Goal: Task Accomplishment & Management: Use online tool/utility

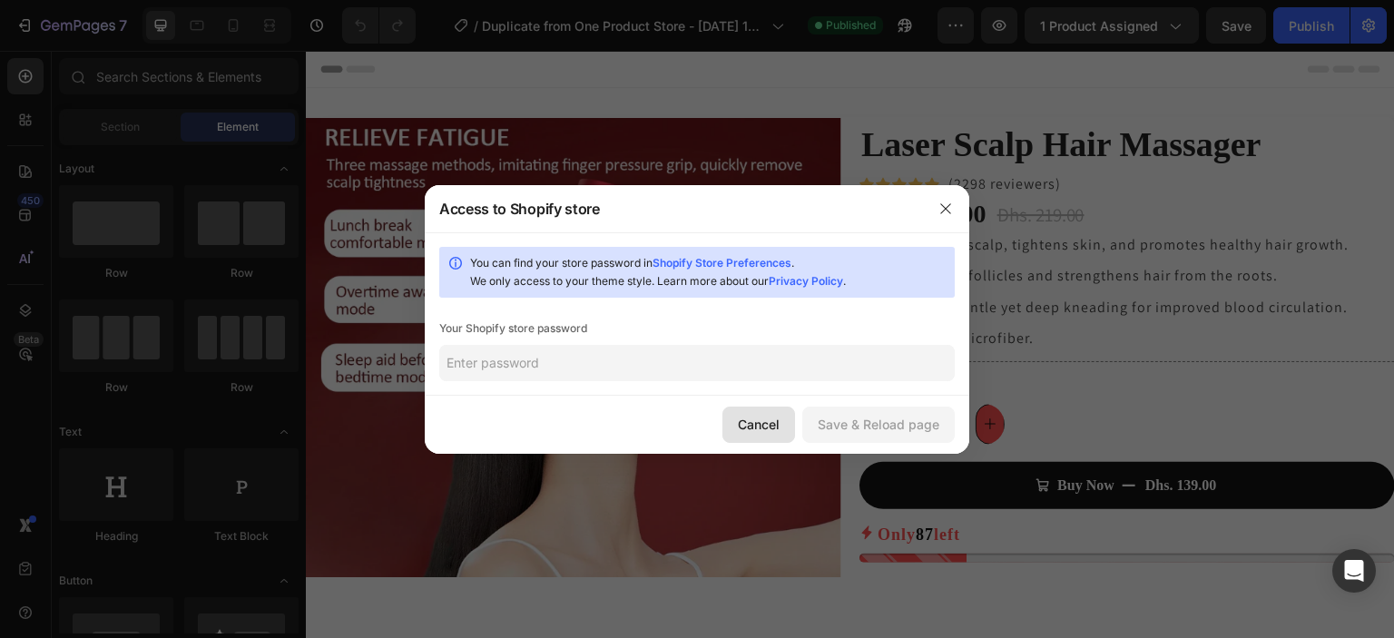
click at [750, 424] on div "Cancel" at bounding box center [759, 424] width 42 height 19
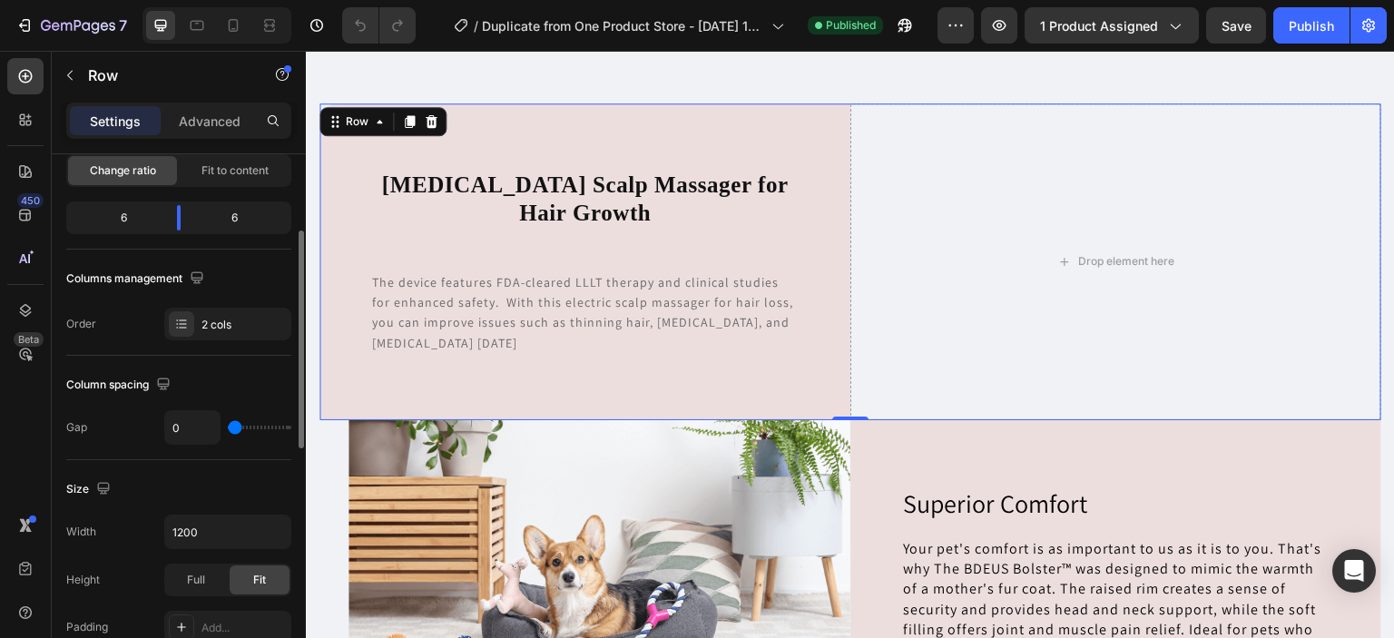
scroll to position [191, 0]
click at [171, 323] on div at bounding box center [181, 321] width 25 height 25
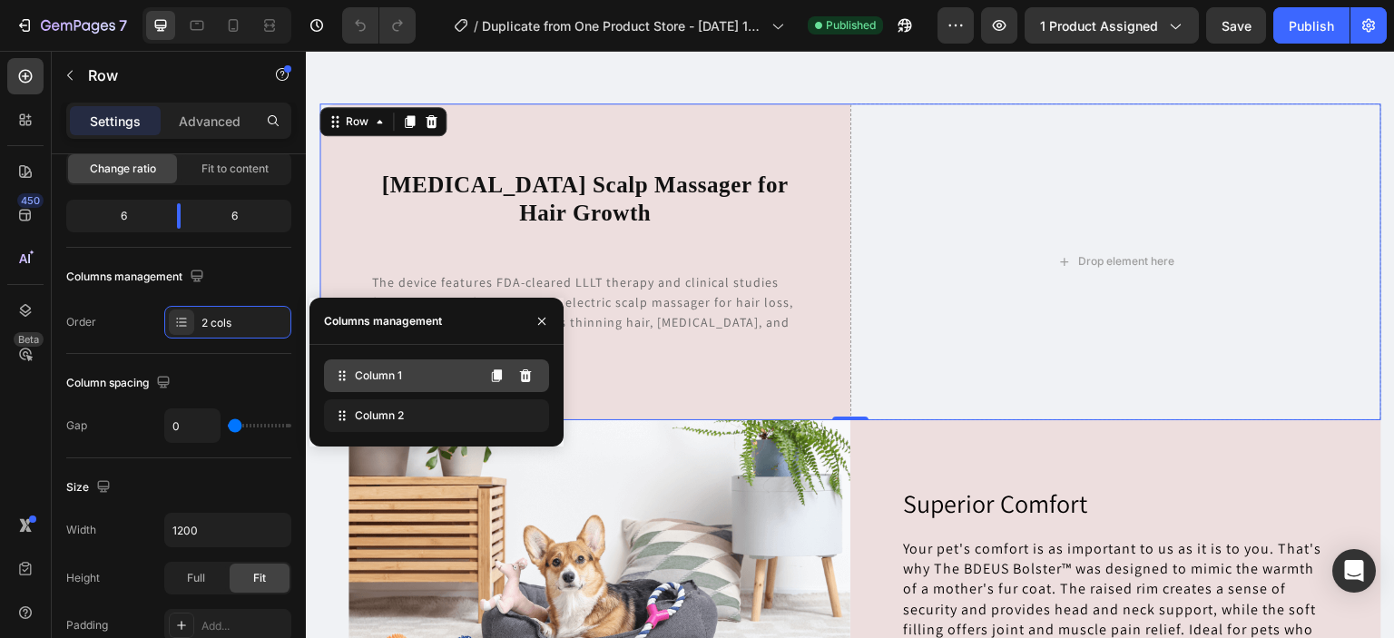
click at [396, 383] on span "Column 1" at bounding box center [378, 376] width 47 height 16
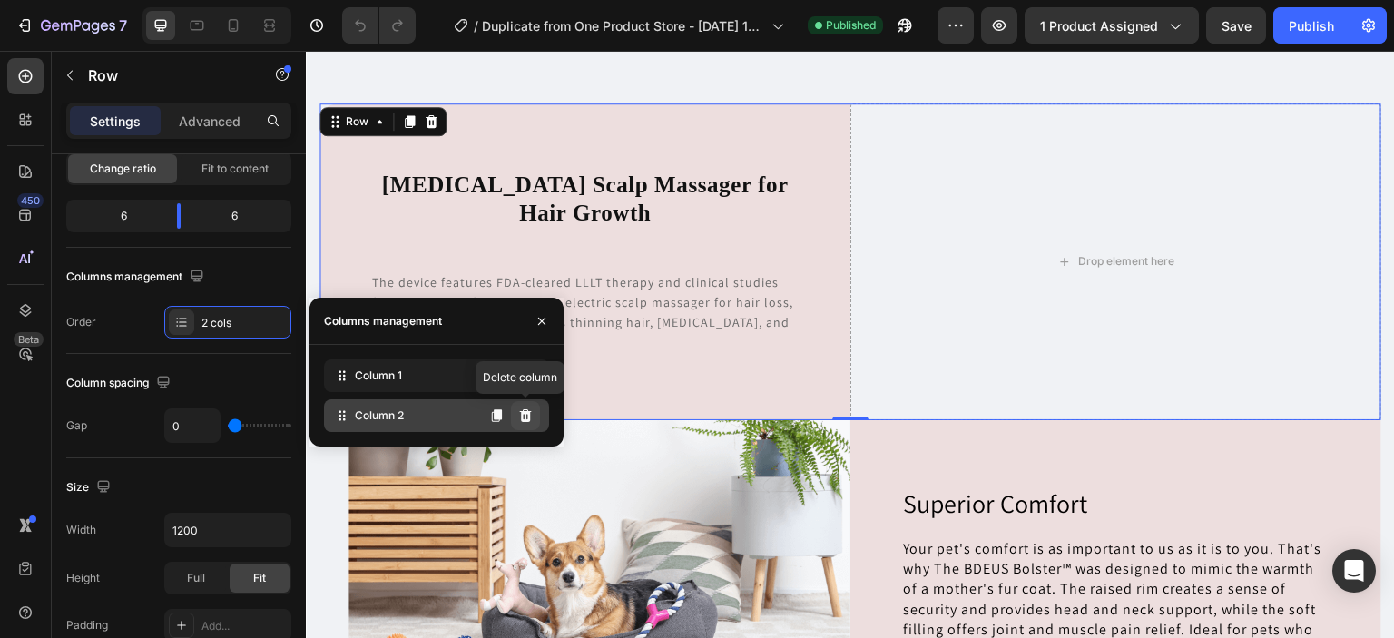
click at [521, 417] on icon at bounding box center [526, 415] width 12 height 13
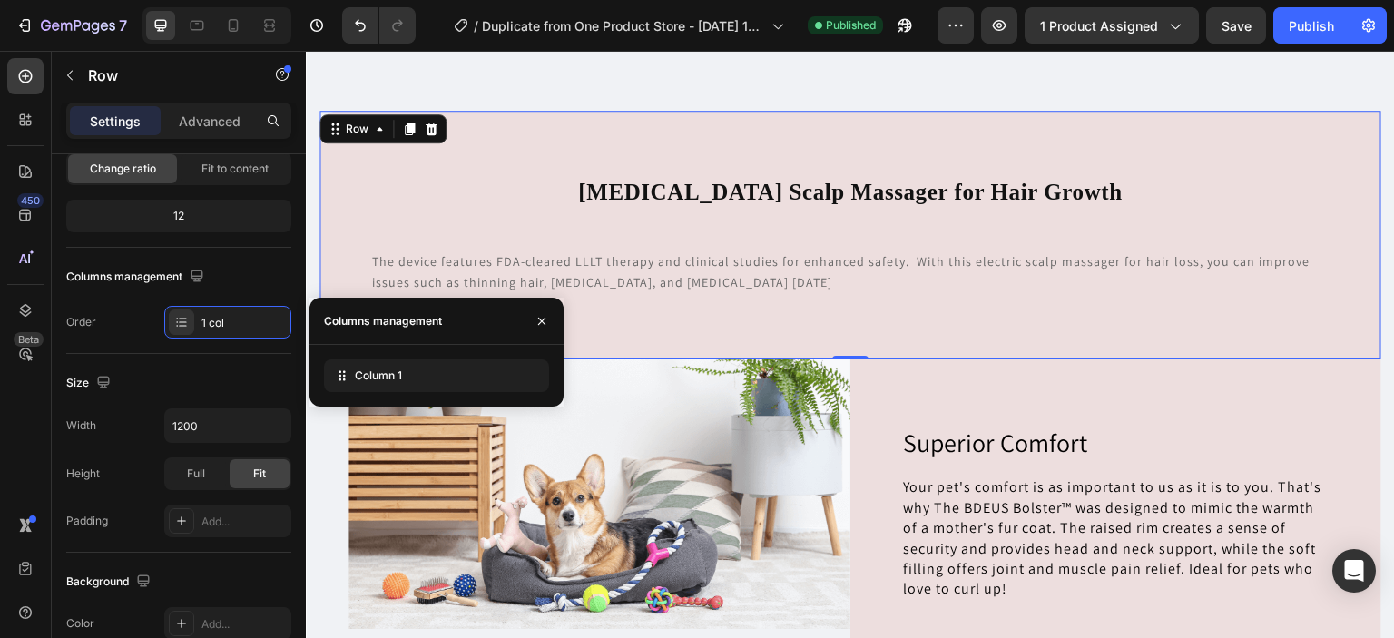
scroll to position [3205, 0]
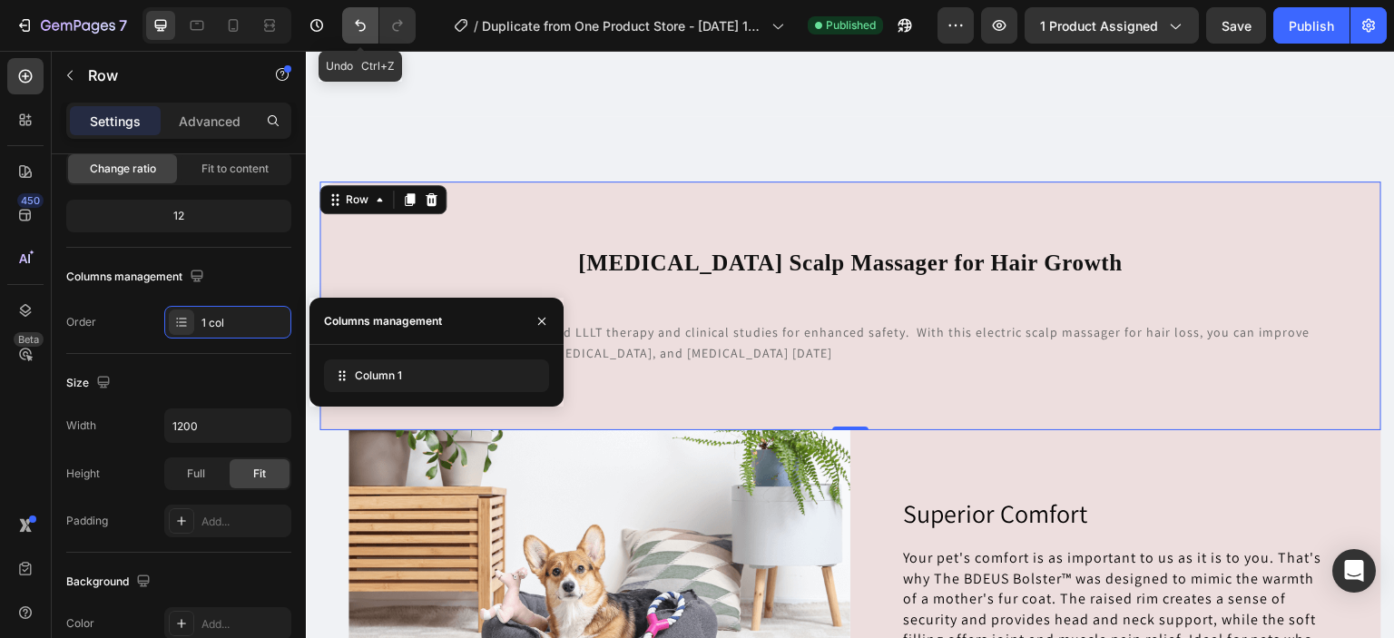
click at [356, 24] on icon "Undo/Redo" at bounding box center [360, 26] width 11 height 12
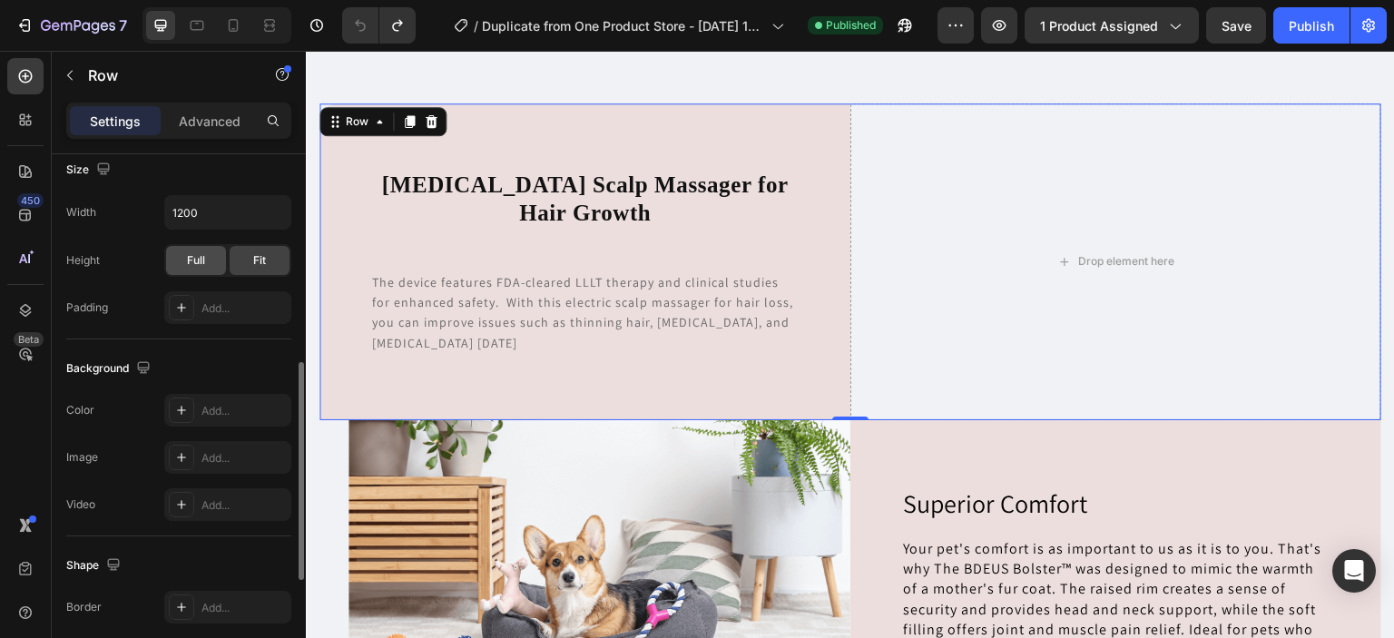
scroll to position [510, 0]
click at [181, 445] on div at bounding box center [181, 456] width 25 height 25
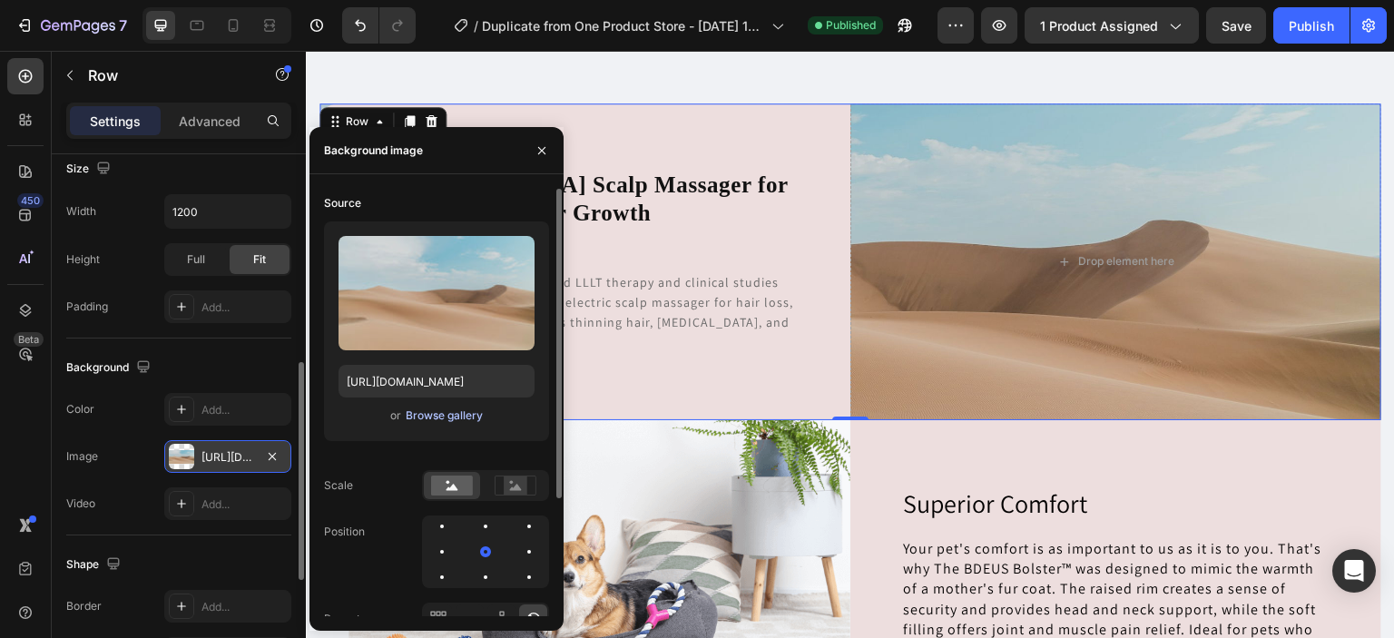
click at [433, 413] on div "Browse gallery" at bounding box center [444, 415] width 77 height 16
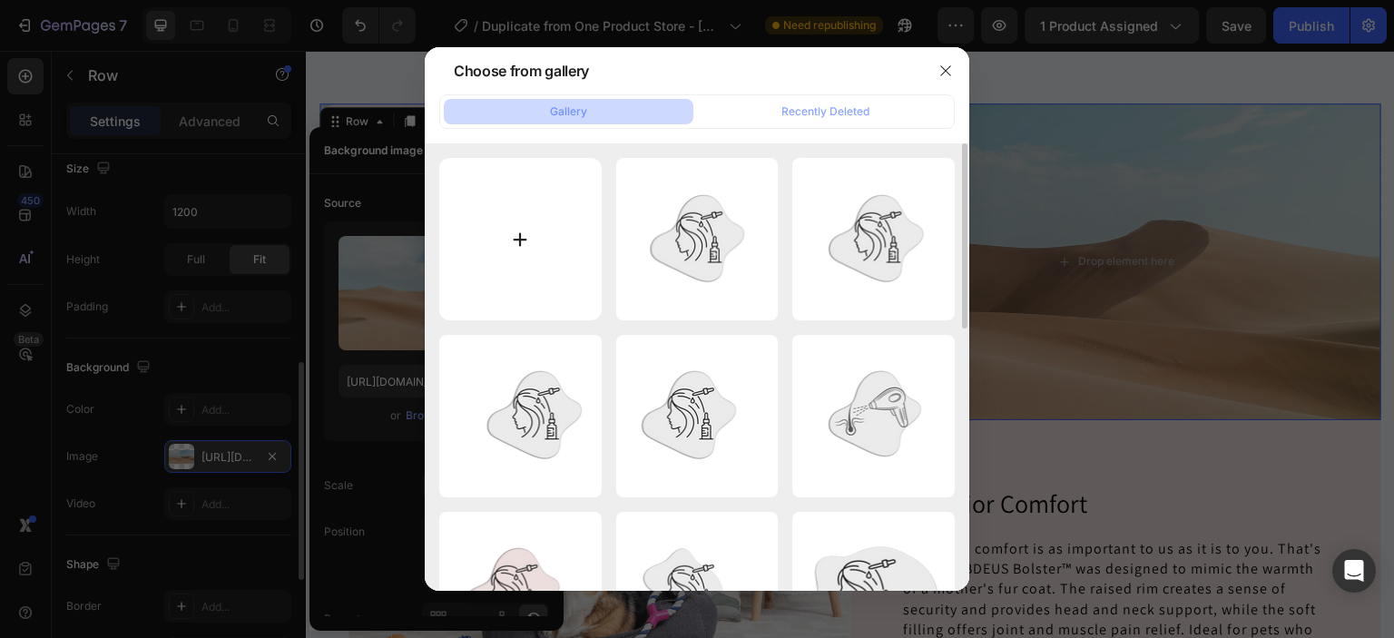
click at [534, 232] on input "file" at bounding box center [520, 239] width 162 height 162
type input "C:\fakepath\S4ffbfb0bd71f43838ee548c6f5499e7ab.webp"
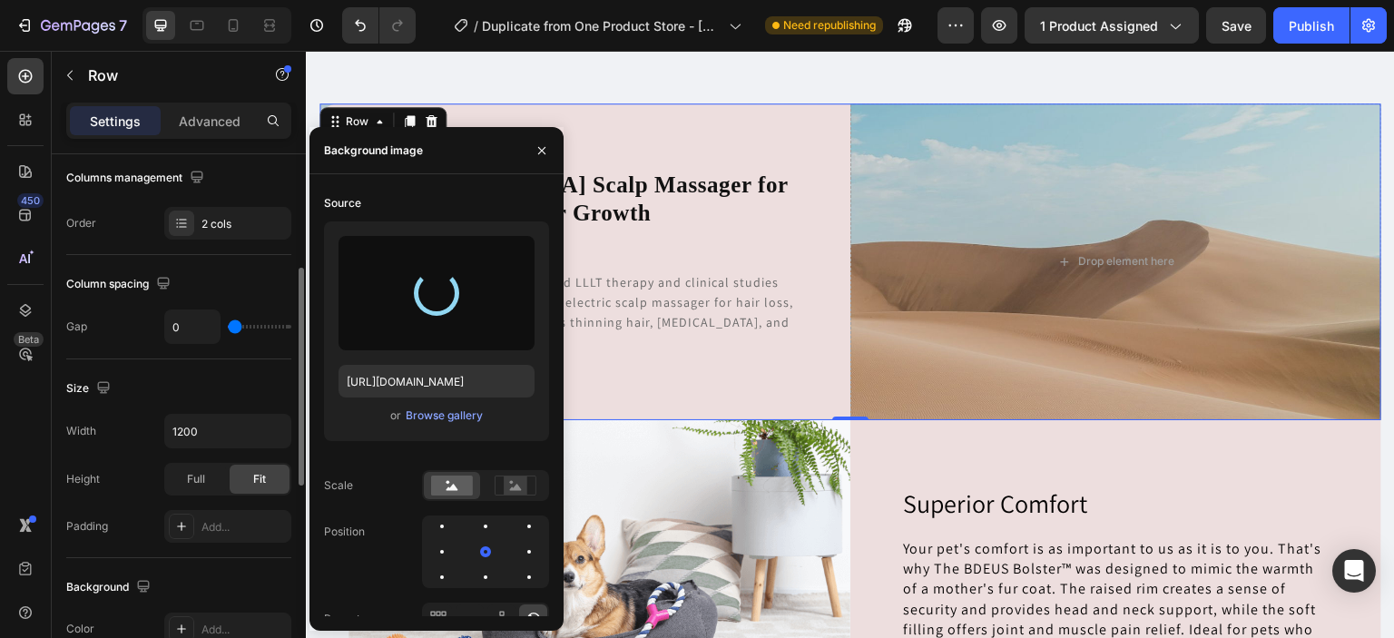
scroll to position [287, 0]
type input "https://cdn.shopify.com/s/files/1/0930/1884/9649/files/gempages_580497702895223…"
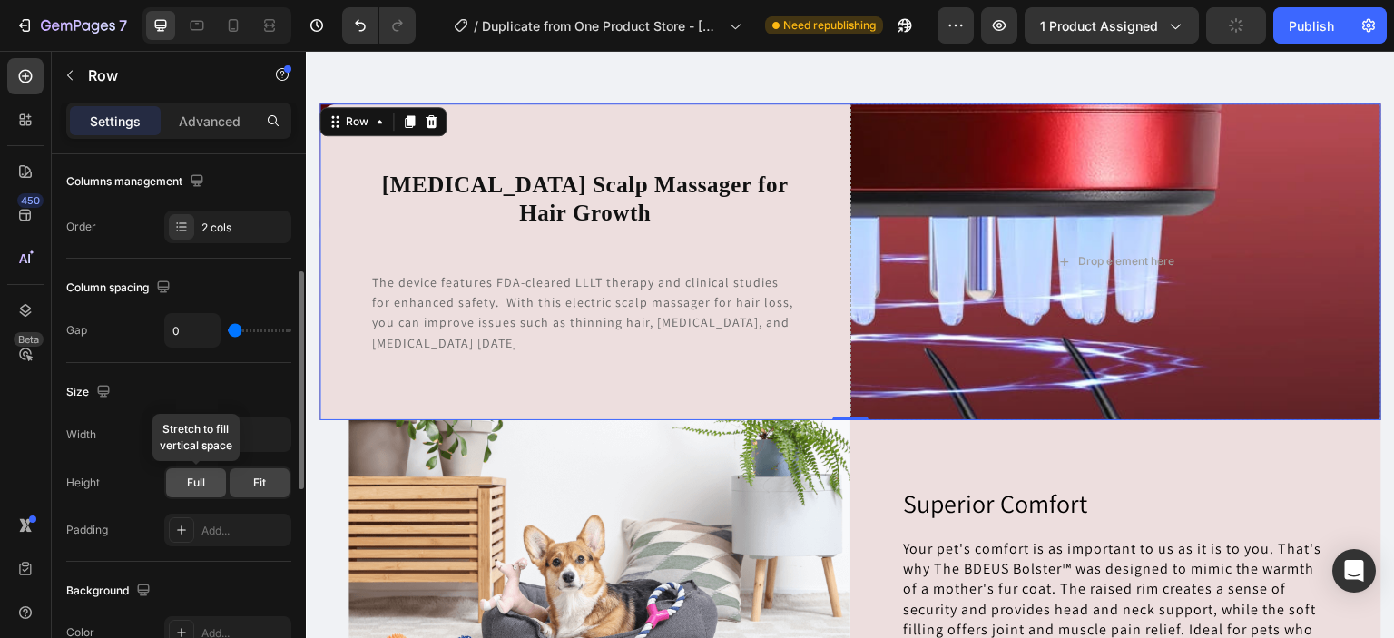
click at [207, 484] on div "Full" at bounding box center [196, 482] width 60 height 29
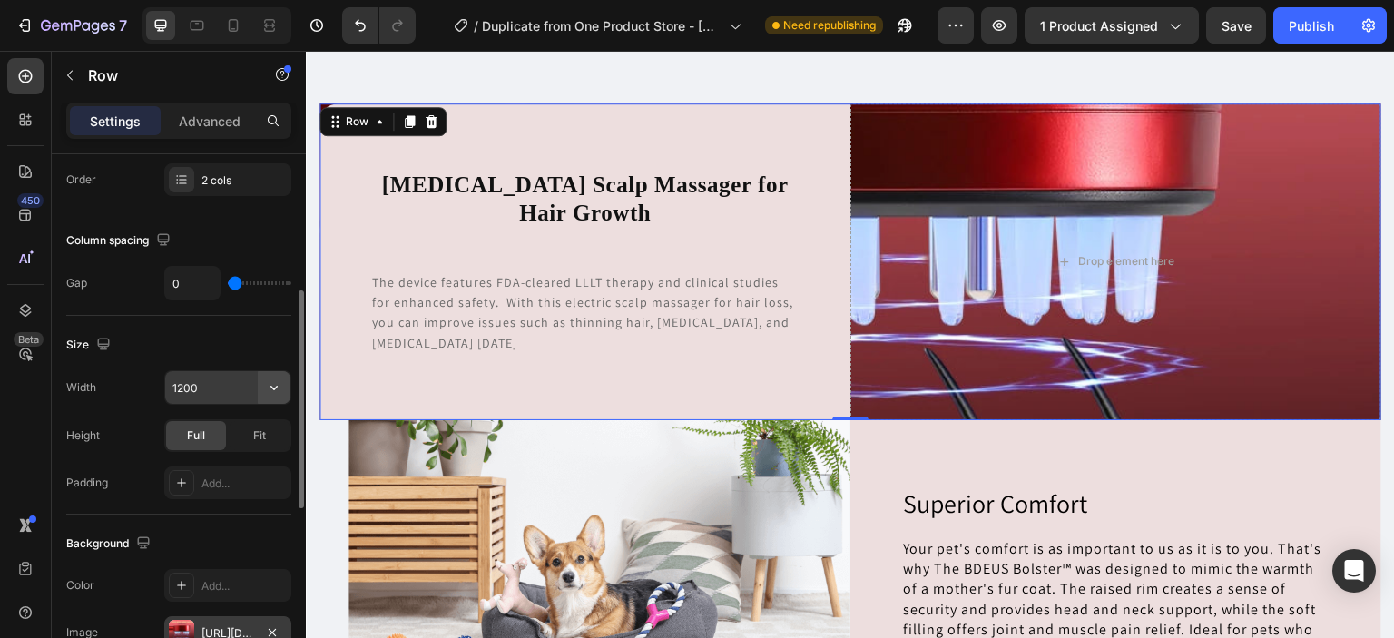
click at [270, 384] on icon "button" at bounding box center [274, 387] width 18 height 18
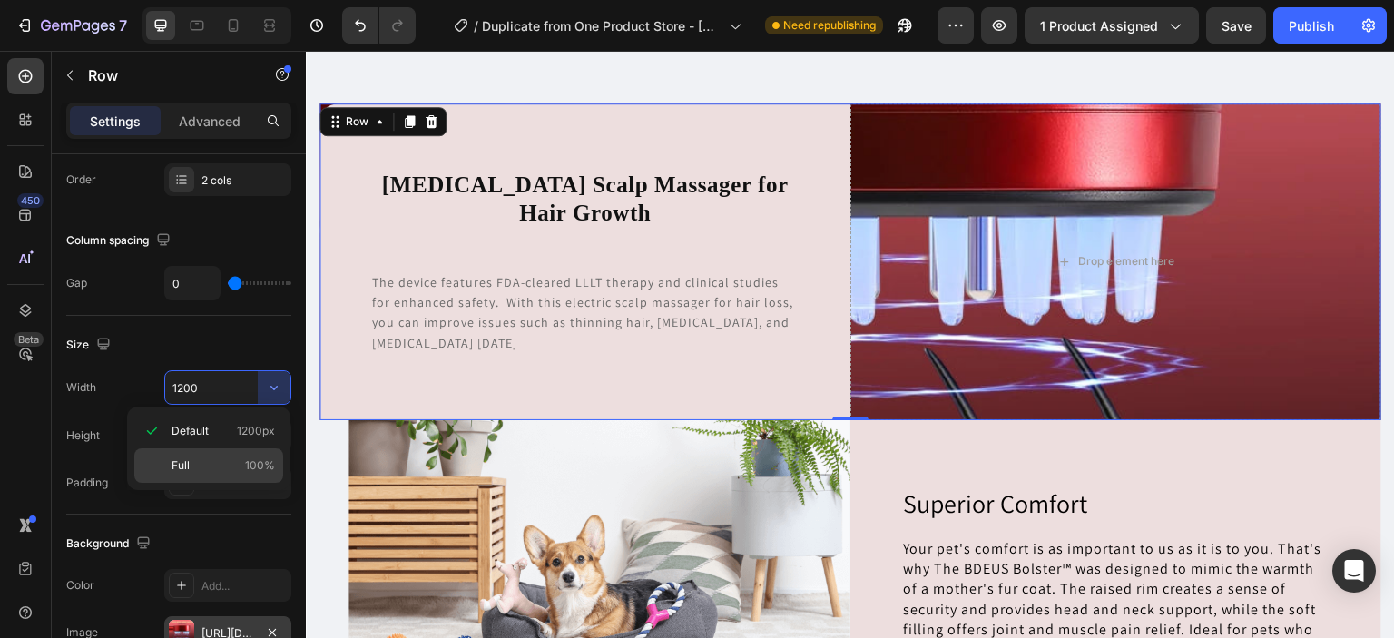
click at [257, 456] on div "Full 100%" at bounding box center [208, 465] width 149 height 34
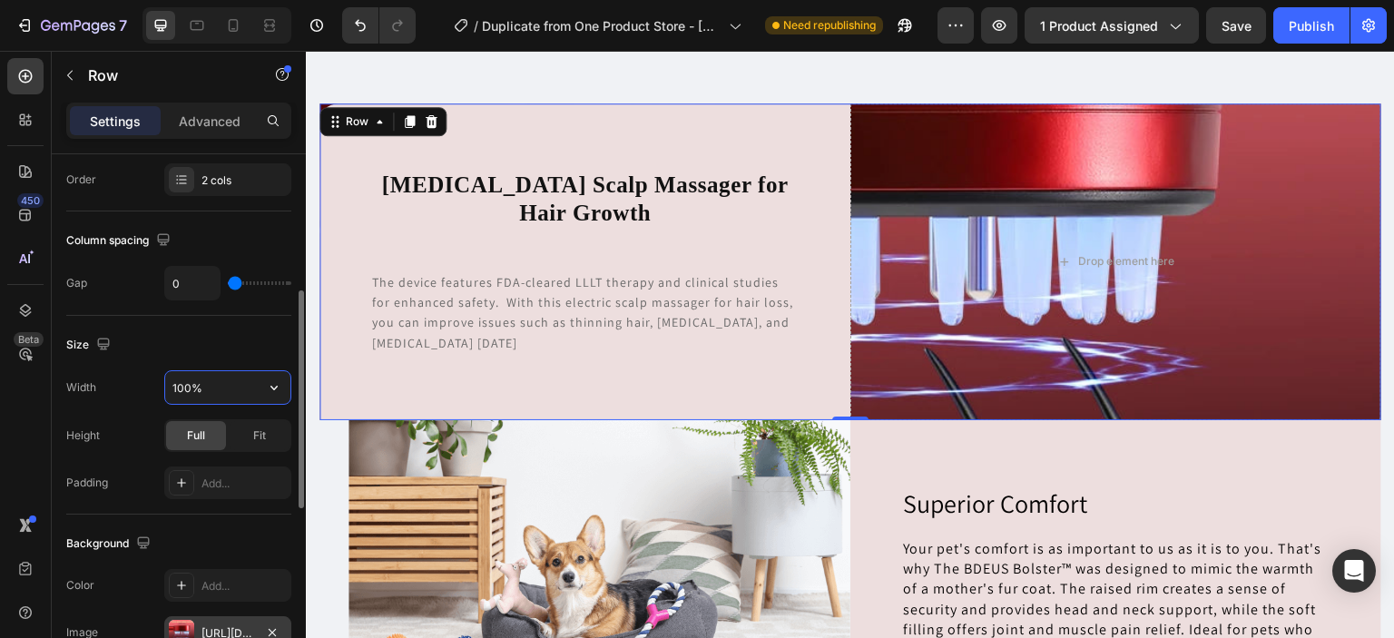
click at [249, 391] on input "100%" at bounding box center [227, 387] width 125 height 33
click at [265, 385] on icon "button" at bounding box center [274, 387] width 18 height 18
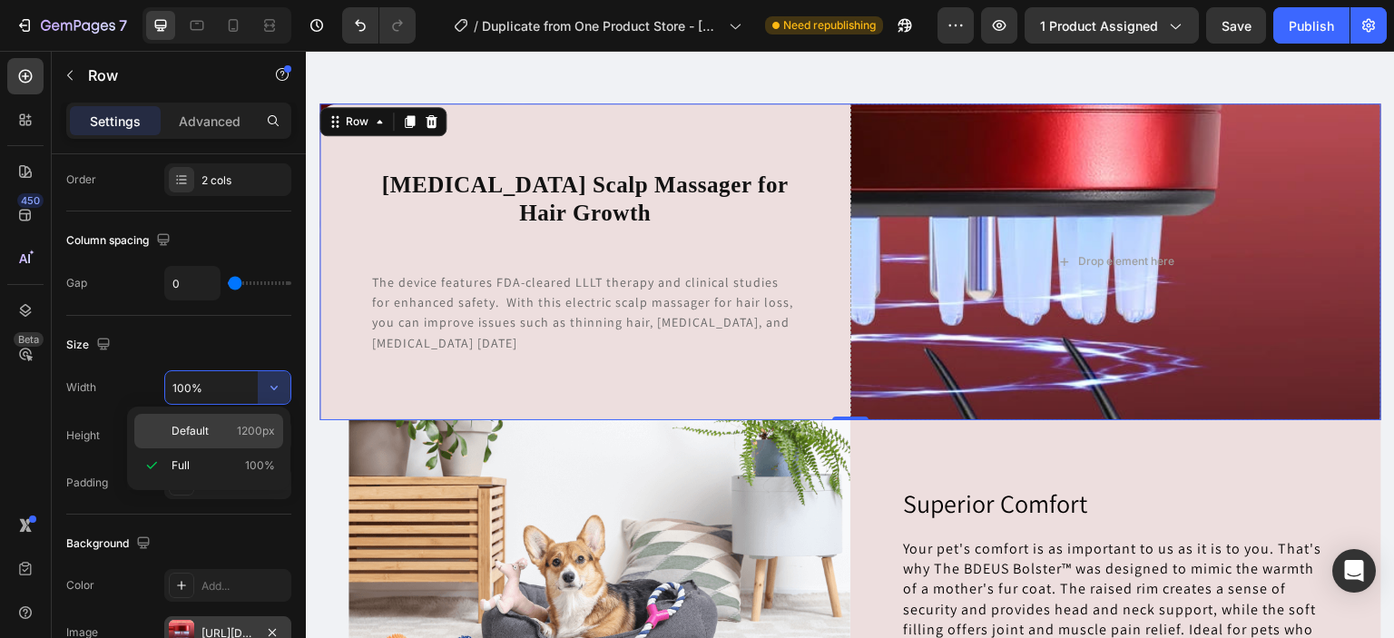
click at [248, 417] on div "Default 1200px" at bounding box center [208, 431] width 149 height 34
type input "1200"
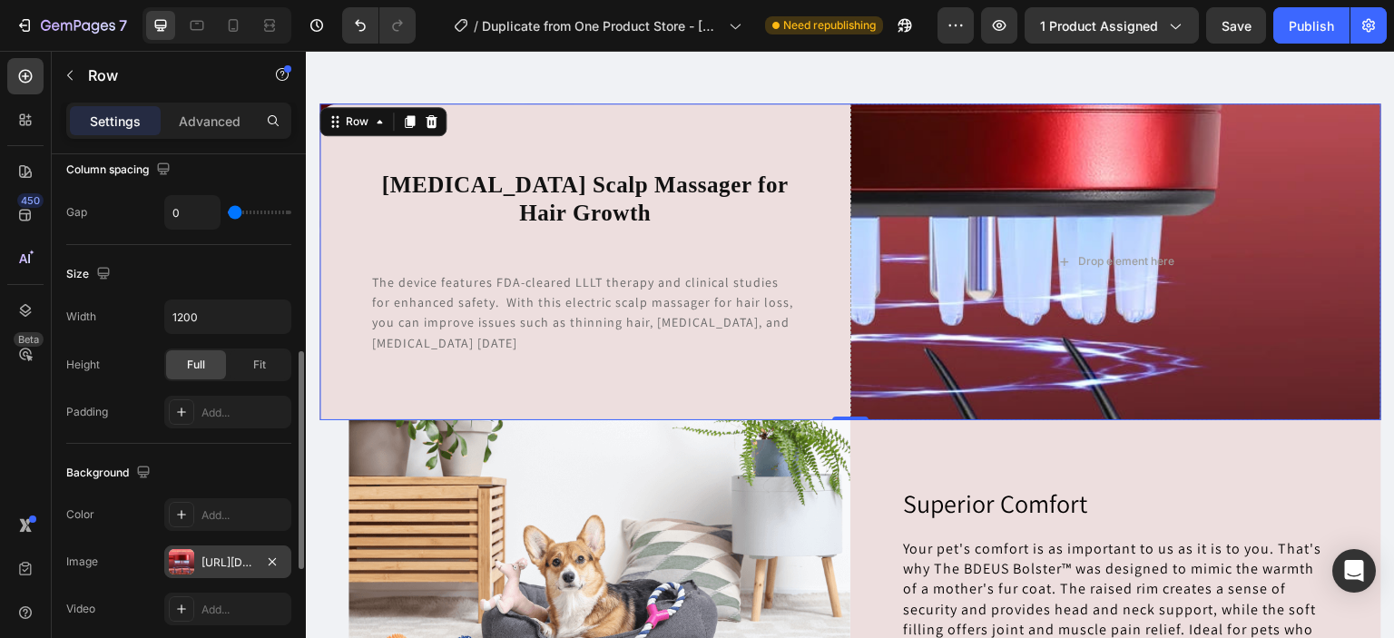
scroll to position [437, 0]
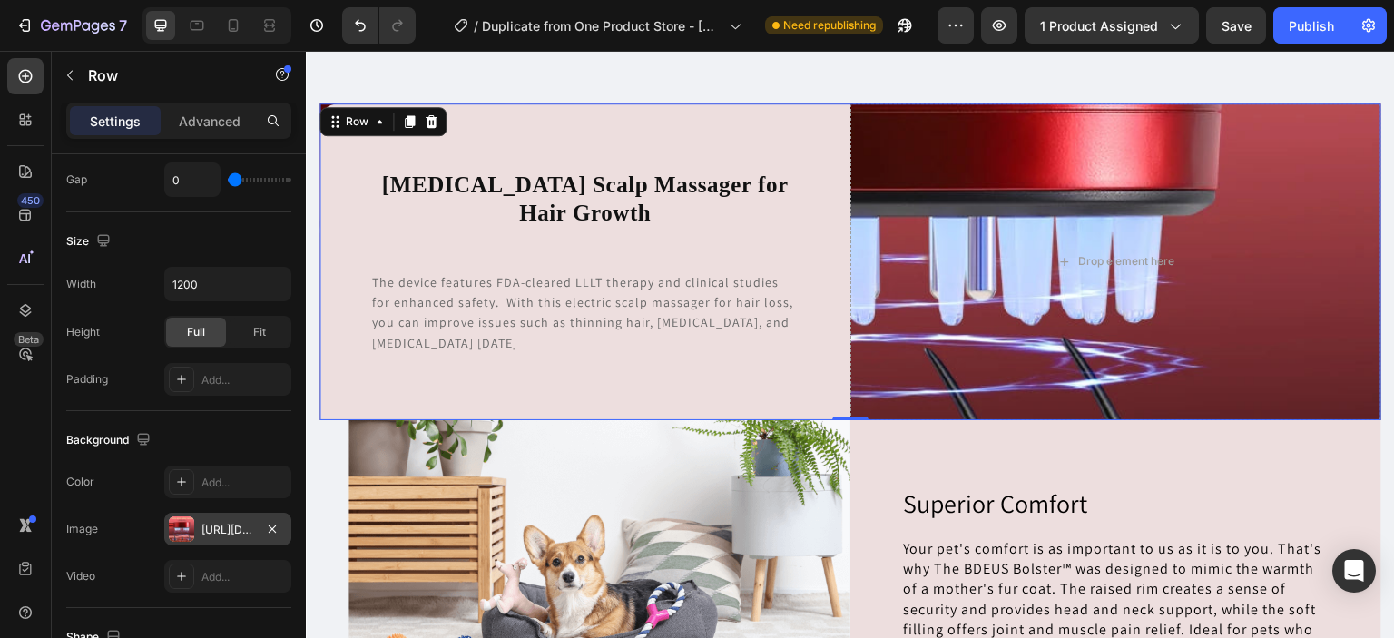
click at [199, 531] on div "https://cdn.shopify.com/s/files/1/0930/1884/9649/files/gempages_580497702895223…" at bounding box center [227, 529] width 127 height 33
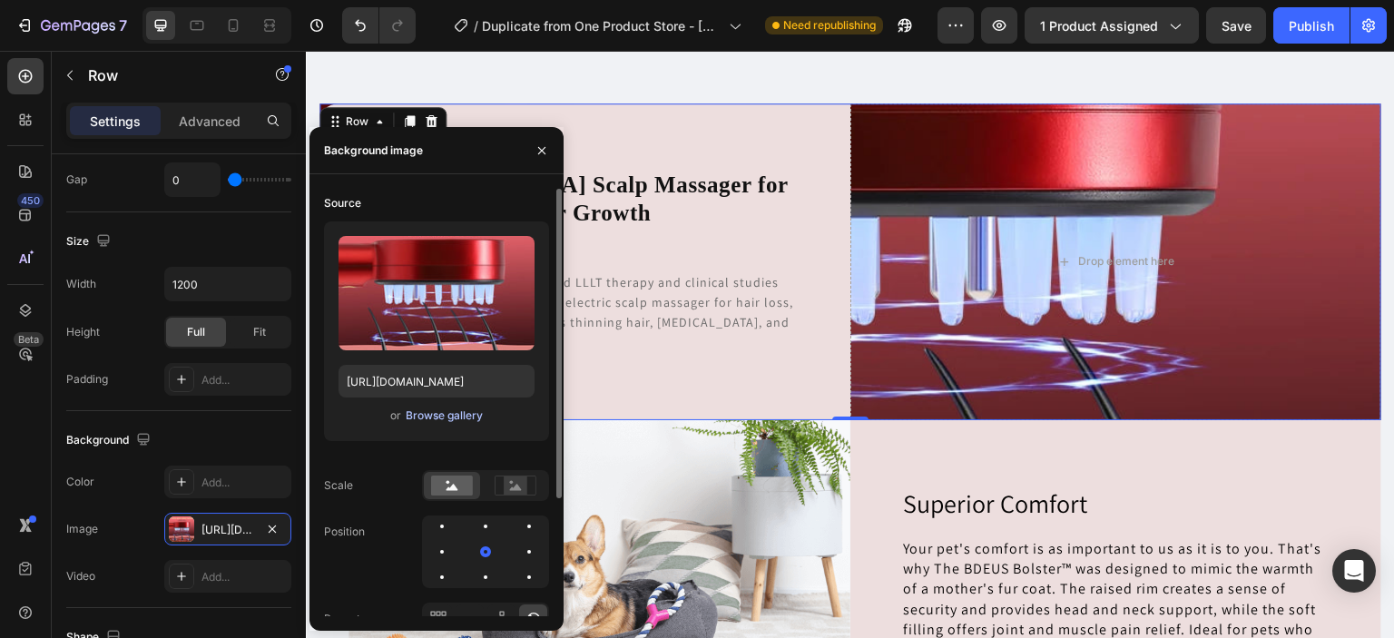
click at [443, 424] on button "Browse gallery" at bounding box center [444, 416] width 79 height 18
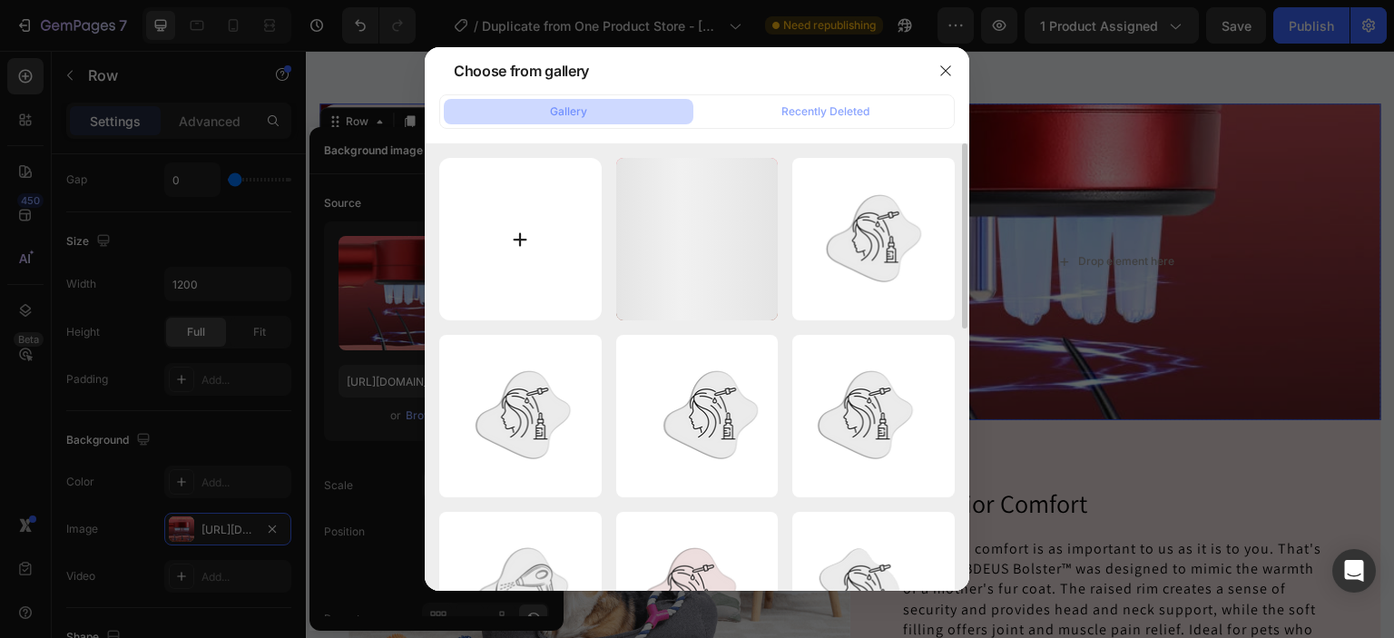
click at [535, 275] on input "file" at bounding box center [520, 239] width 162 height 162
type input "C:\fakepath\Lunch break comfortable mode (1).png"
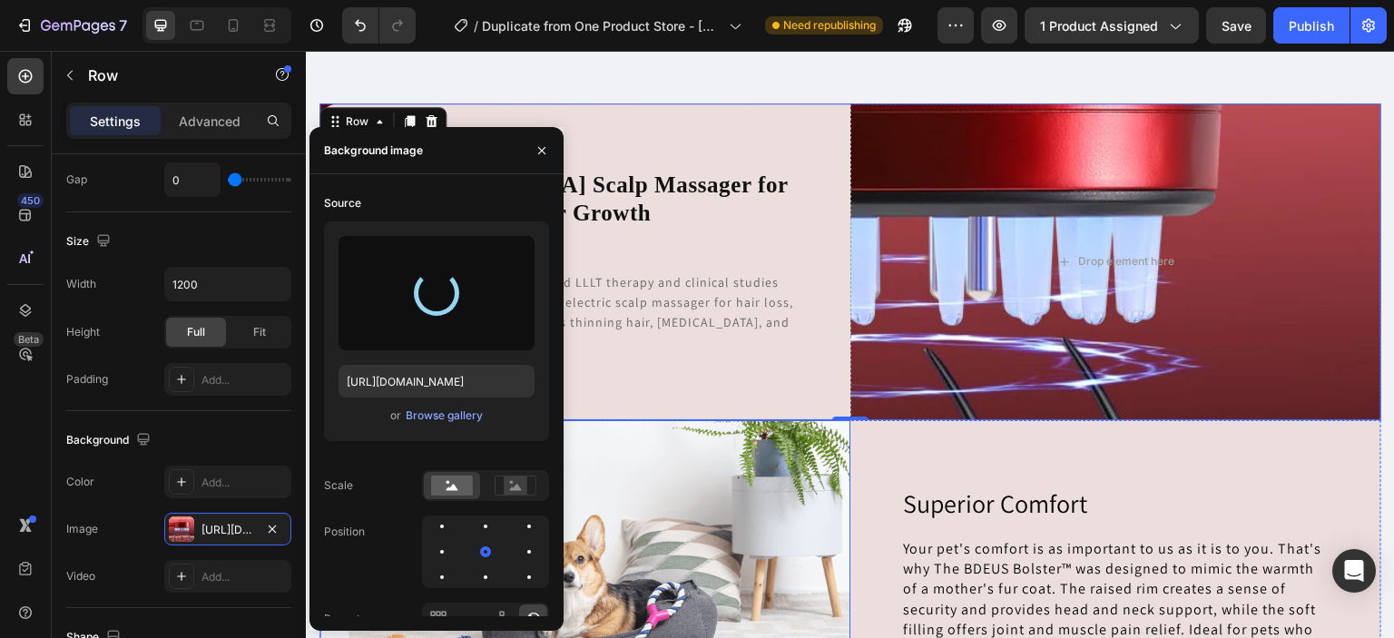
type input "https://cdn.shopify.com/s/files/1/0930/1884/9649/files/gempages_580497702895223…"
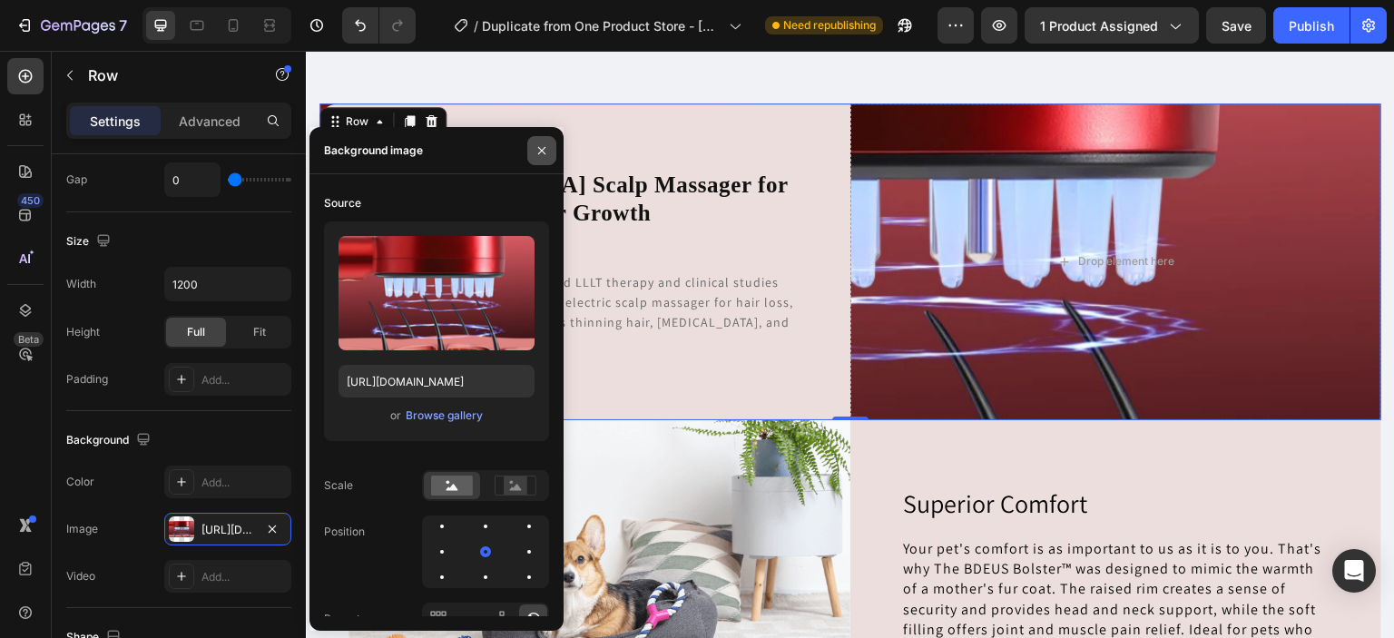
click at [534, 160] on button "button" at bounding box center [541, 150] width 29 height 29
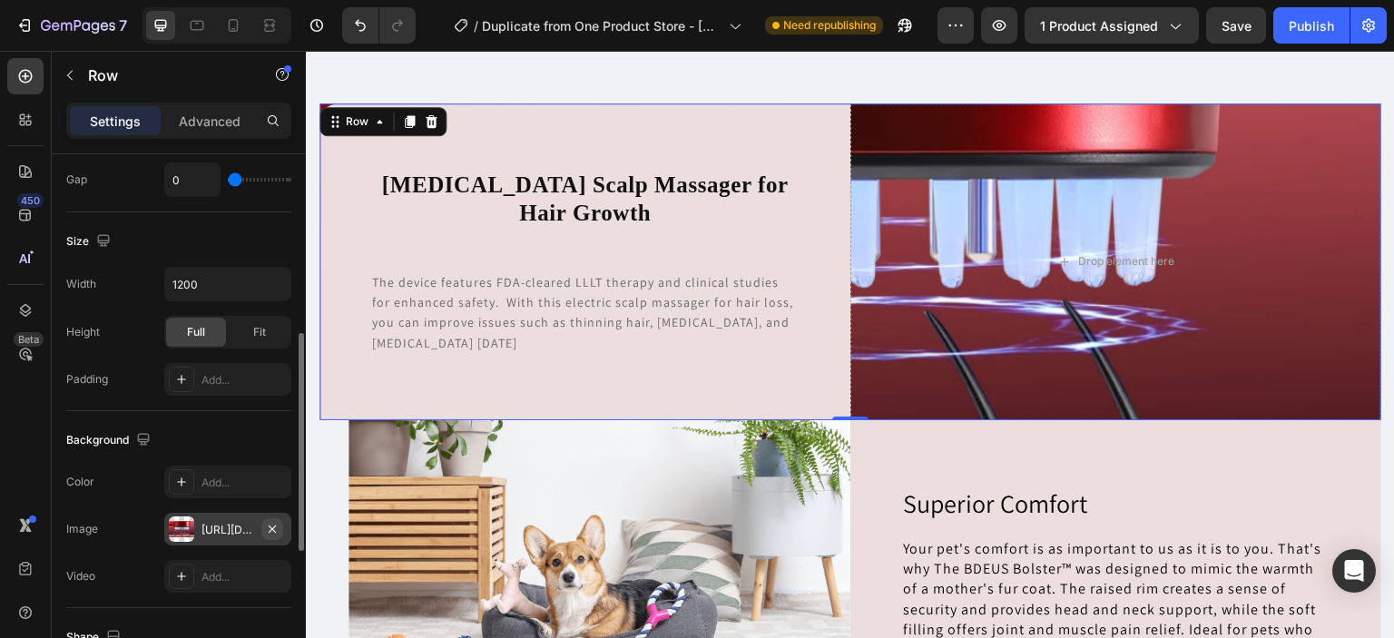
click at [269, 528] on icon "button" at bounding box center [272, 529] width 15 height 15
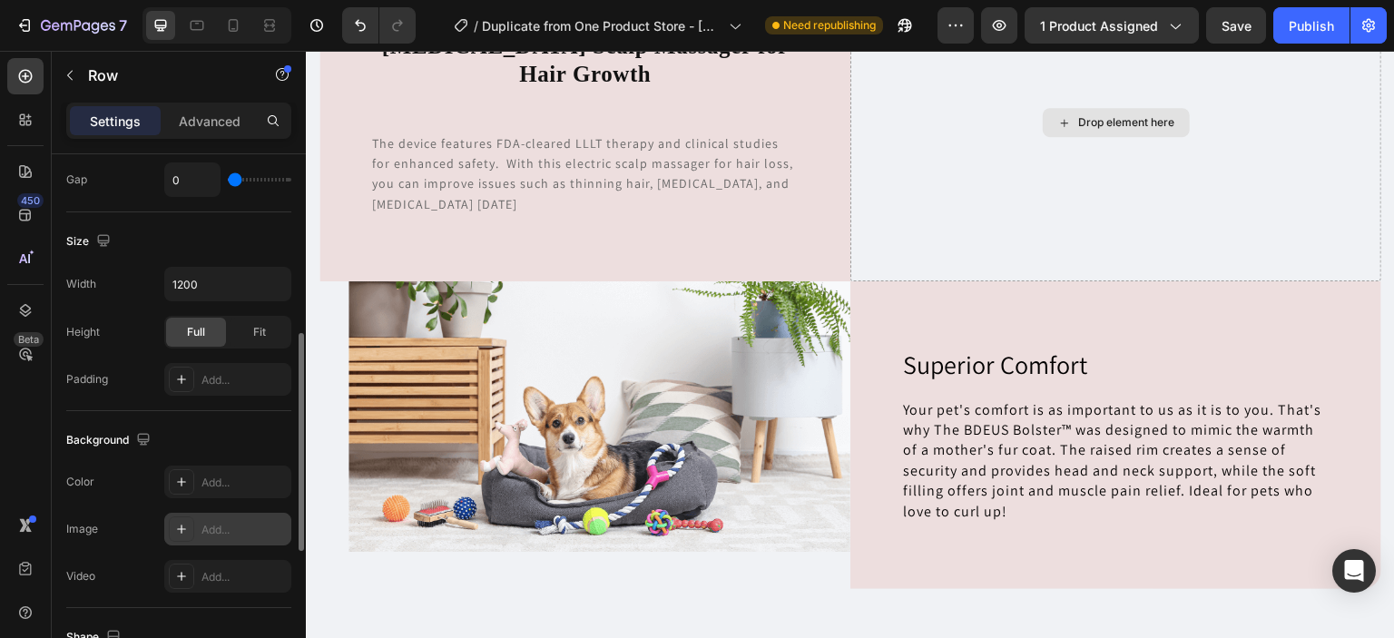
scroll to position [3416, 0]
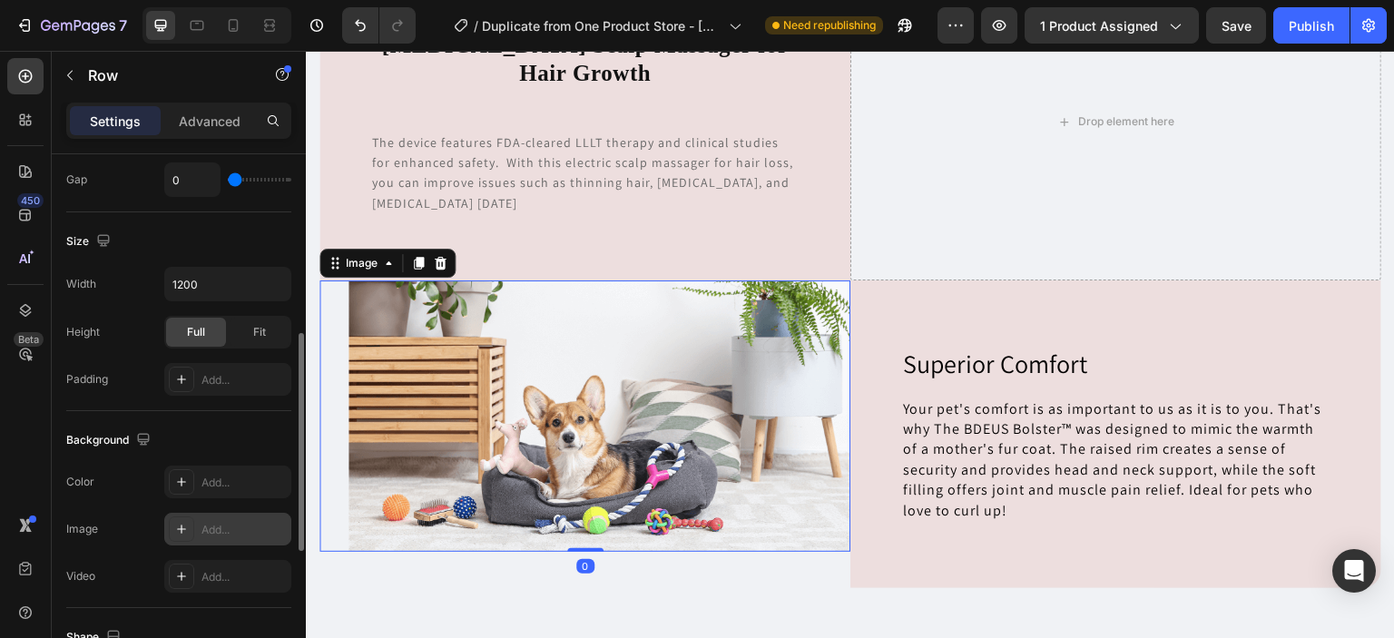
click at [762, 379] on img at bounding box center [599, 415] width 502 height 270
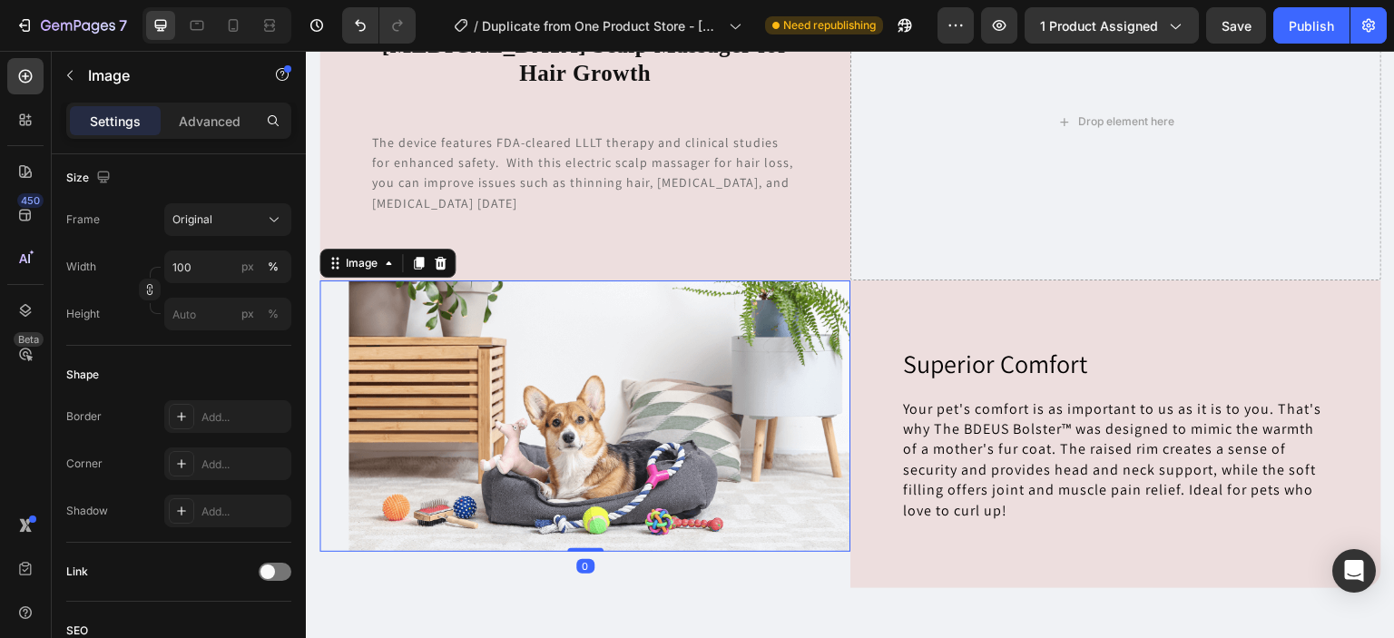
scroll to position [0, 0]
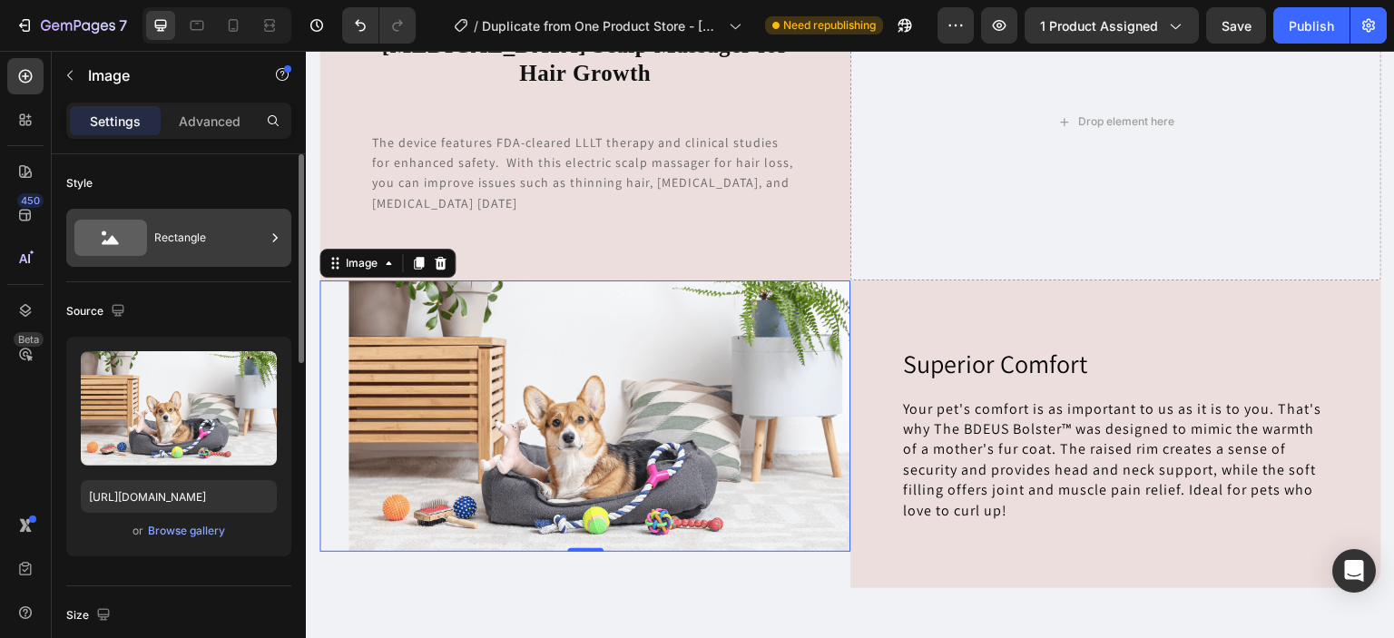
click at [173, 233] on div "Rectangle" at bounding box center [209, 238] width 111 height 42
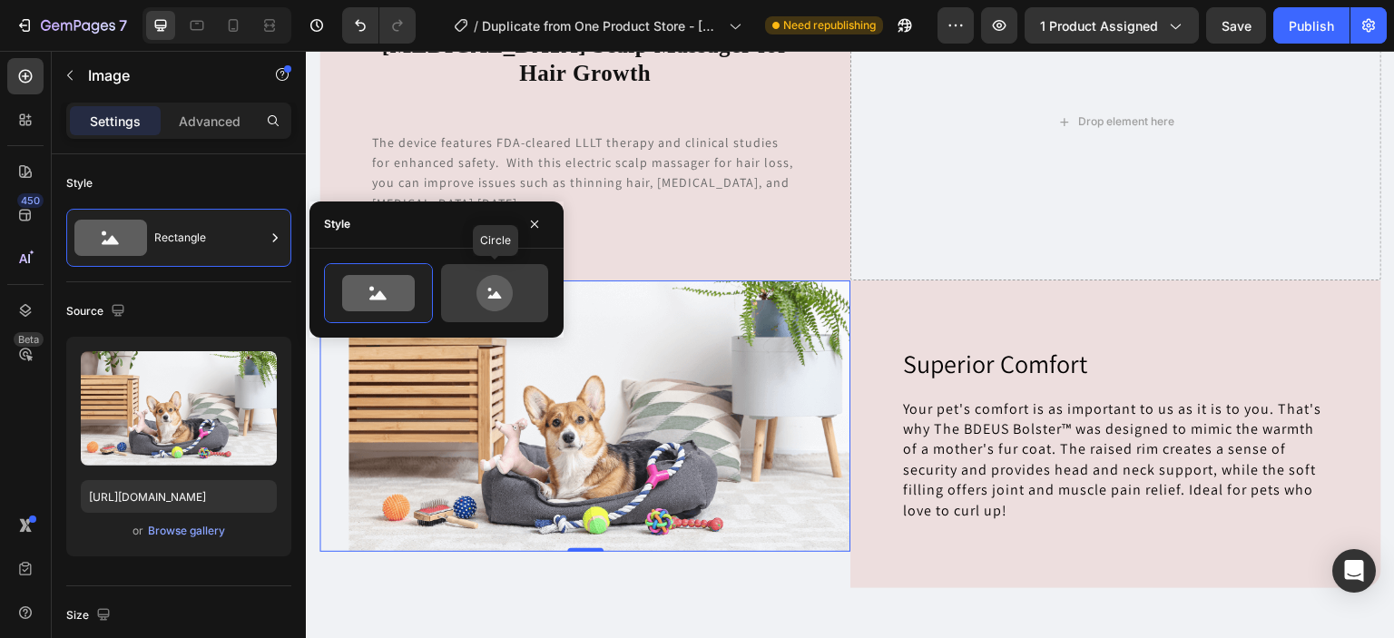
click at [477, 308] on icon at bounding box center [494, 293] width 85 height 36
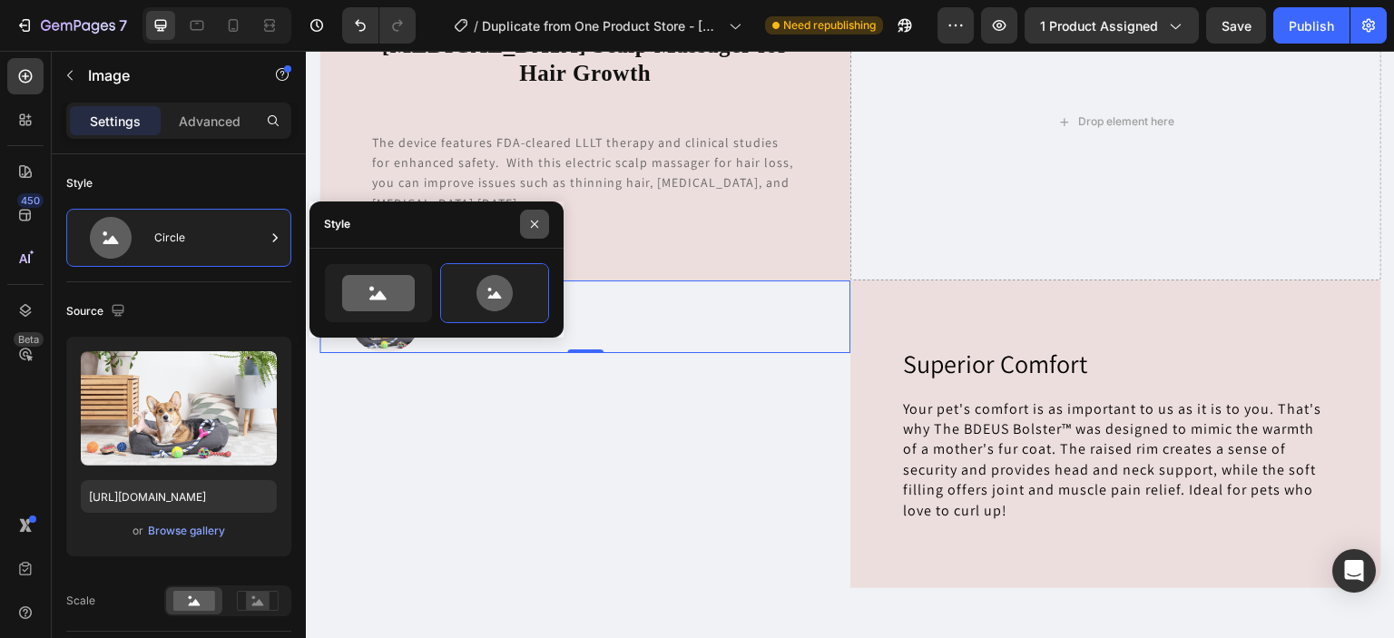
click at [534, 229] on icon "button" at bounding box center [534, 224] width 15 height 15
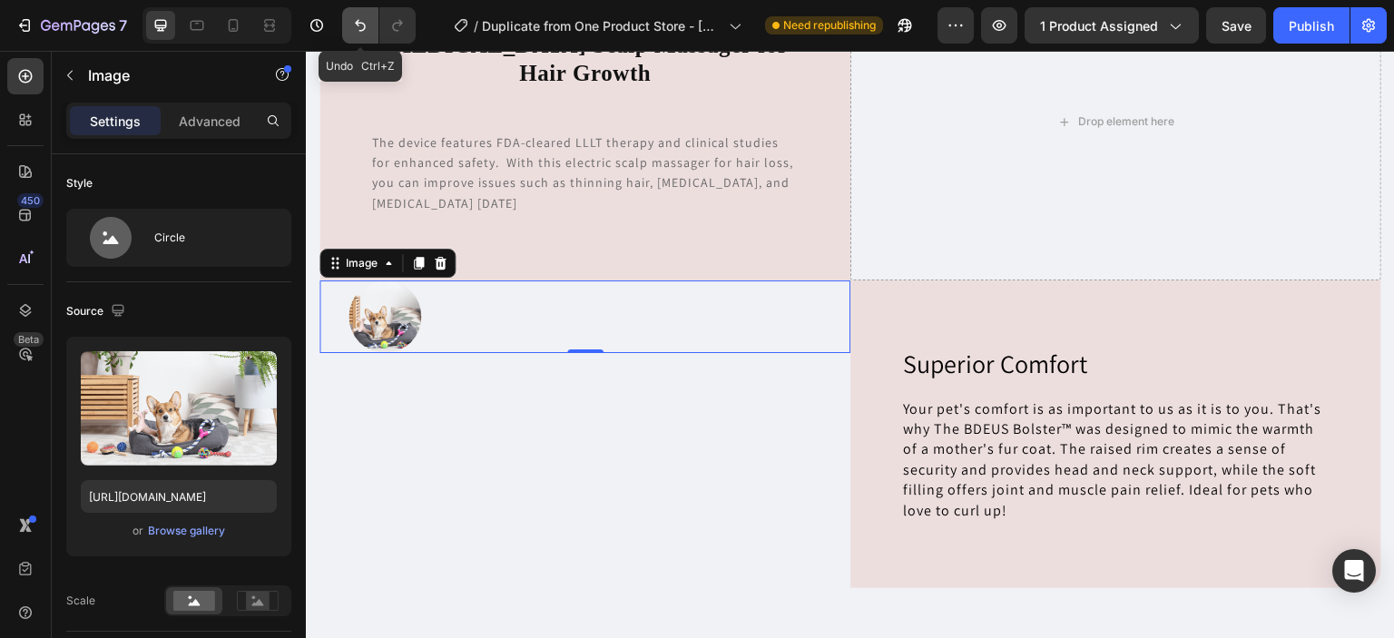
click at [354, 20] on icon "Undo/Redo" at bounding box center [360, 25] width 18 height 18
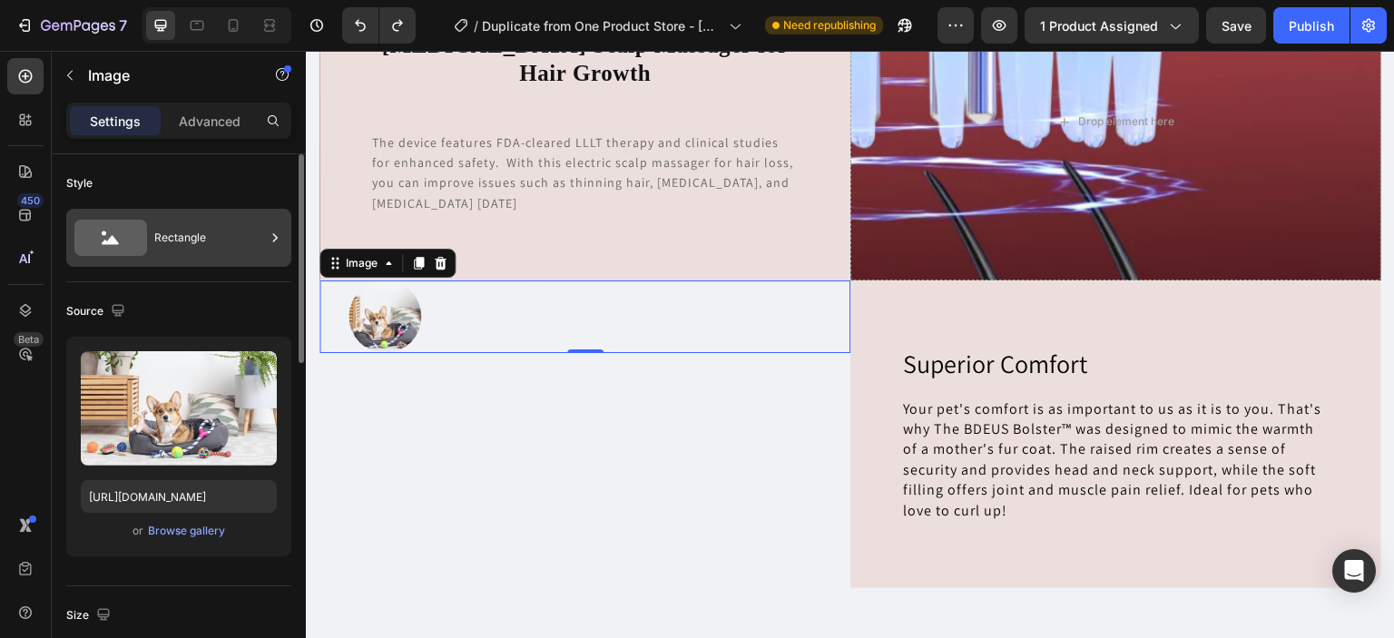
click at [217, 240] on div "Rectangle" at bounding box center [209, 238] width 111 height 42
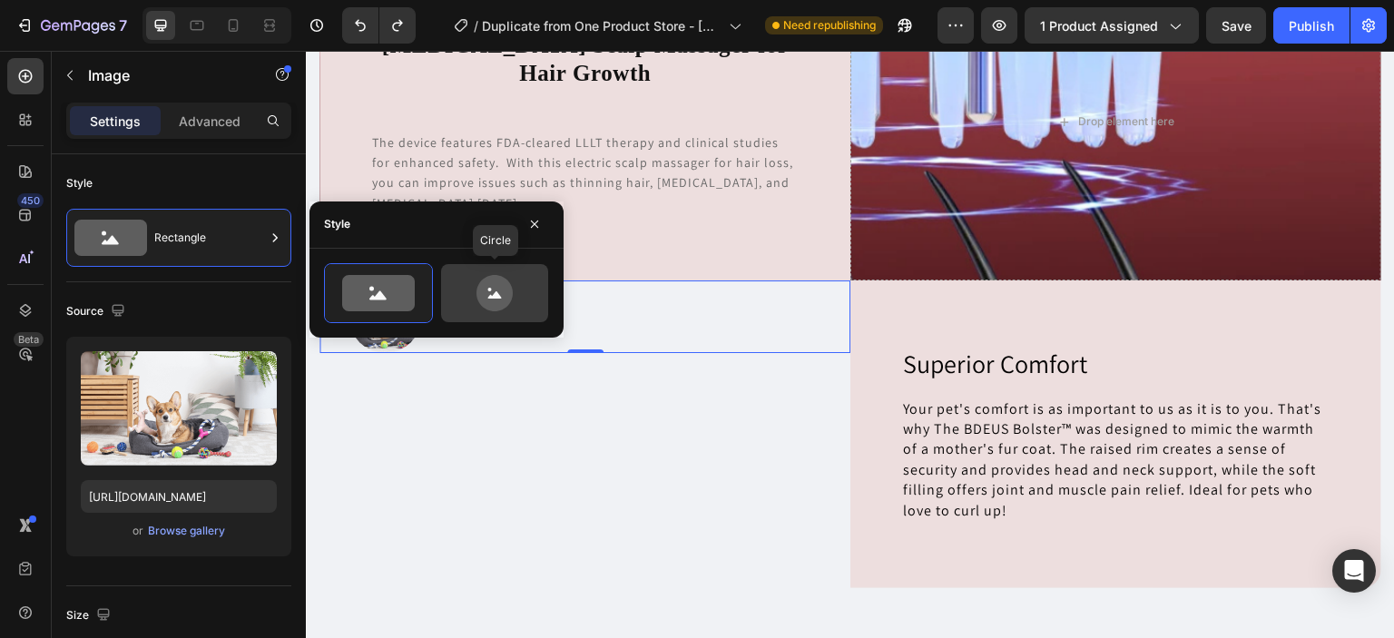
click at [464, 289] on icon at bounding box center [494, 293] width 85 height 36
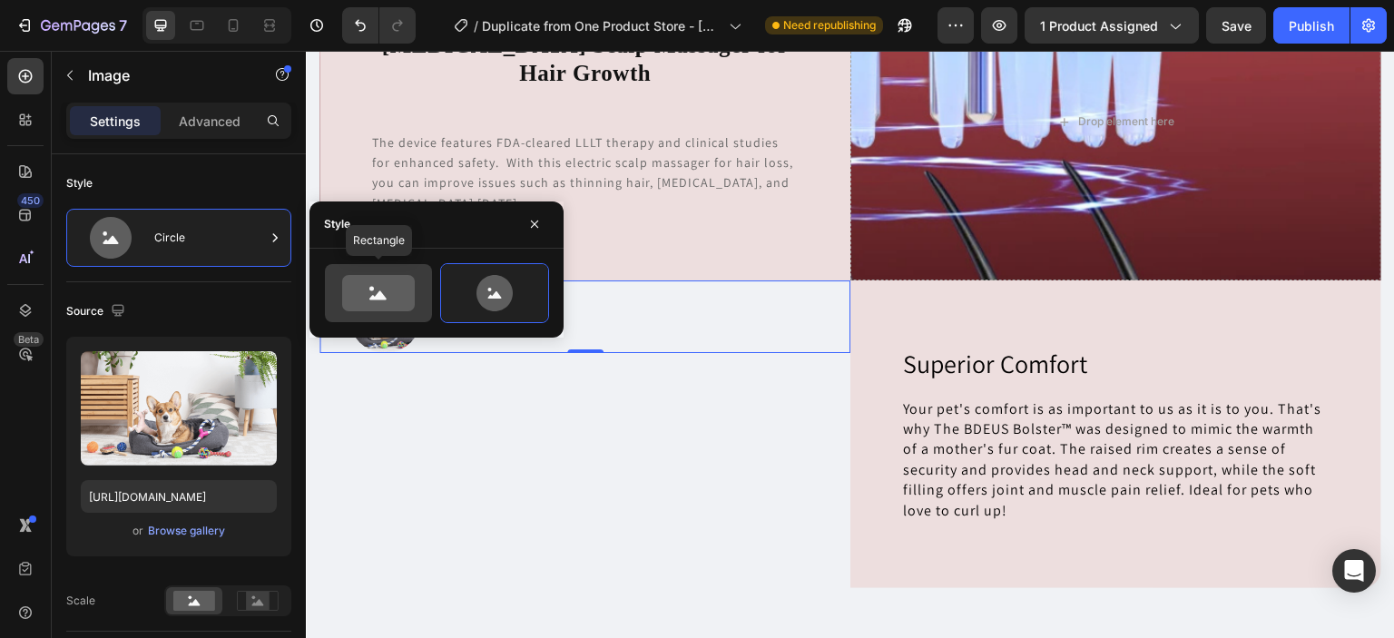
click at [381, 309] on icon at bounding box center [378, 293] width 73 height 36
type input "100"
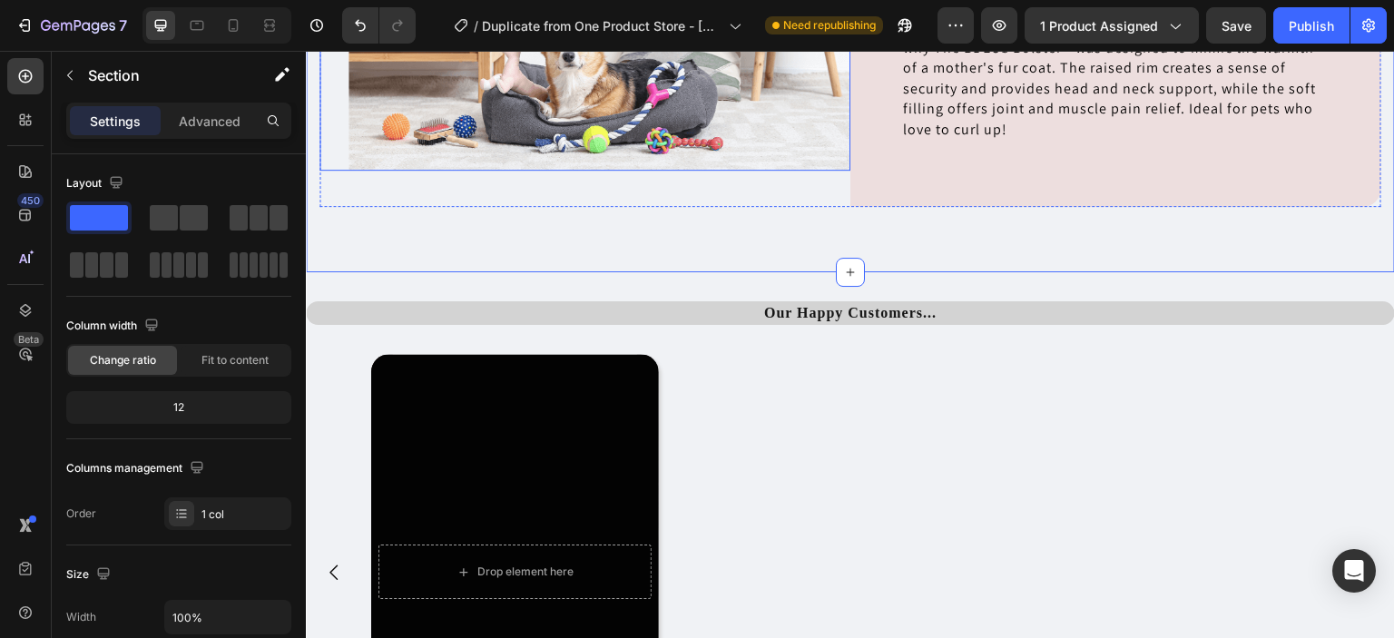
scroll to position [3800, 0]
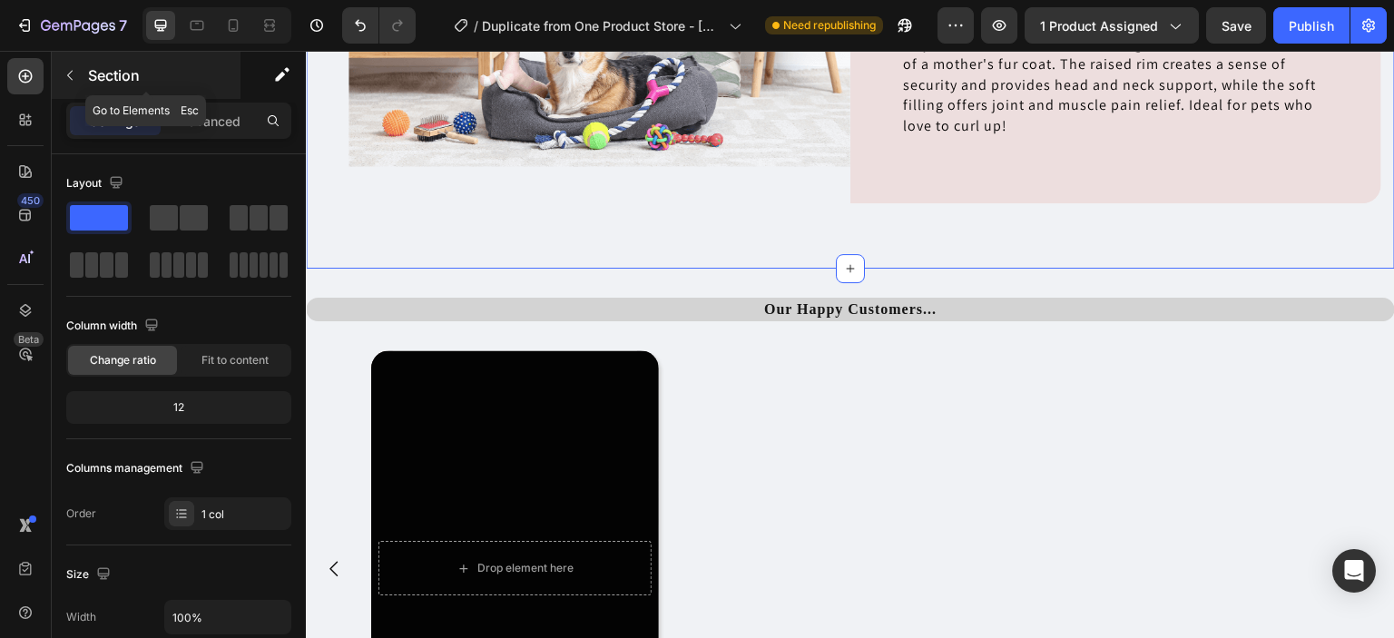
click at [73, 68] on icon "button" at bounding box center [70, 75] width 15 height 15
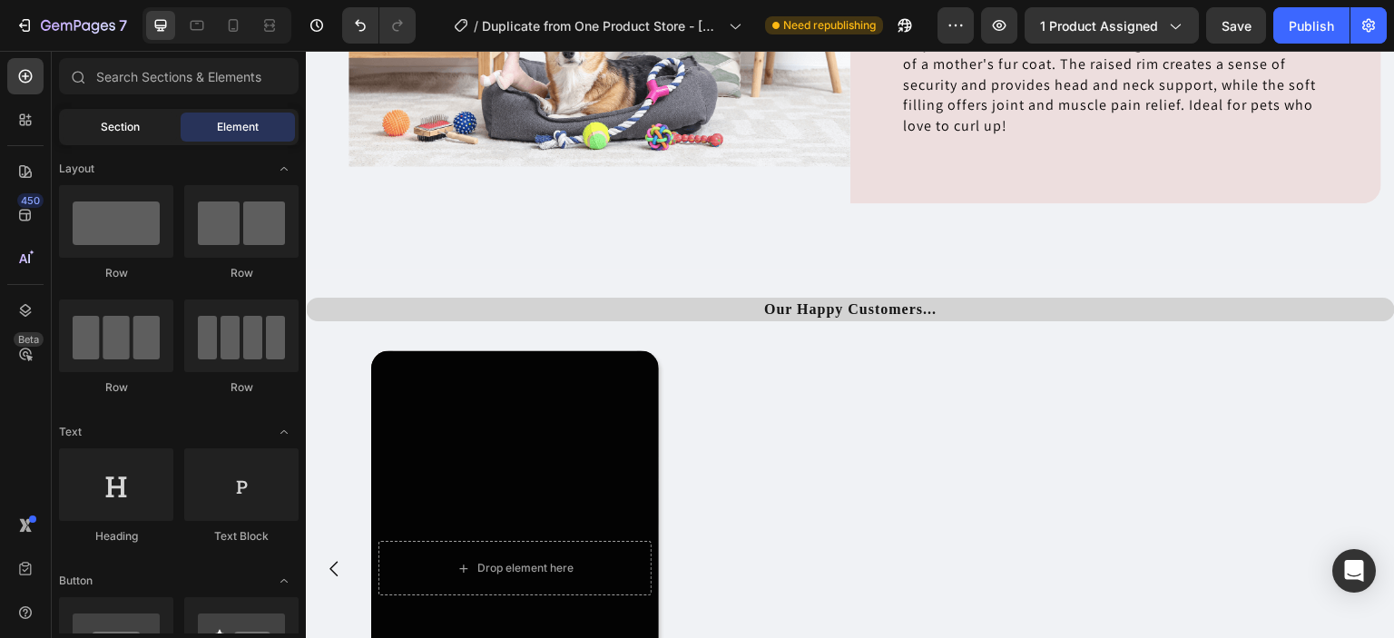
click at [118, 130] on span "Section" at bounding box center [120, 127] width 39 height 16
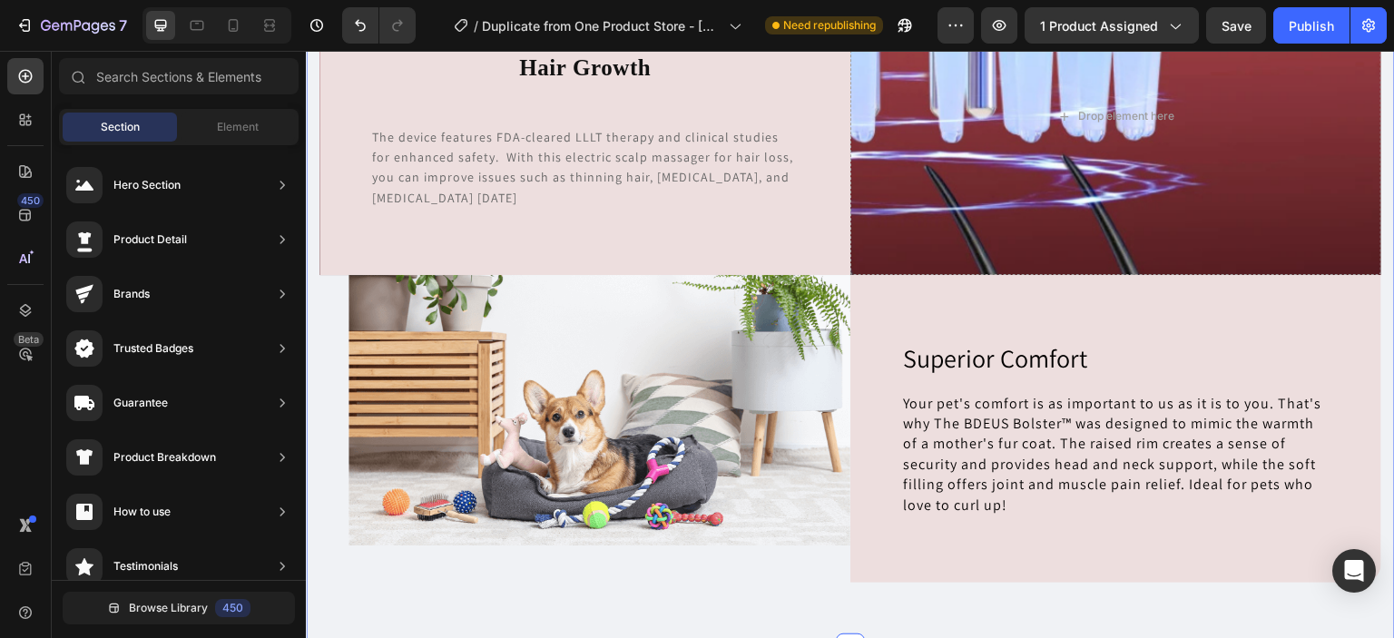
scroll to position [3294, 0]
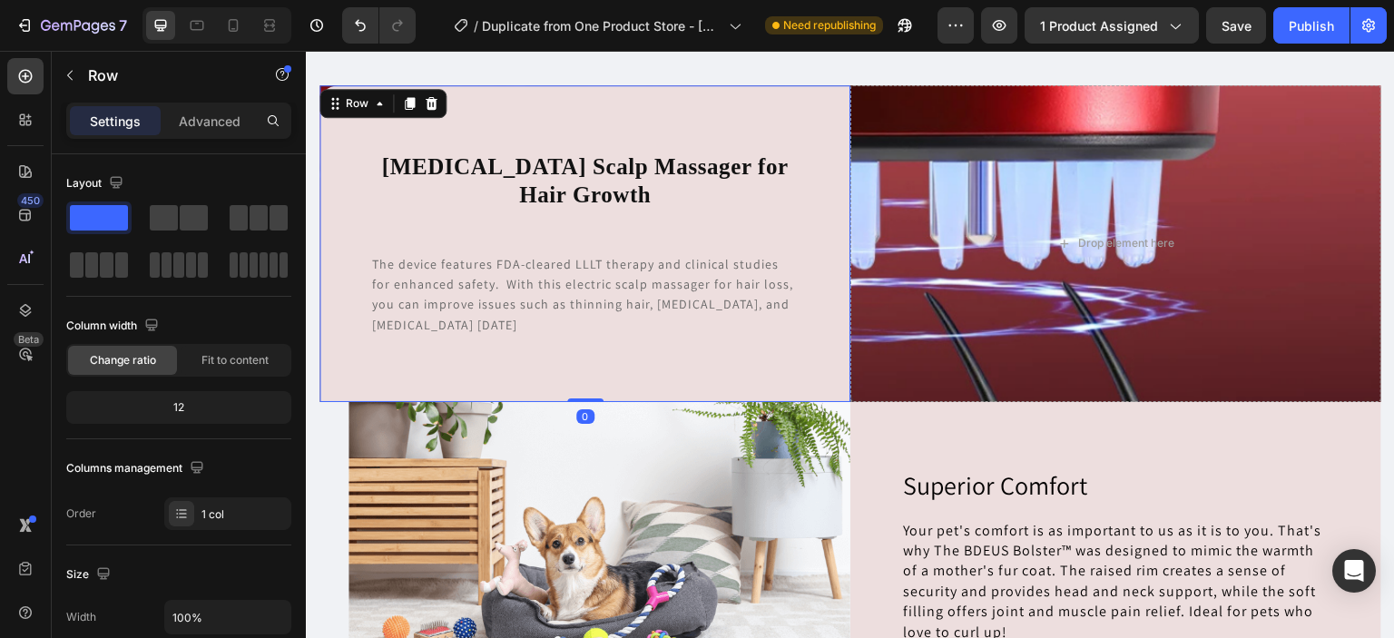
click at [797, 317] on div "Low-level Laser Therapy Scalp Massager for Hair Growth Heading The device featu…" at bounding box center [584, 244] width 531 height 318
click at [429, 112] on div at bounding box center [431, 104] width 22 height 22
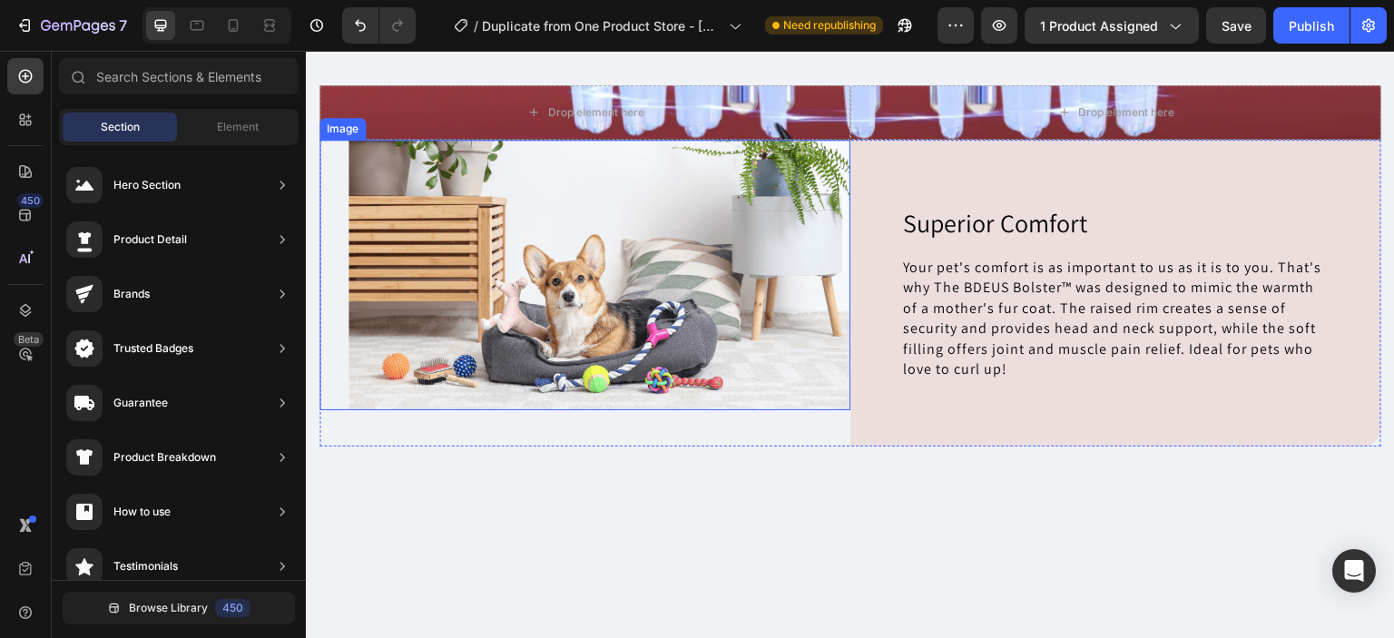
click at [560, 250] on img at bounding box center [599, 275] width 502 height 270
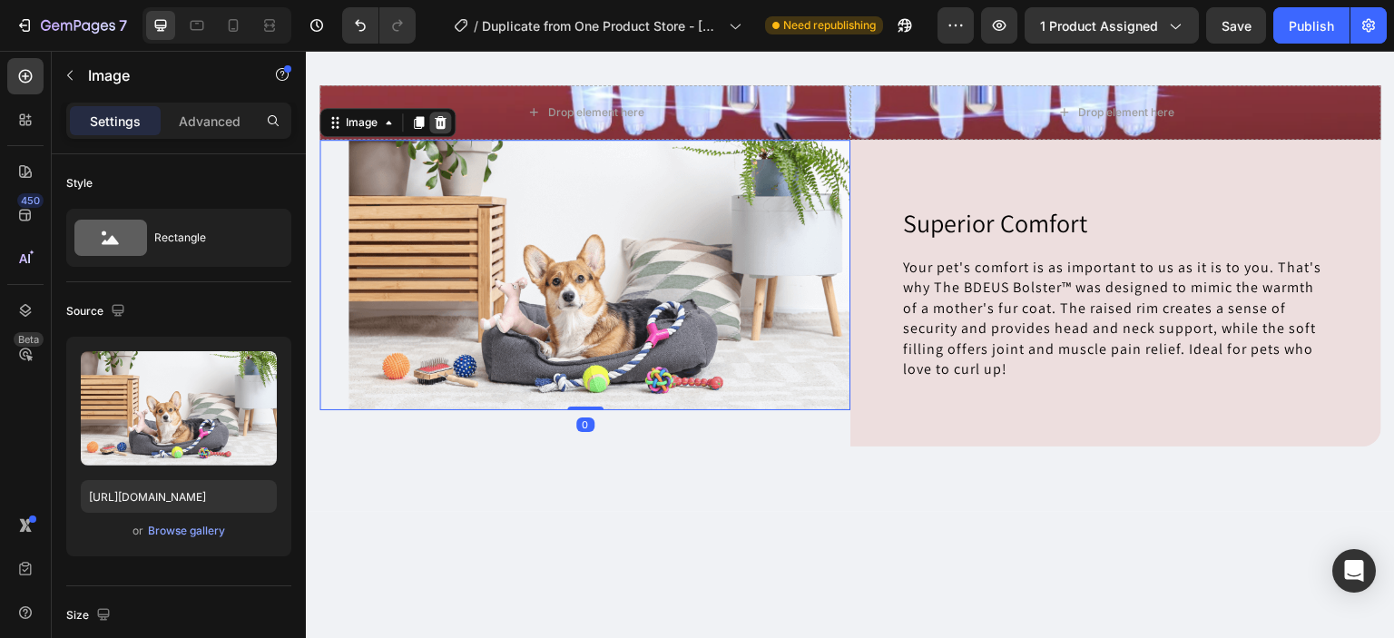
click at [441, 126] on icon at bounding box center [441, 121] width 12 height 13
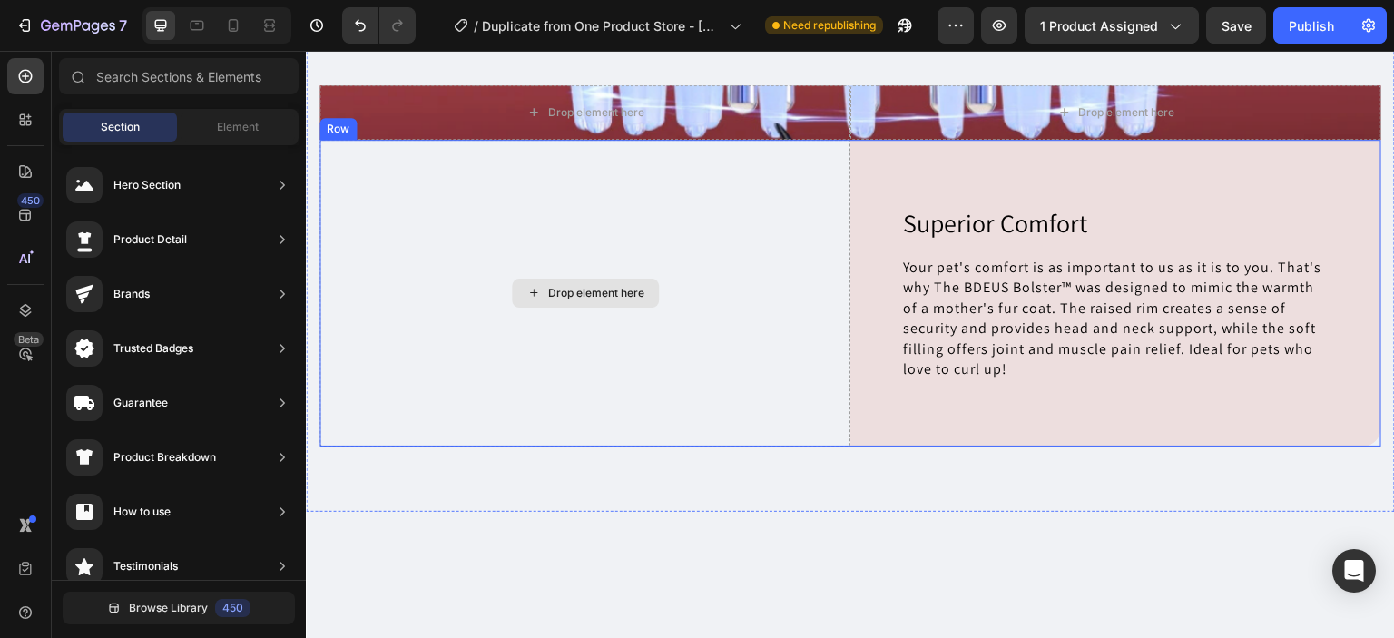
click at [815, 244] on div "Drop element here" at bounding box center [584, 294] width 531 height 308
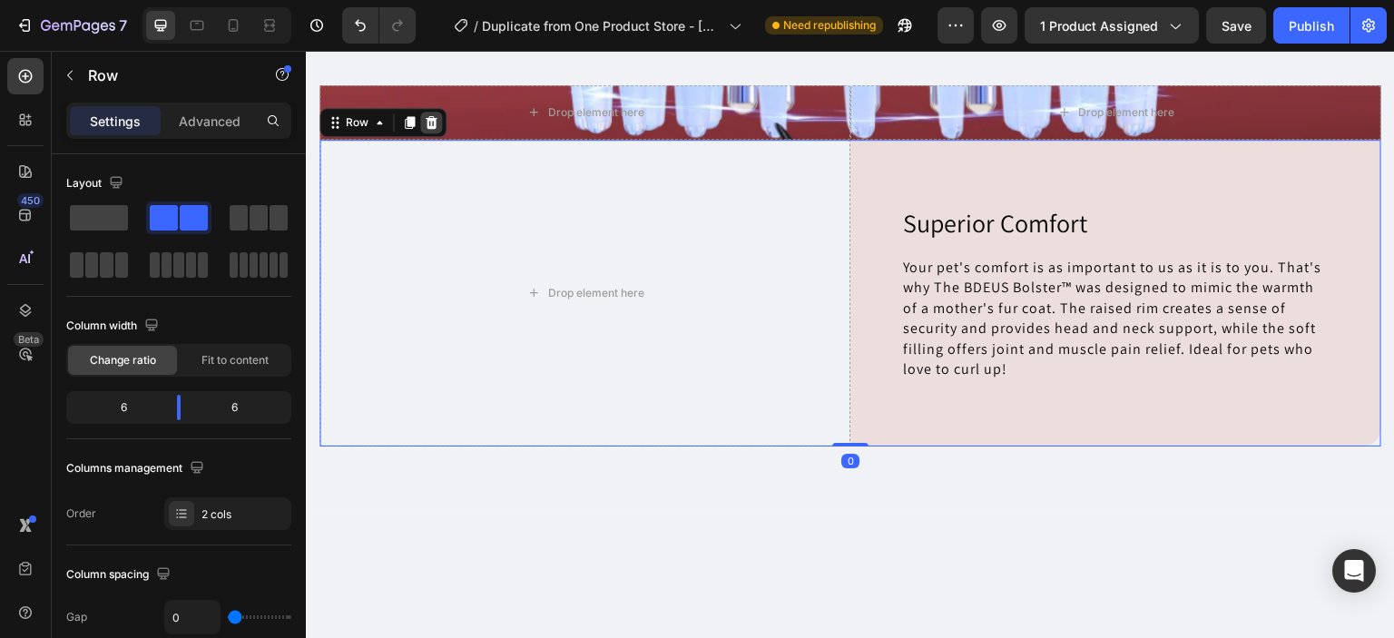
click at [438, 128] on div at bounding box center [431, 123] width 22 height 22
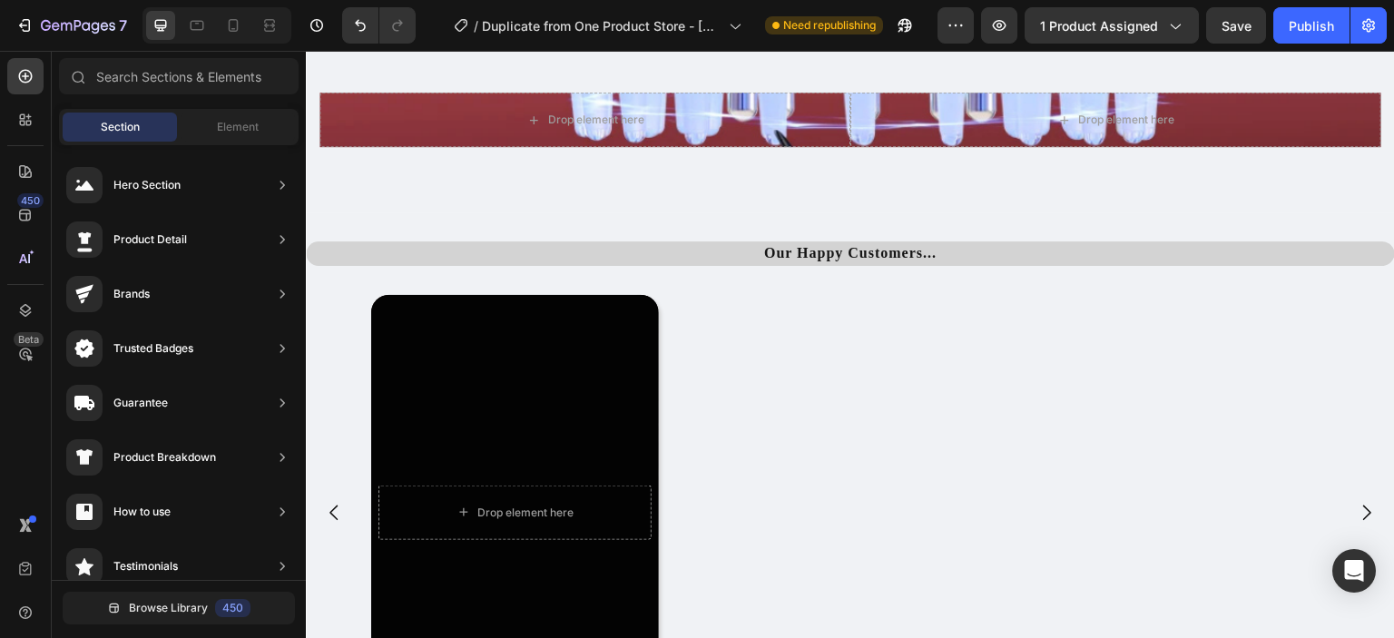
scroll to position [2913, 0]
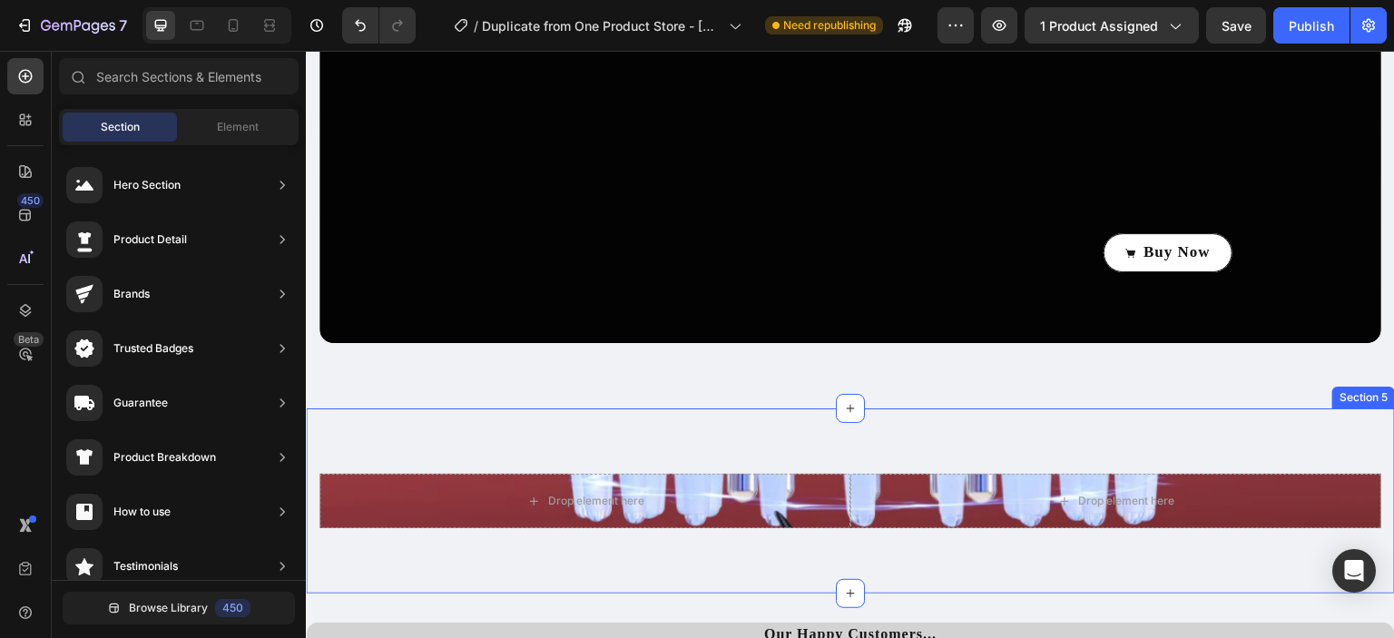
click at [538, 436] on div "Drop element here Drop element here Row Section 5" at bounding box center [850, 500] width 1089 height 185
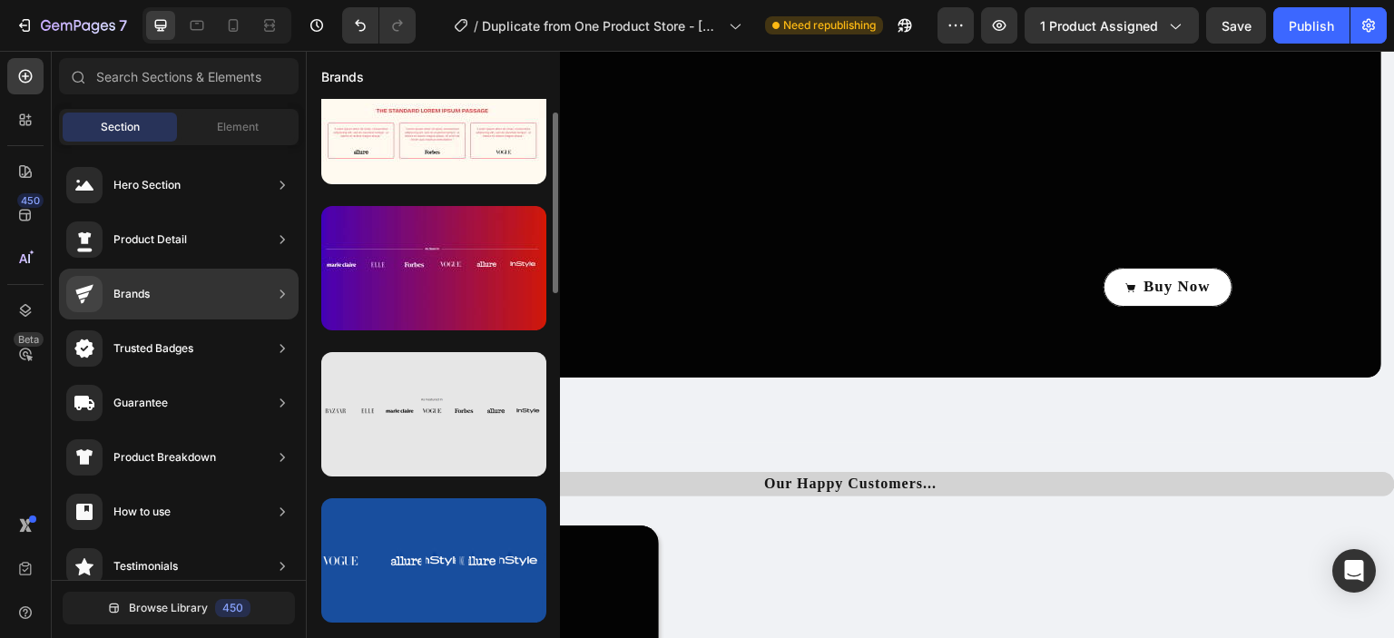
scroll to position [224, 0]
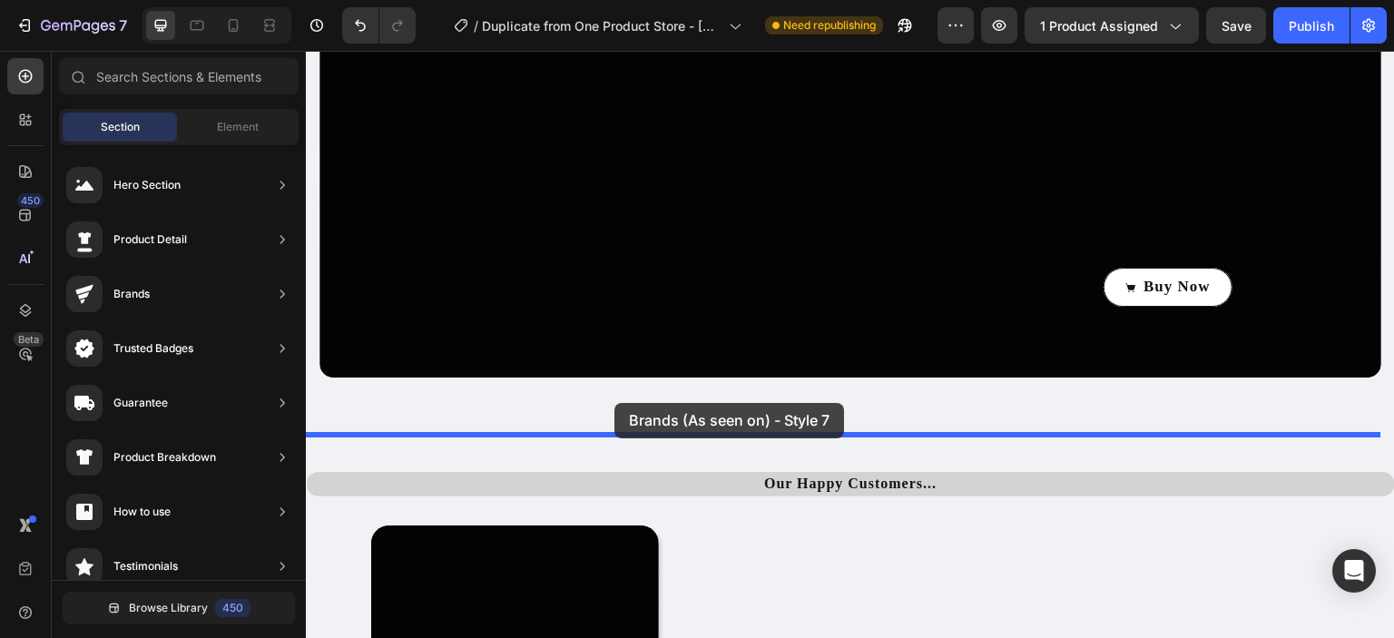
drag, startPoint x: 749, startPoint y: 321, endPoint x: 614, endPoint y: 403, distance: 157.2
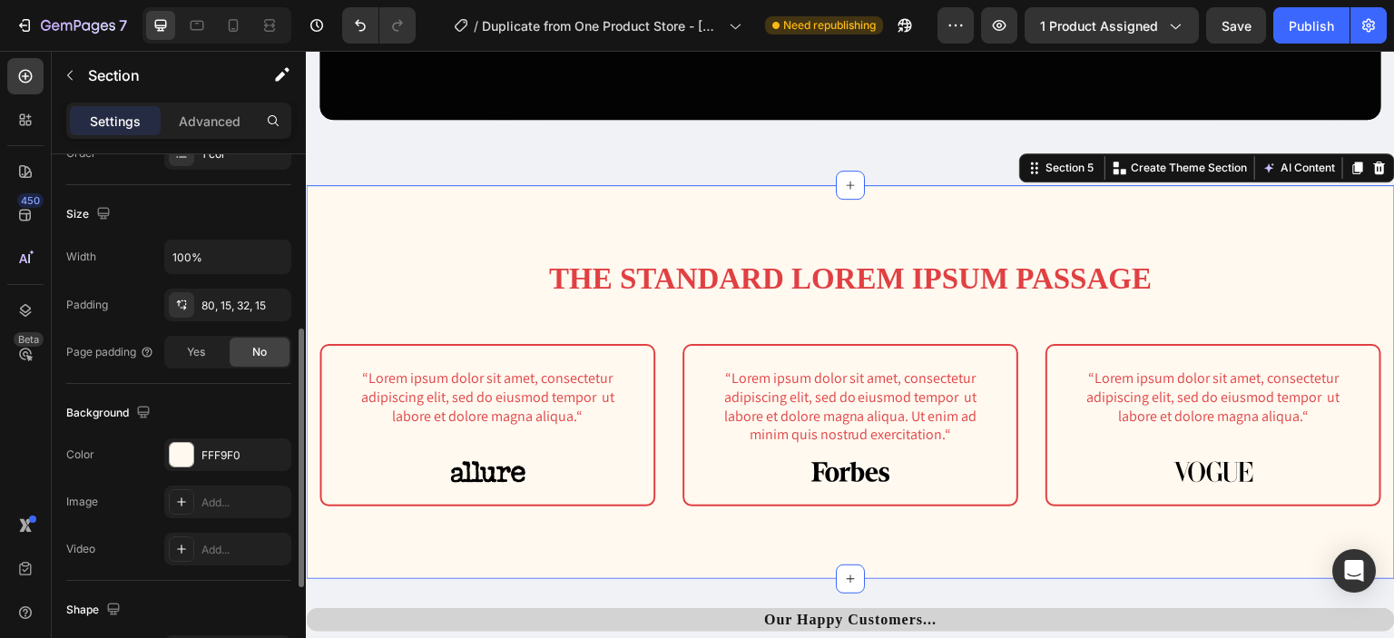
scroll to position [366, 0]
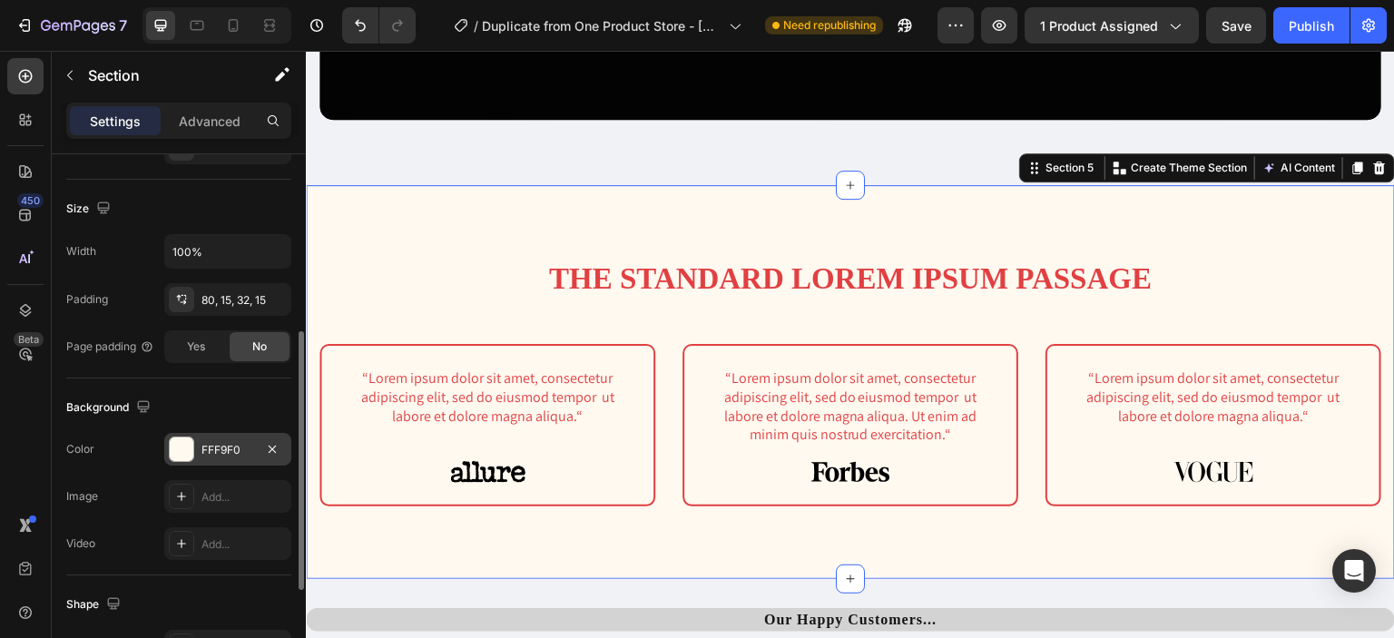
click at [218, 442] on div "FFF9F0" at bounding box center [227, 450] width 53 height 16
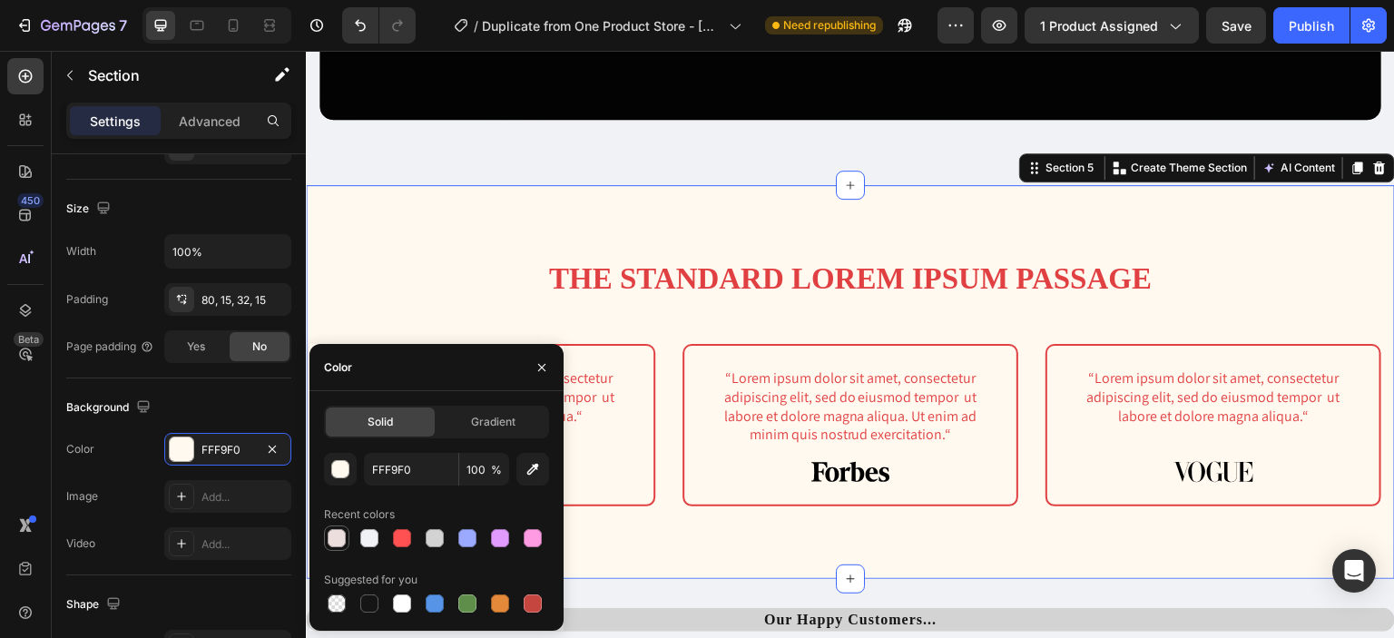
click at [345, 544] on div at bounding box center [337, 538] width 22 height 22
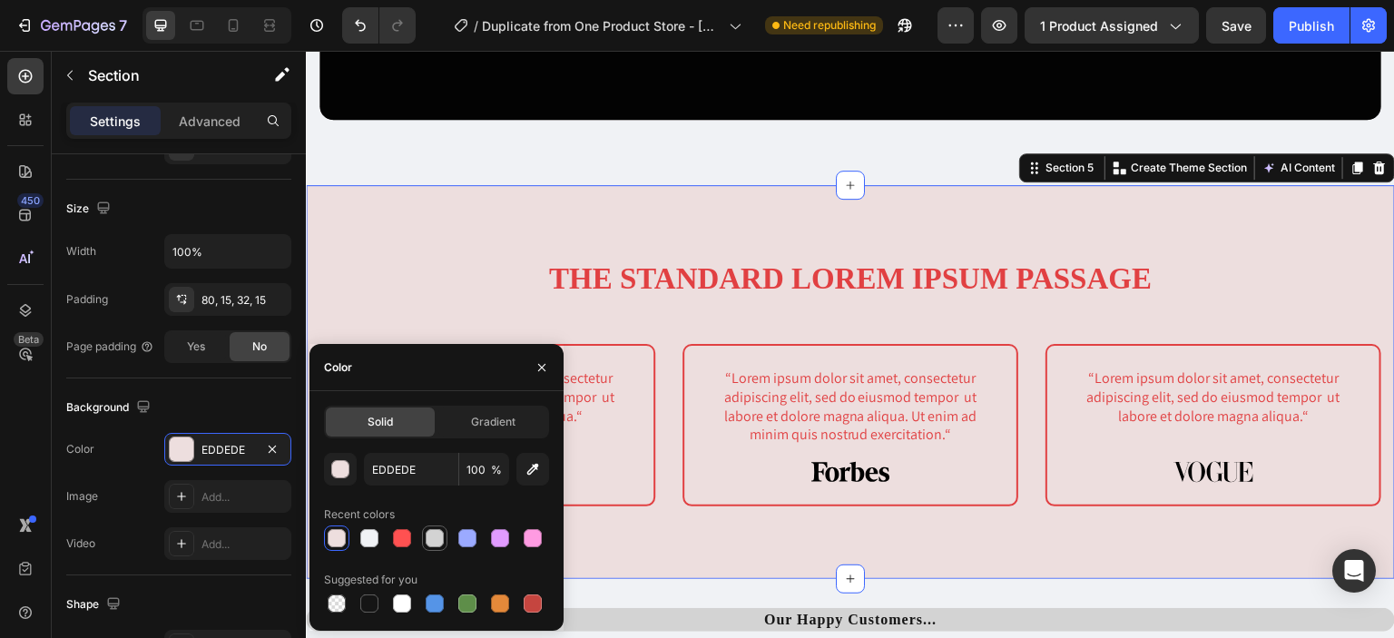
click at [440, 544] on div at bounding box center [435, 538] width 18 height 18
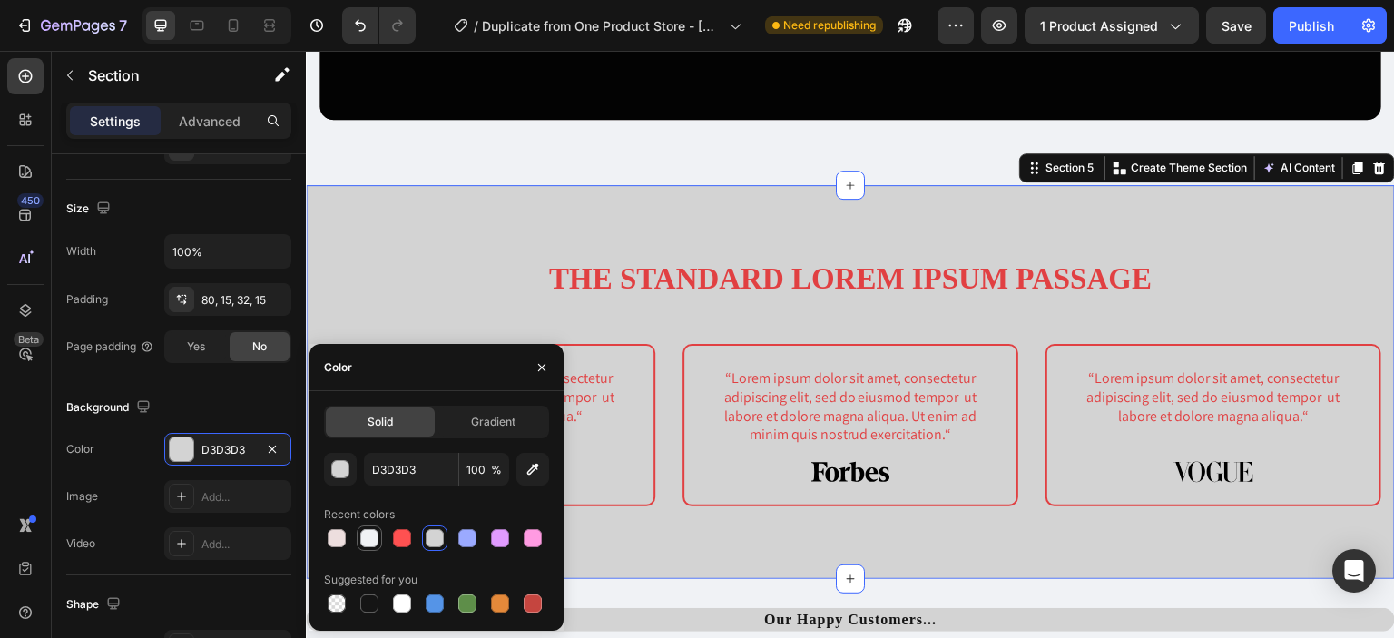
click at [381, 534] on div at bounding box center [369, 537] width 25 height 25
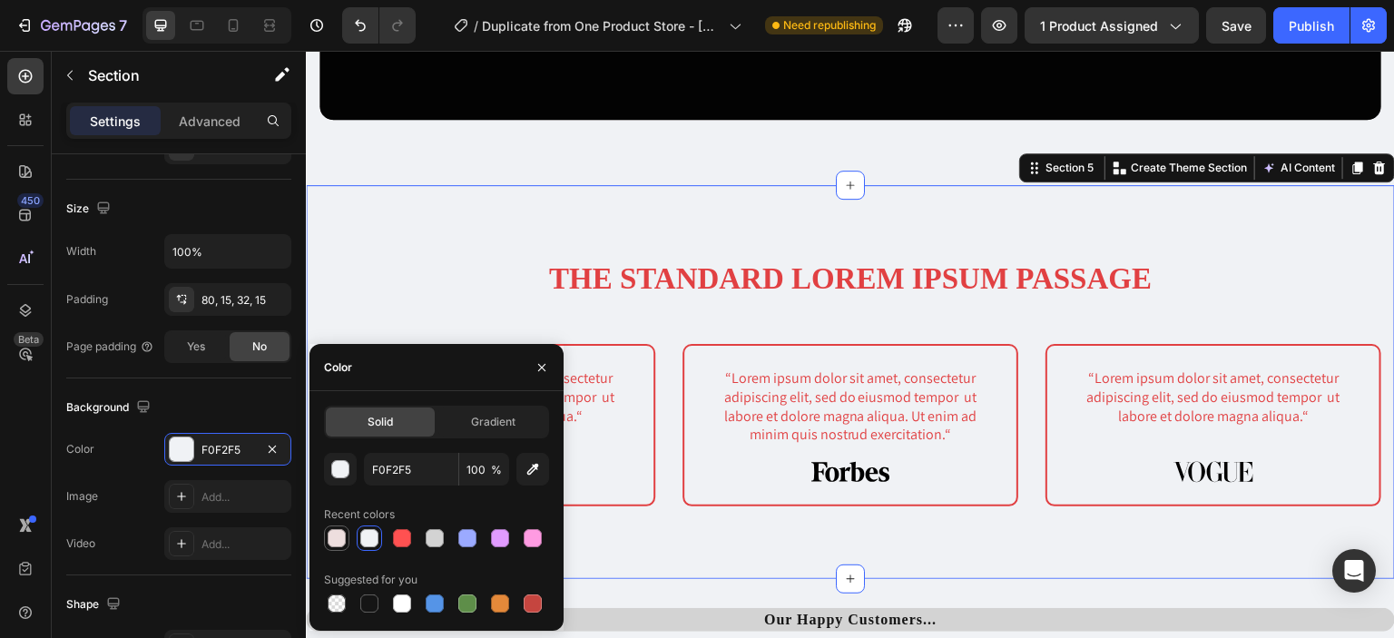
click at [347, 541] on div at bounding box center [337, 538] width 22 height 22
type input "EDDEDE"
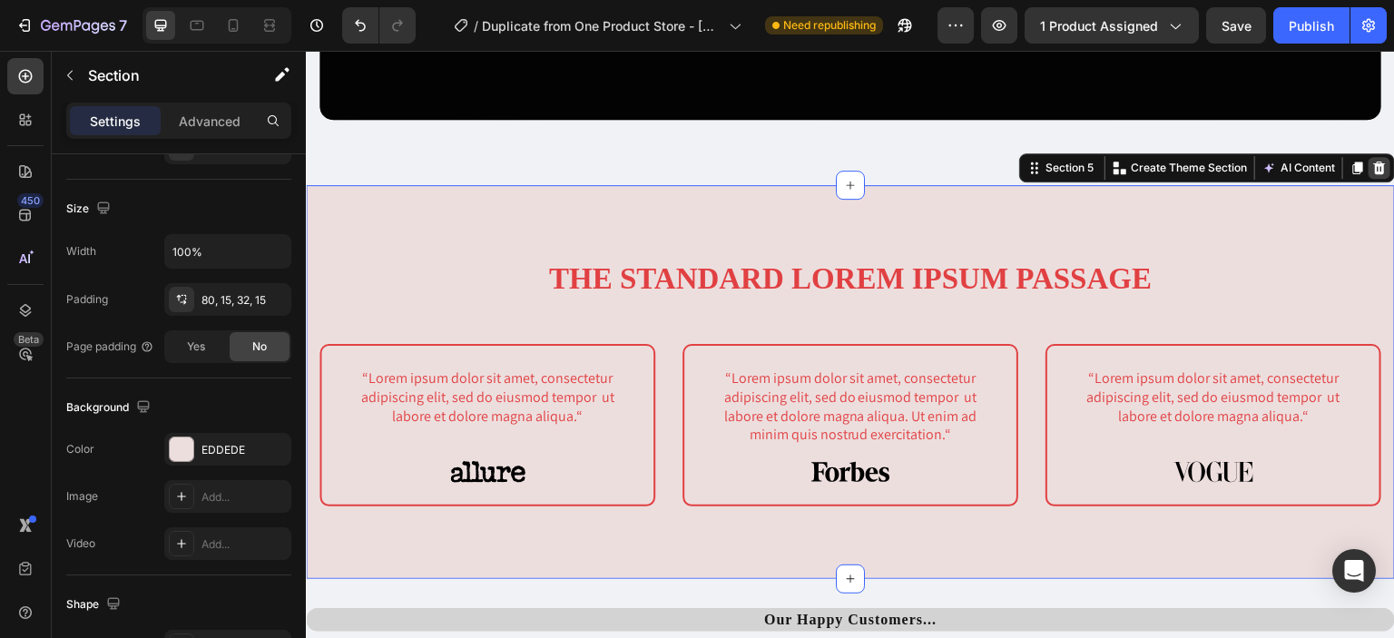
click at [1374, 163] on icon at bounding box center [1380, 168] width 12 height 13
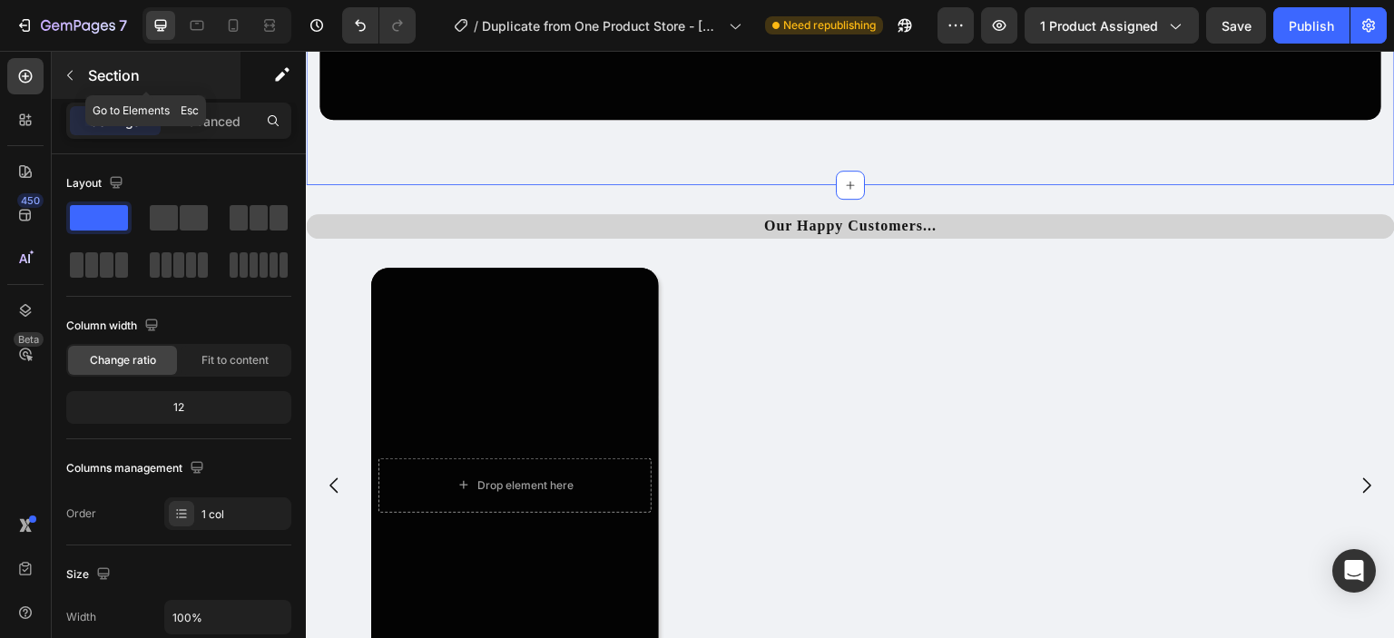
click at [71, 82] on icon "button" at bounding box center [70, 75] width 15 height 15
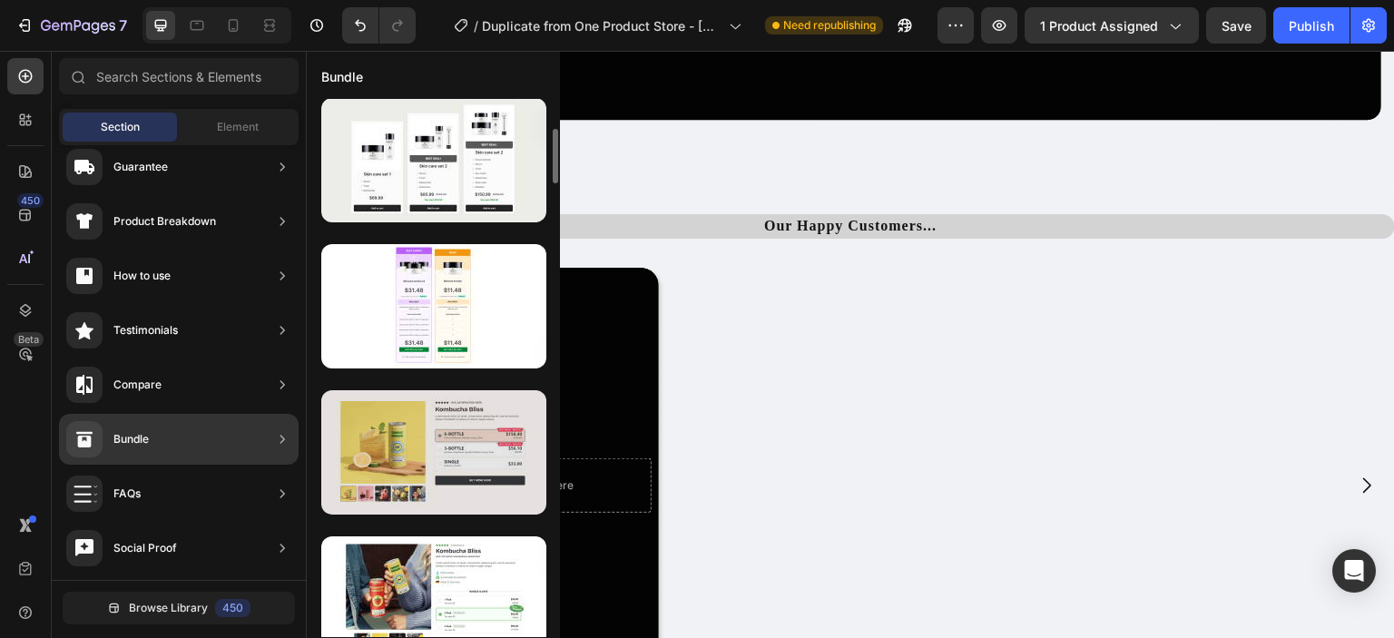
scroll to position [298, 0]
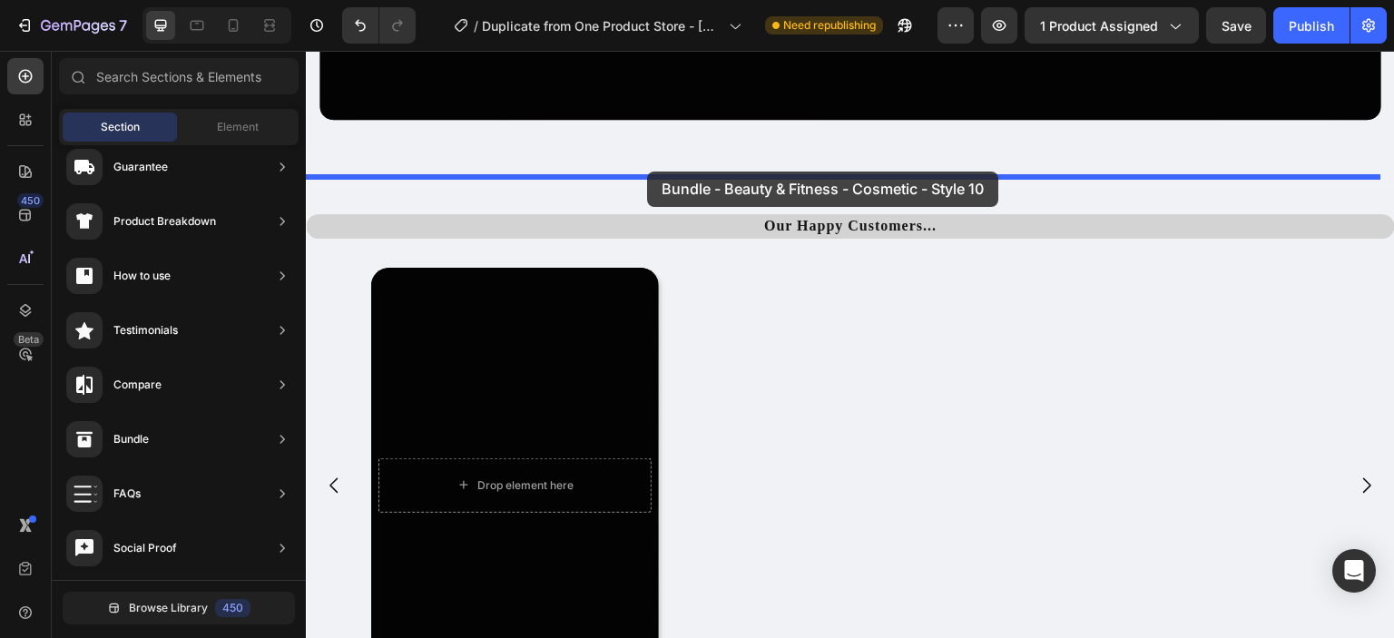
drag, startPoint x: 774, startPoint y: 362, endPoint x: 647, endPoint y: 172, distance: 229.0
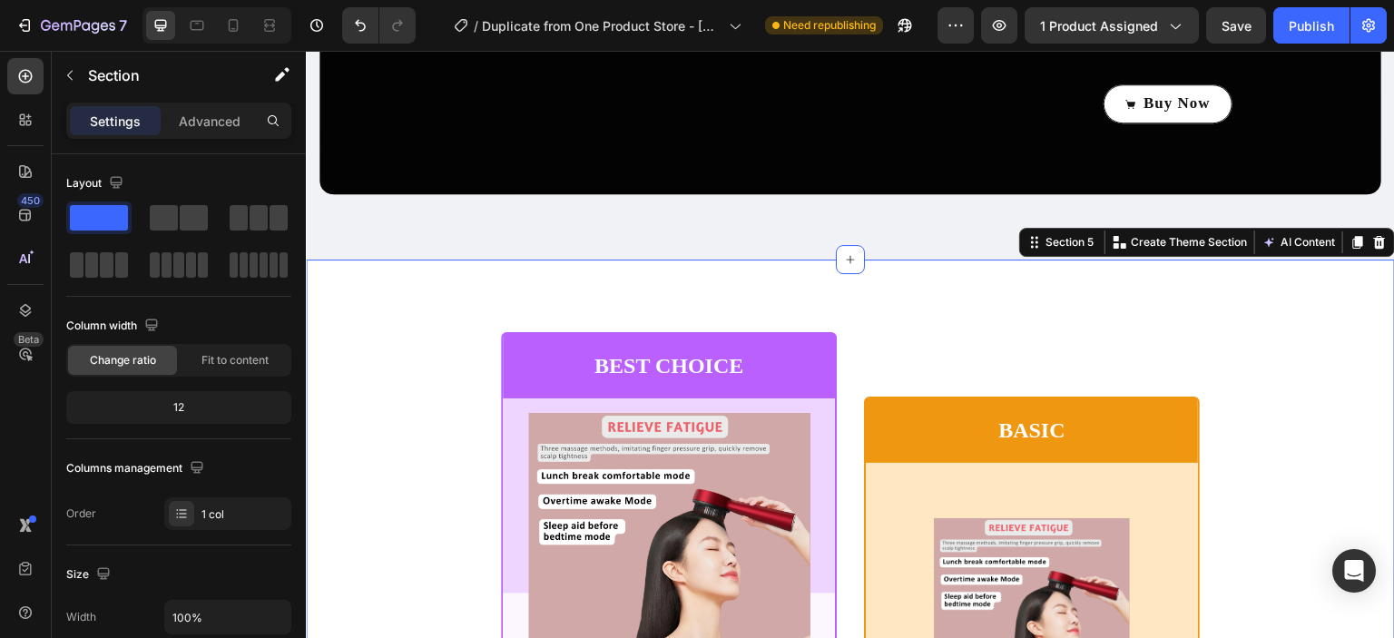
scroll to position [3060, 0]
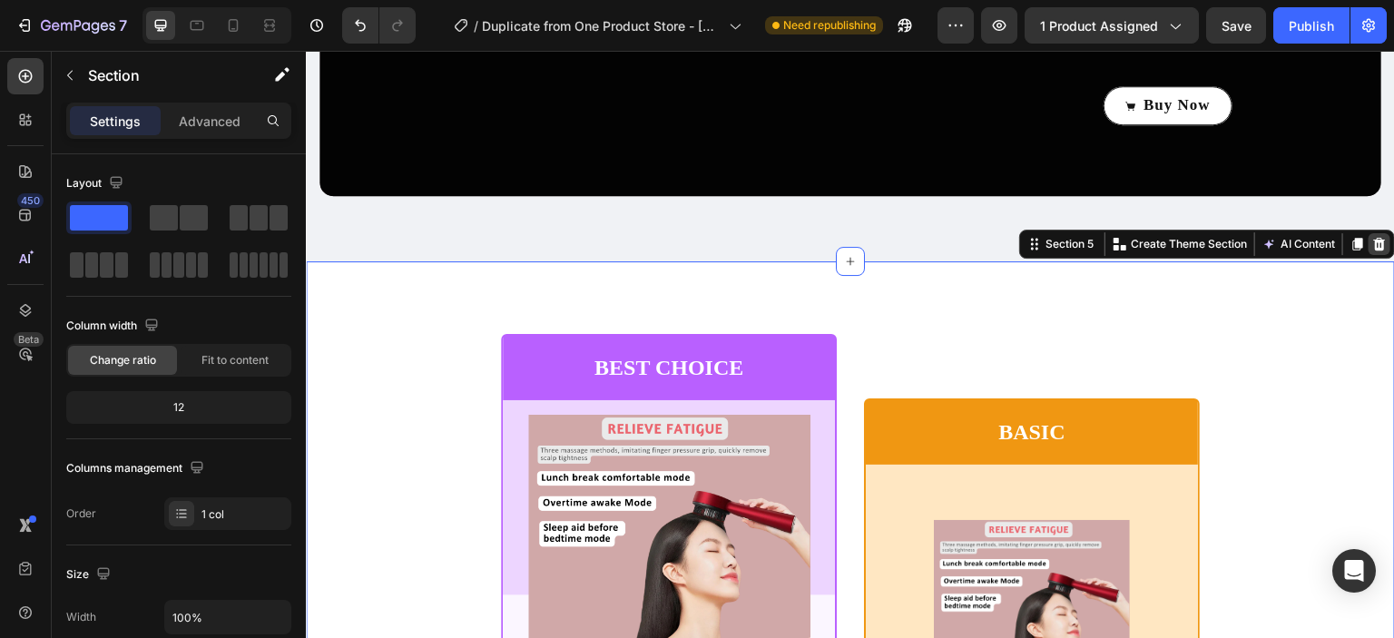
click at [1374, 239] on div at bounding box center [1379, 244] width 22 height 22
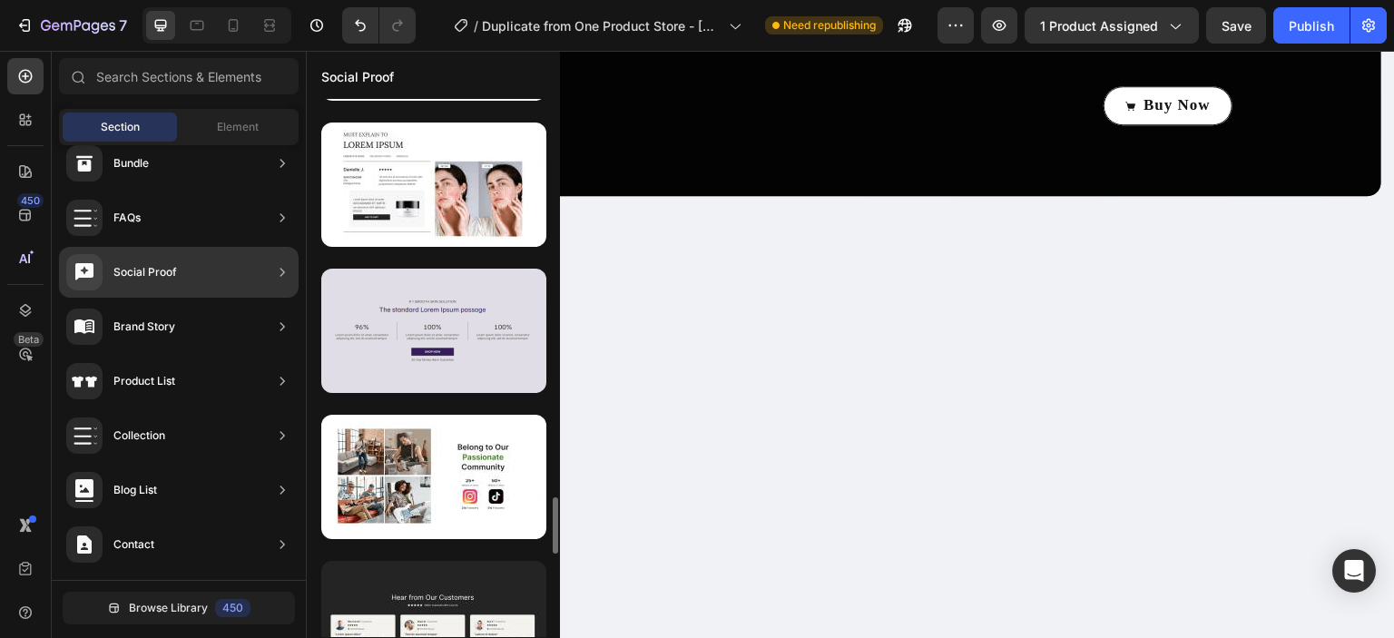
scroll to position [3779, 0]
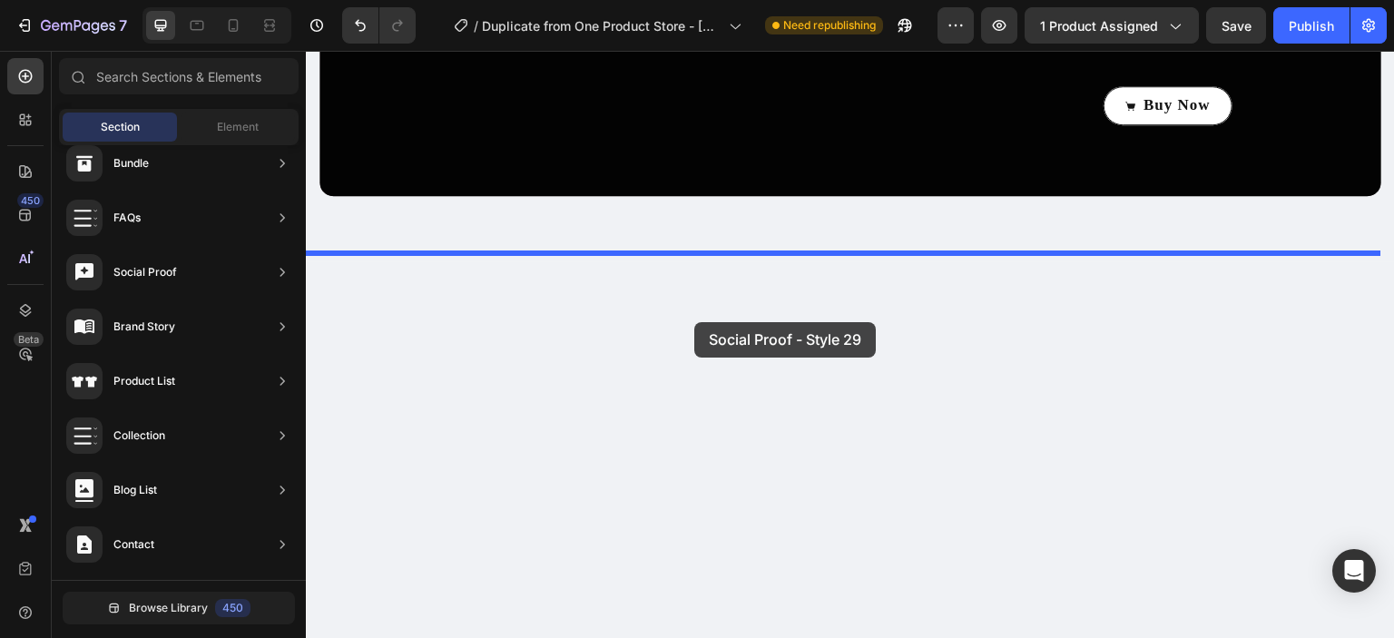
drag, startPoint x: 773, startPoint y: 382, endPoint x: 694, endPoint y: 322, distance: 99.1
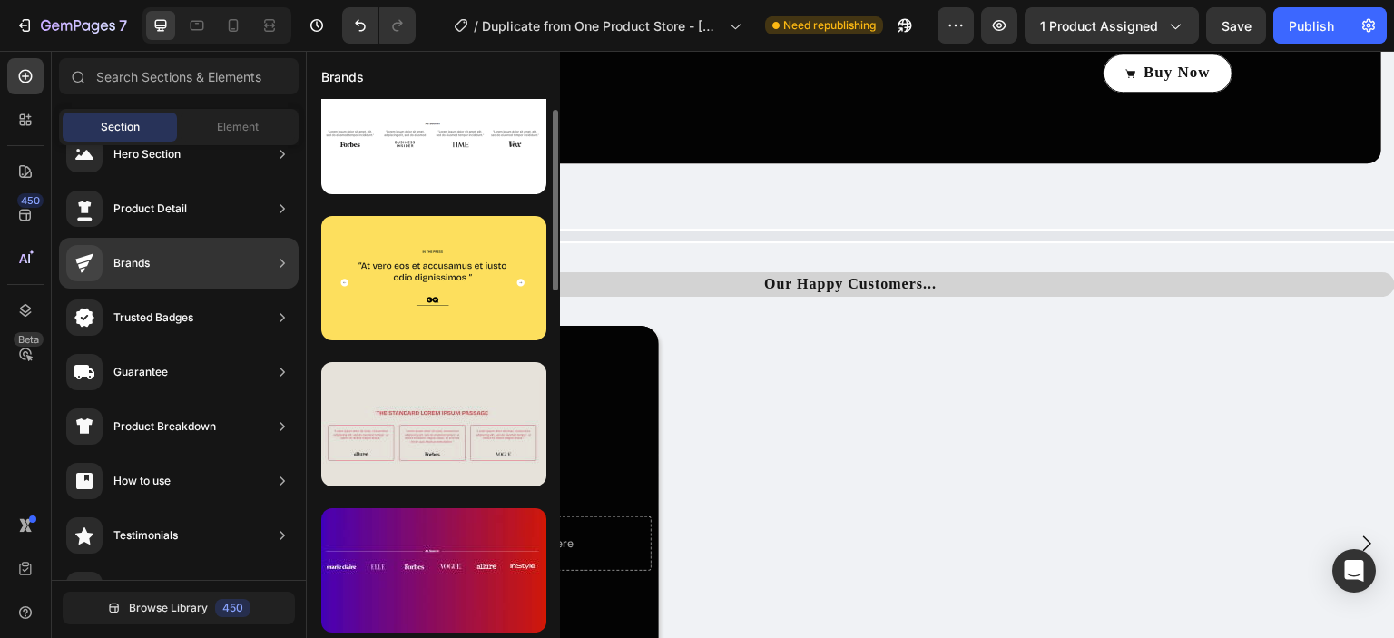
scroll to position [0, 0]
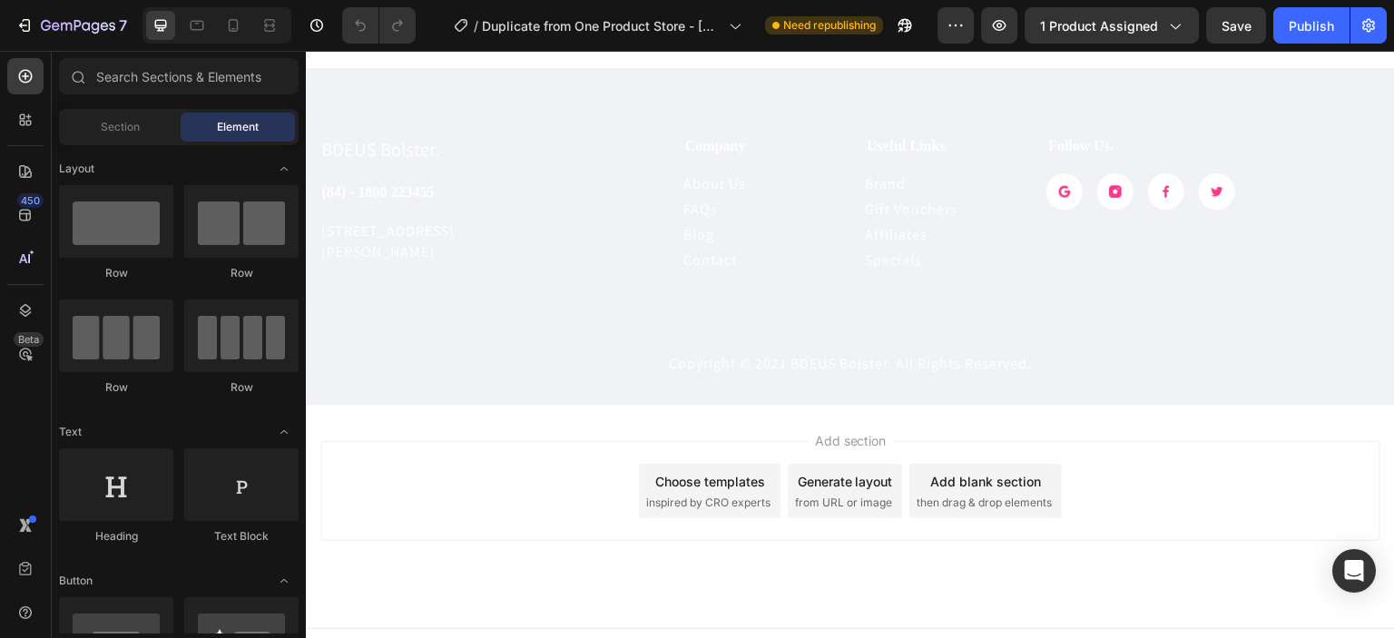
scroll to position [5605, 0]
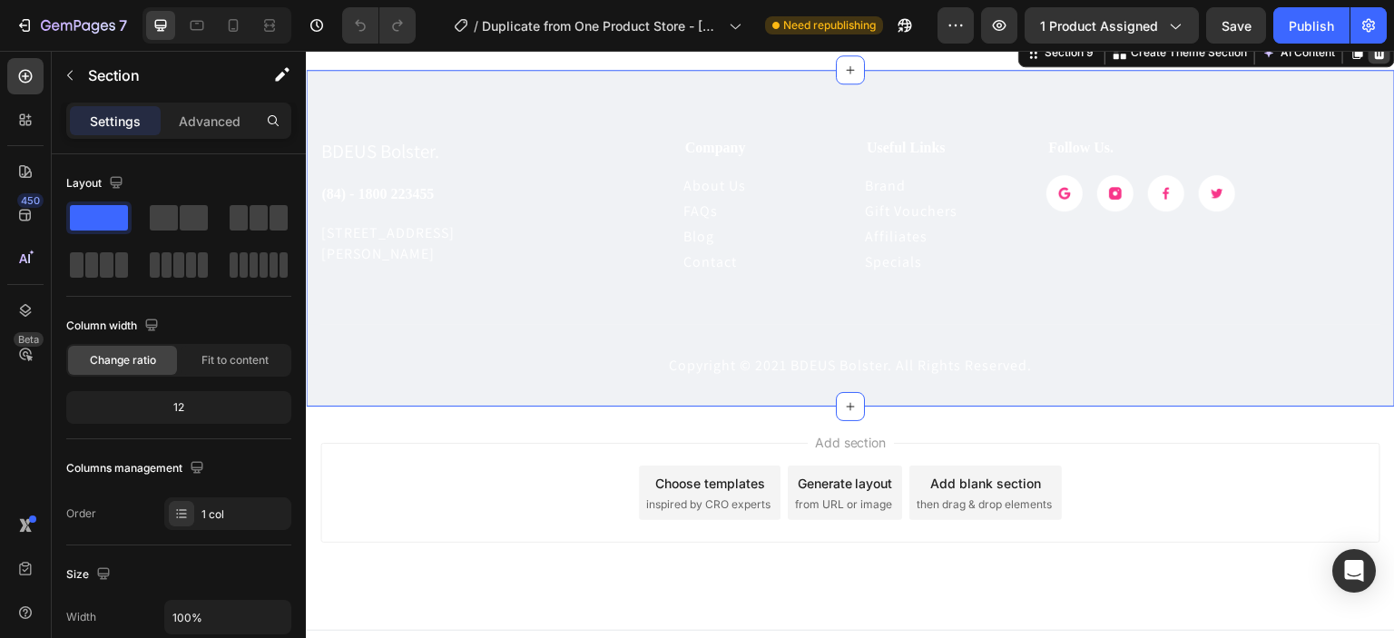
click at [1368, 64] on div at bounding box center [1379, 53] width 22 height 22
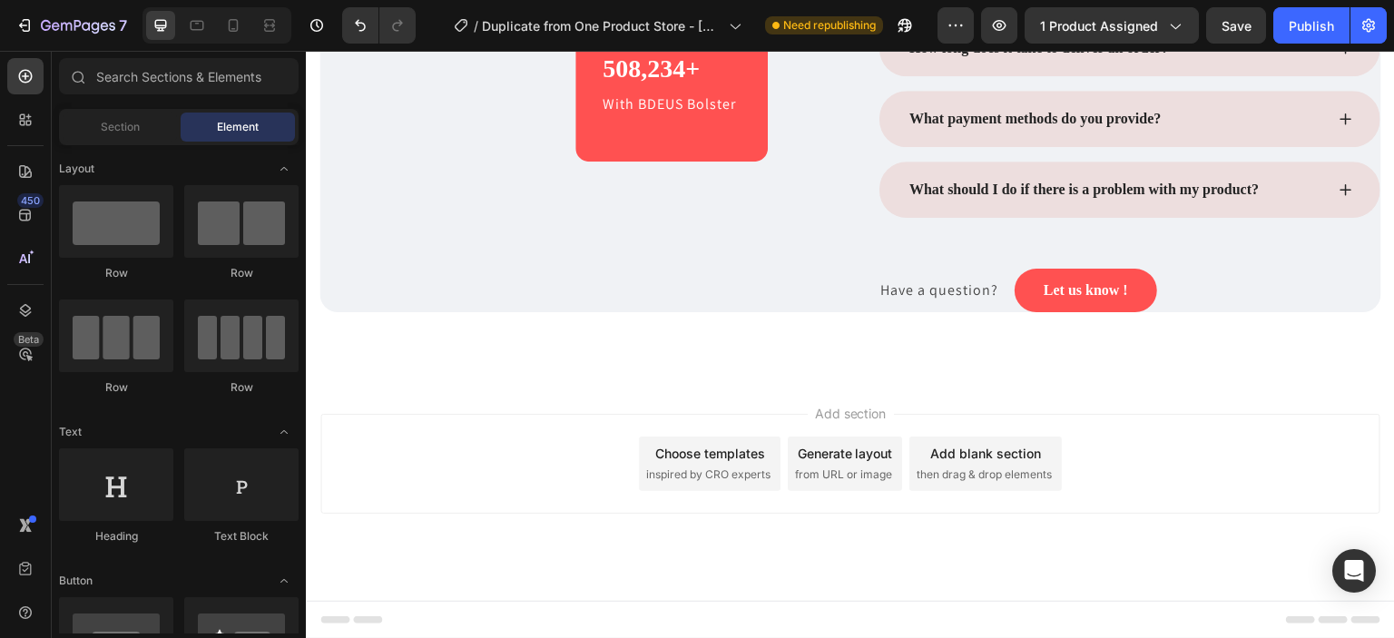
scroll to position [5389, 0]
click at [854, 423] on span "Add section" at bounding box center [851, 413] width 86 height 19
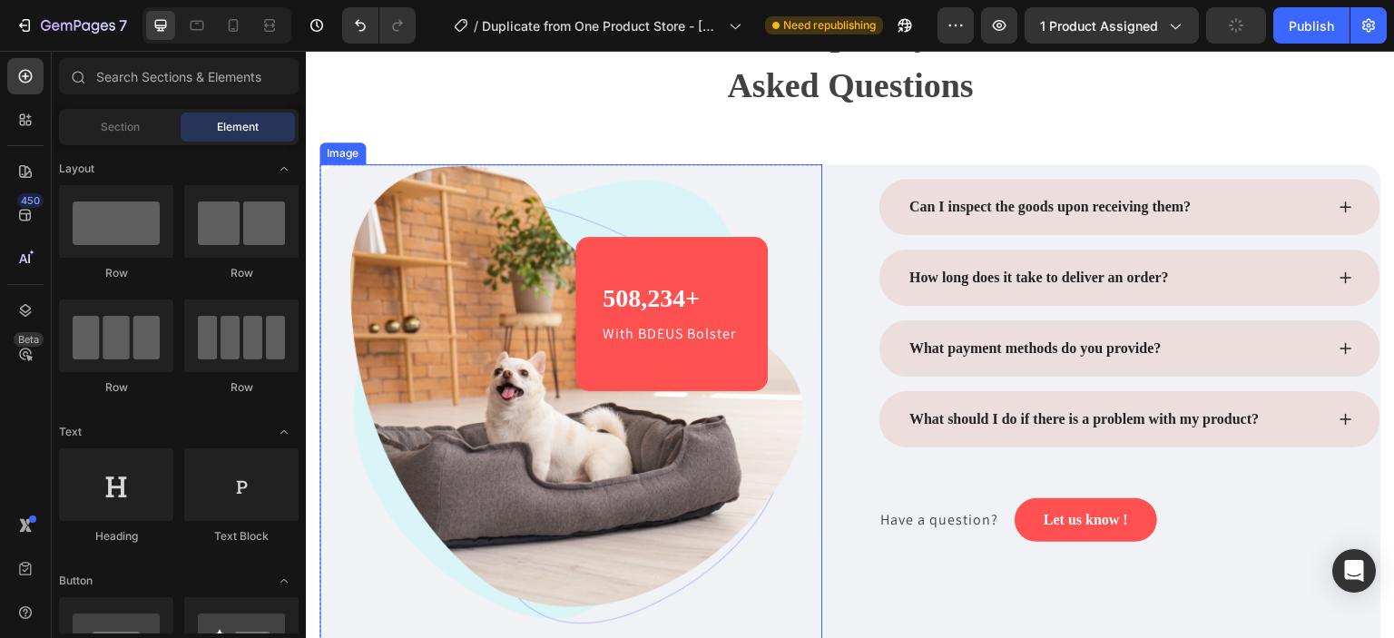
scroll to position [5076, 0]
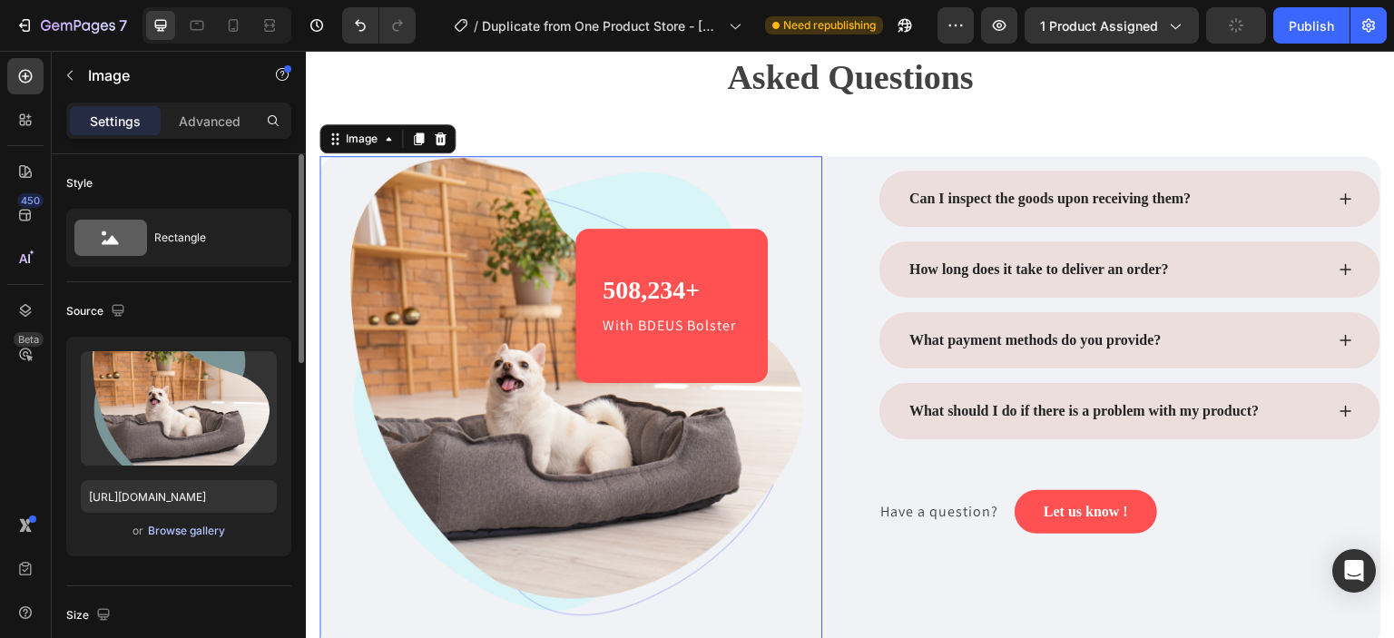
click at [184, 527] on div "Browse gallery" at bounding box center [186, 531] width 77 height 16
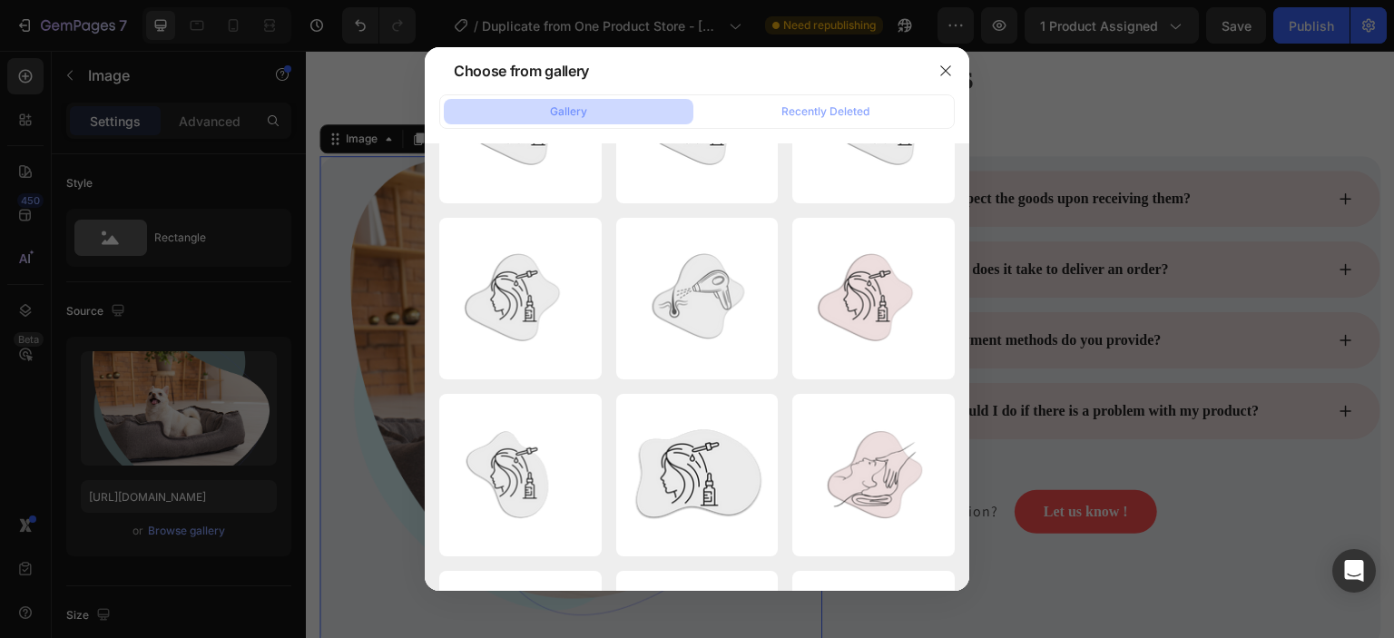
scroll to position [0, 0]
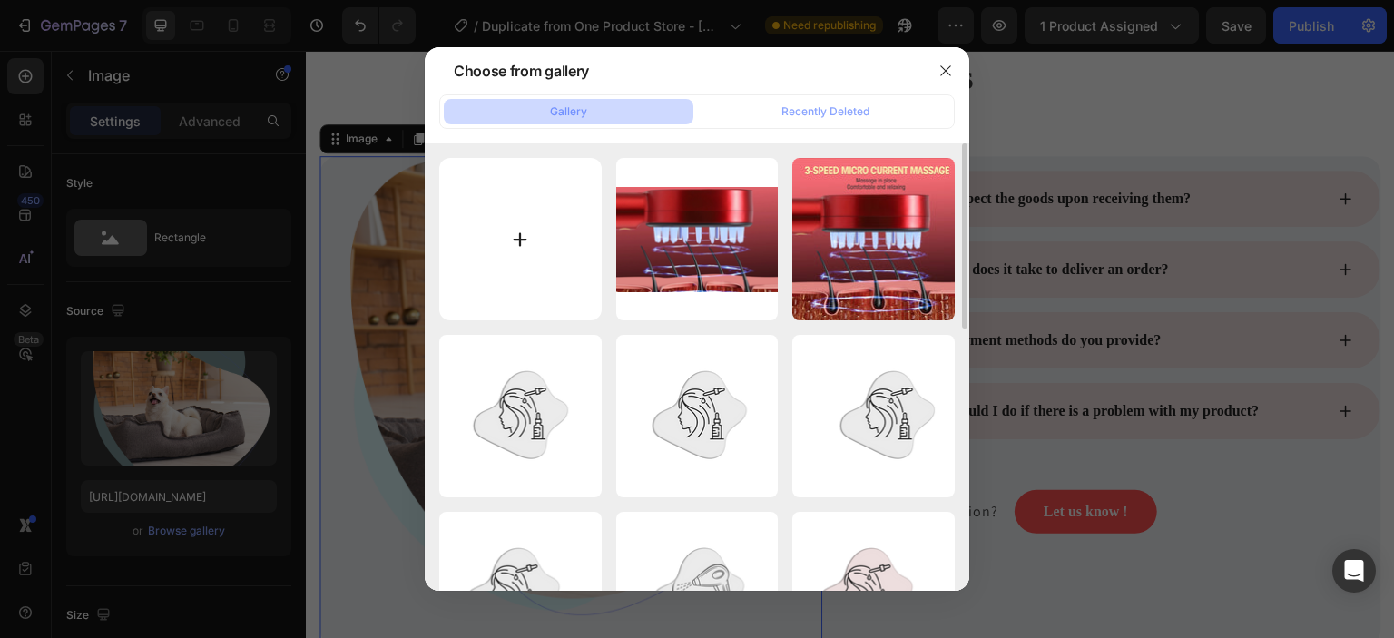
click at [534, 248] on input "file" at bounding box center [520, 239] width 162 height 162
type input "C:\fakepath\WN02-BSD-3-768x768.jpg"
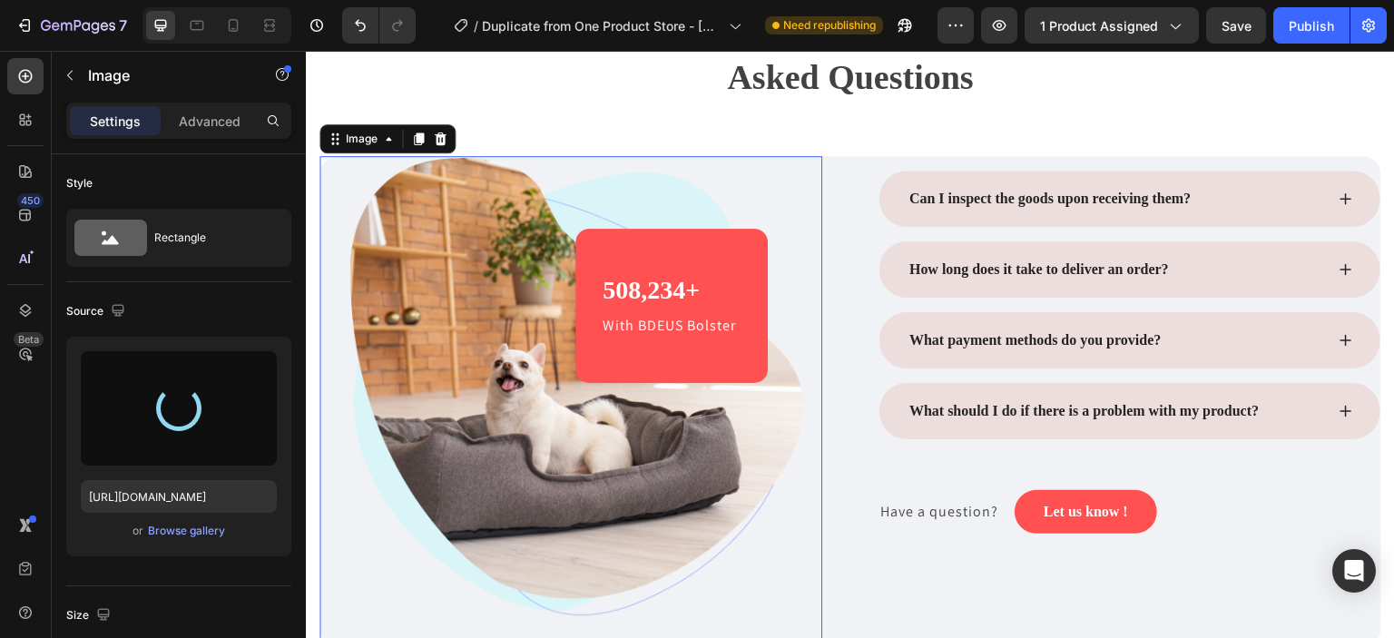
type input "[URL][DOMAIN_NAME]"
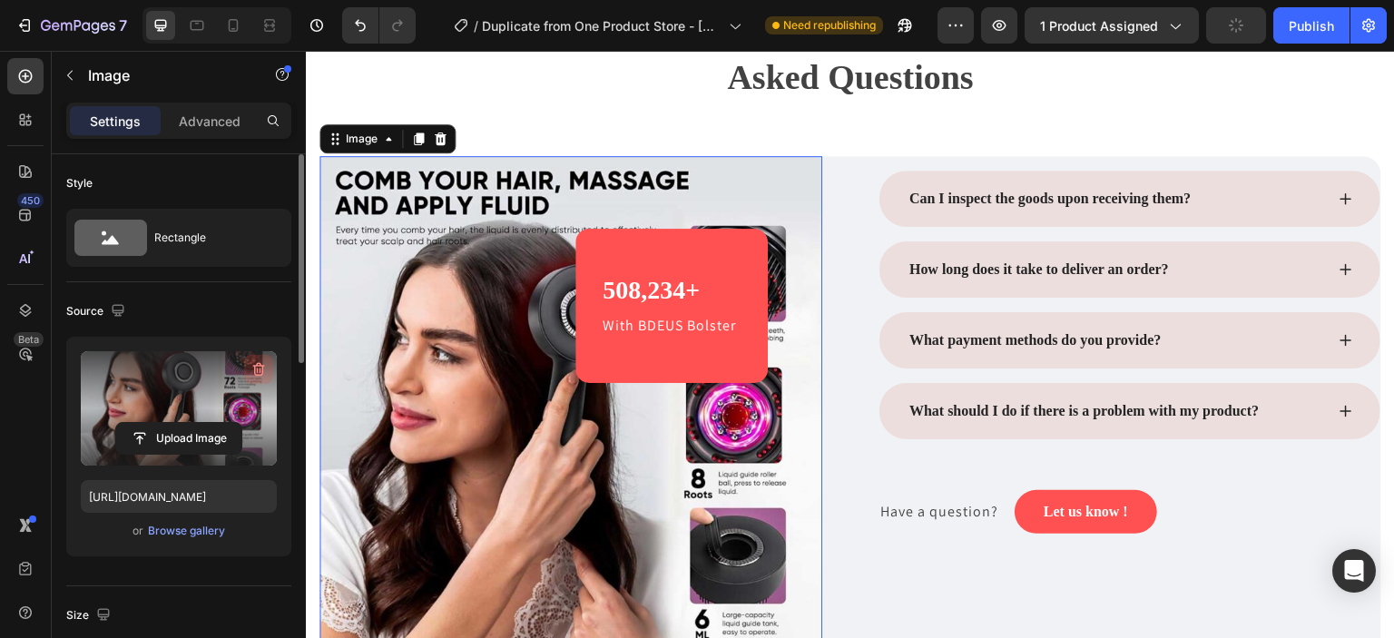
click at [256, 371] on icon "button" at bounding box center [259, 369] width 18 height 18
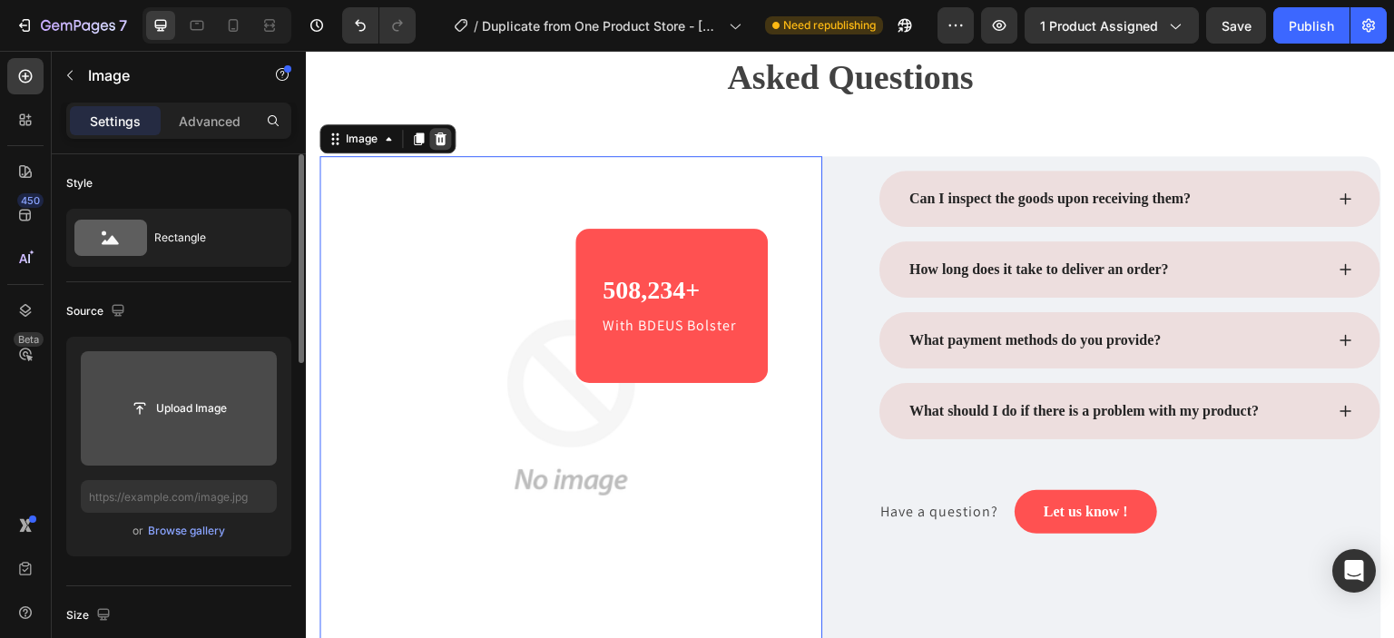
click at [438, 139] on icon at bounding box center [440, 139] width 15 height 15
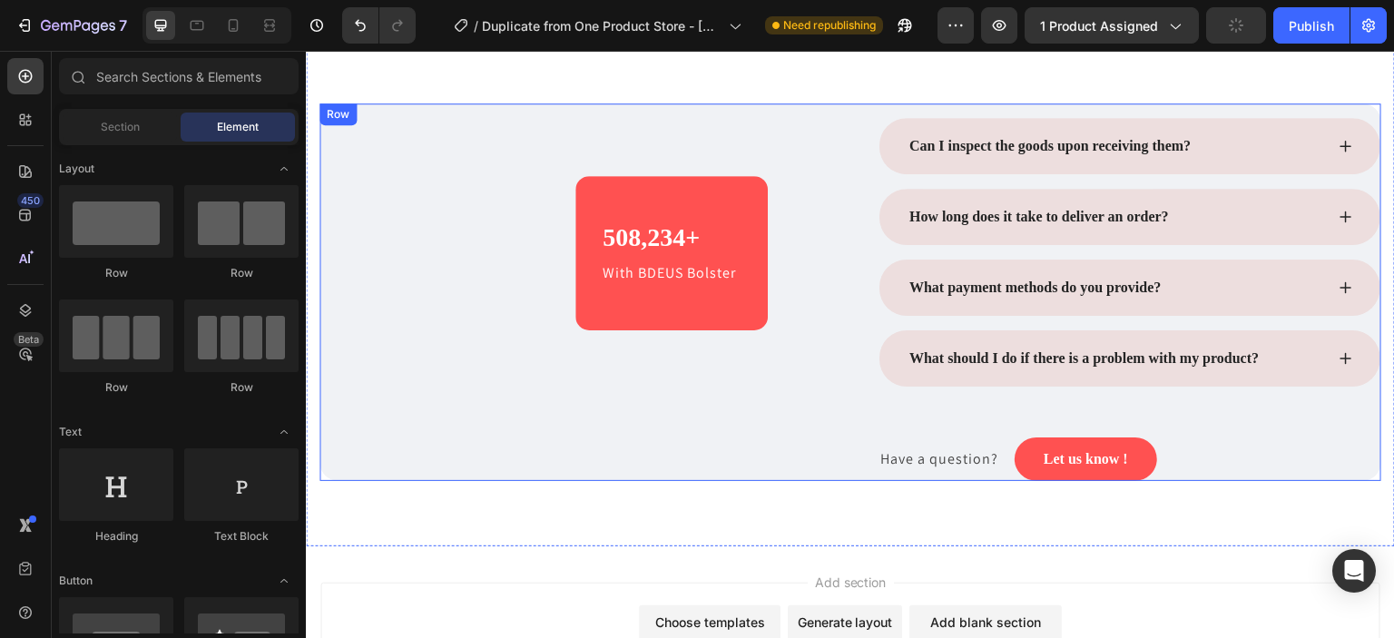
scroll to position [5098, 0]
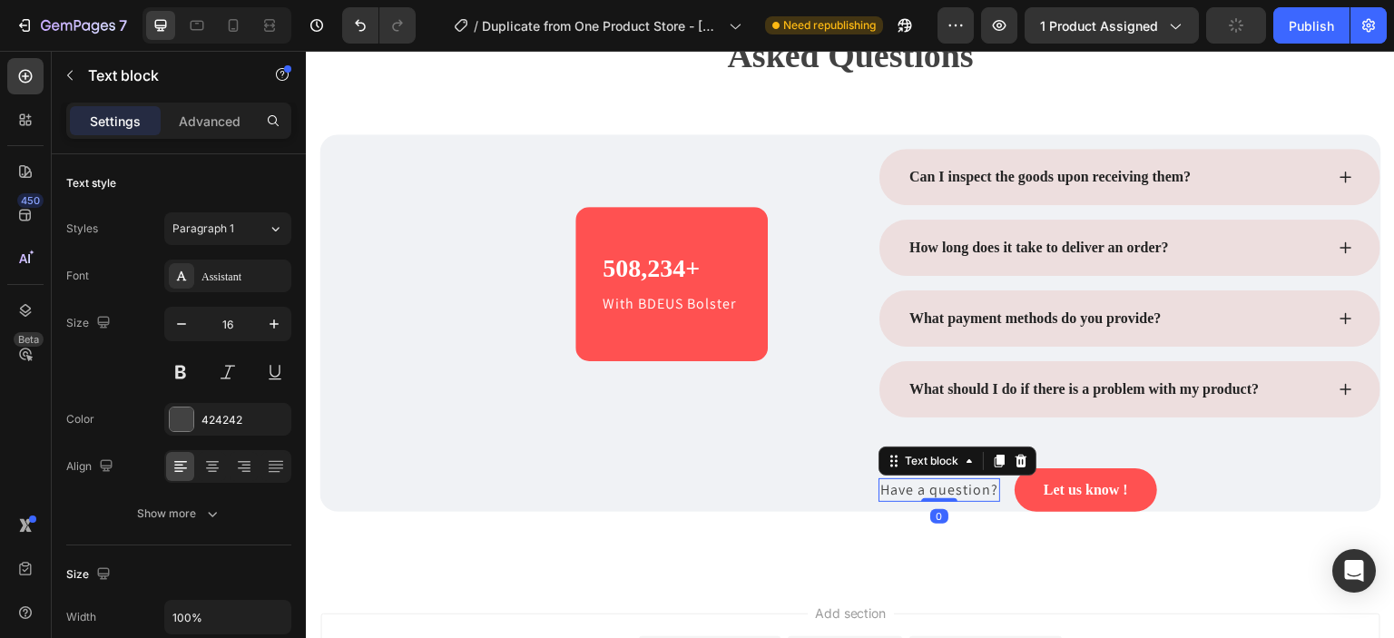
click at [964, 480] on p "Have a question?" at bounding box center [939, 490] width 118 height 20
click at [1010, 462] on div at bounding box center [1021, 461] width 22 height 22
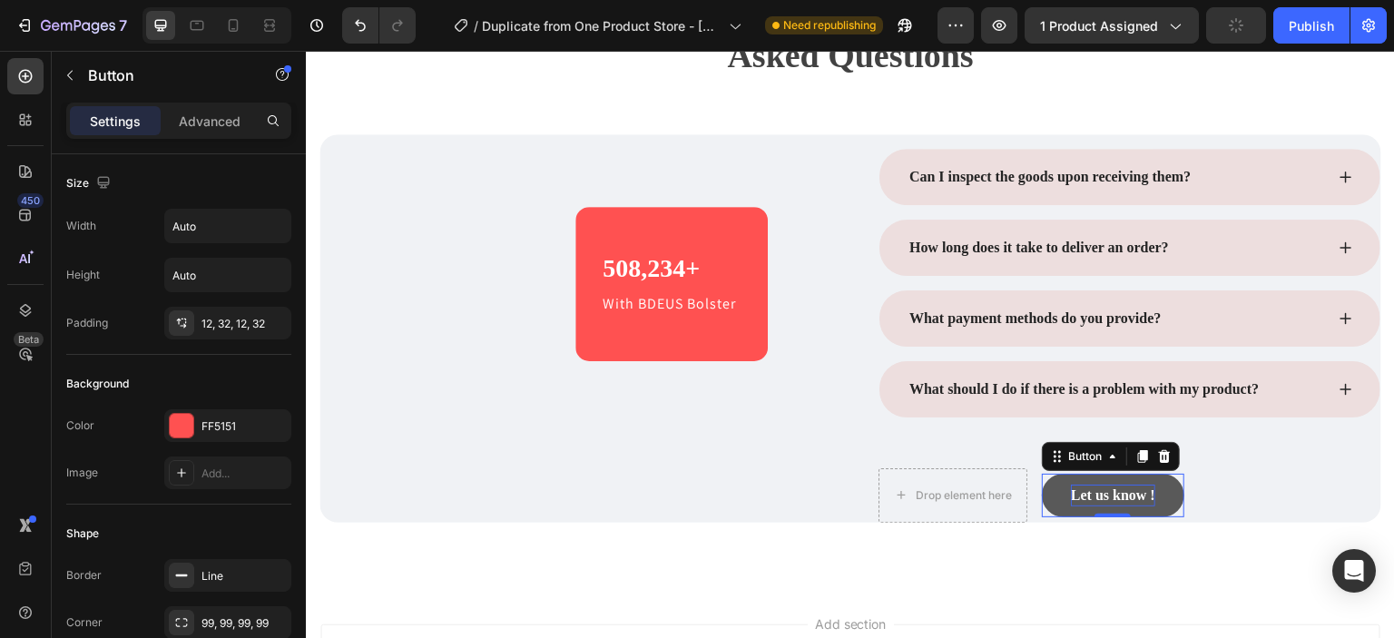
click at [1132, 486] on div "Let us know !" at bounding box center [1113, 496] width 84 height 22
click at [1132, 486] on p "Let us know !" at bounding box center [1113, 496] width 84 height 22
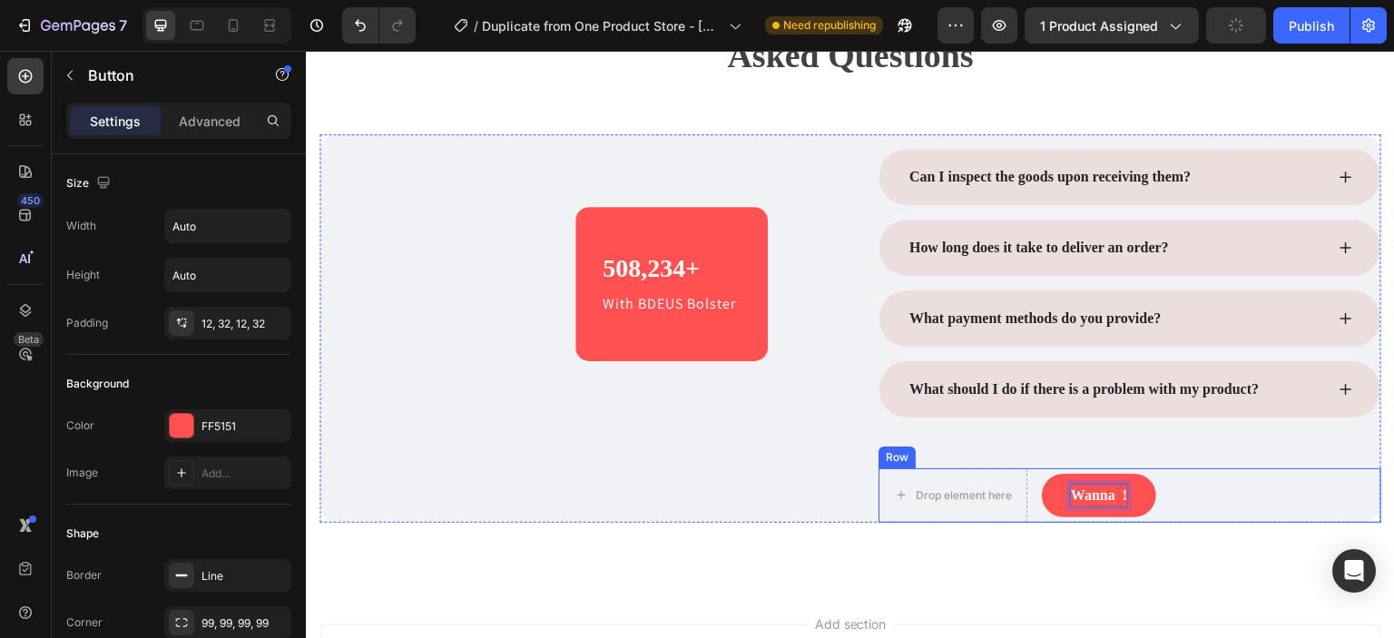
click at [1042, 474] on button "Wanna !" at bounding box center [1099, 496] width 114 height 44
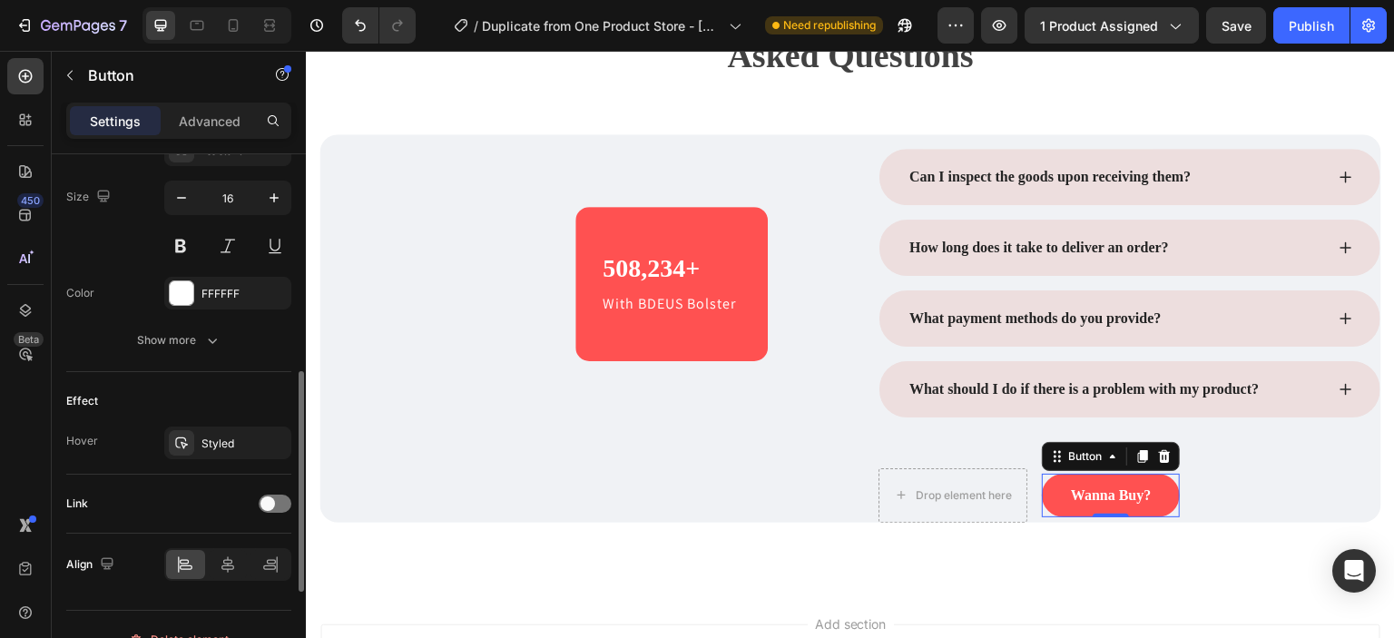
scroll to position [762, 0]
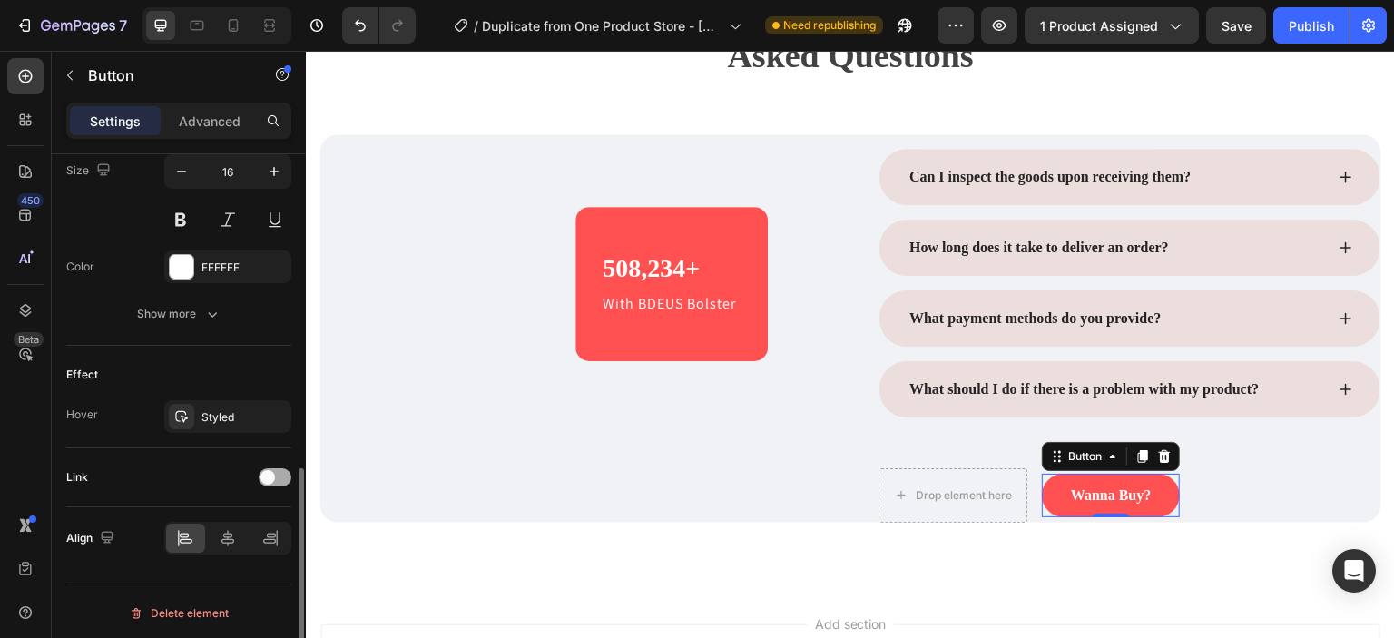
click at [287, 470] on div at bounding box center [275, 477] width 33 height 18
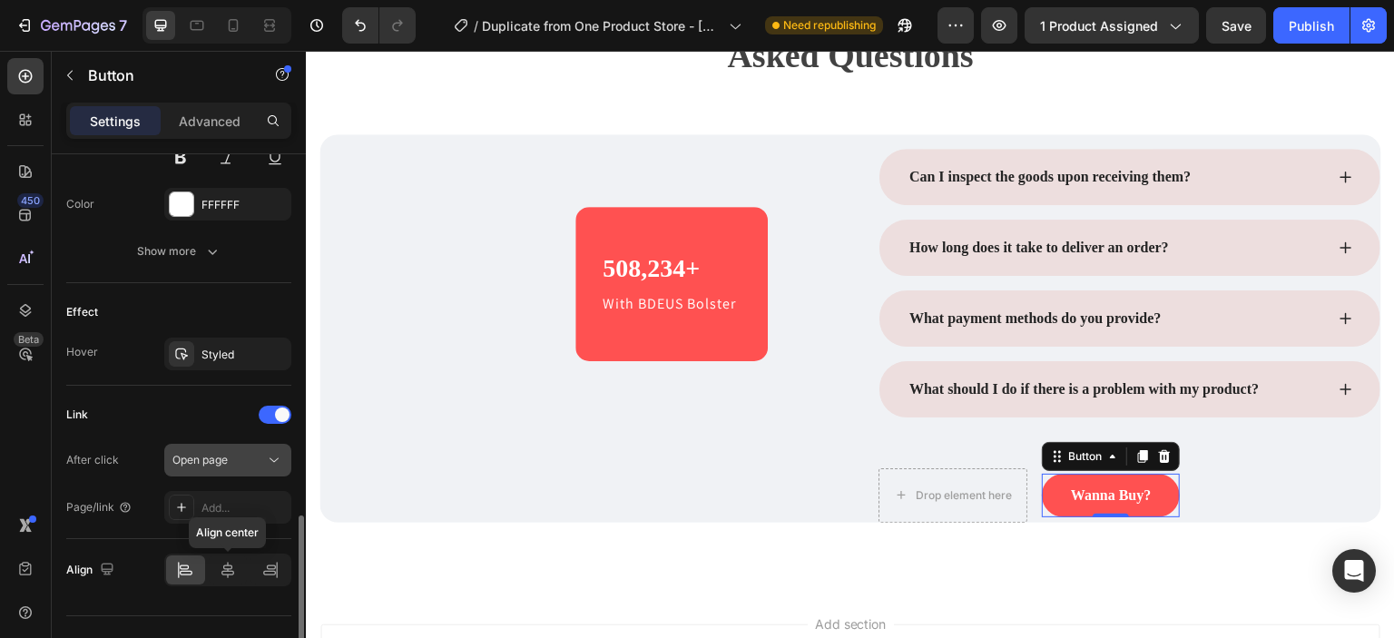
scroll to position [857, 0]
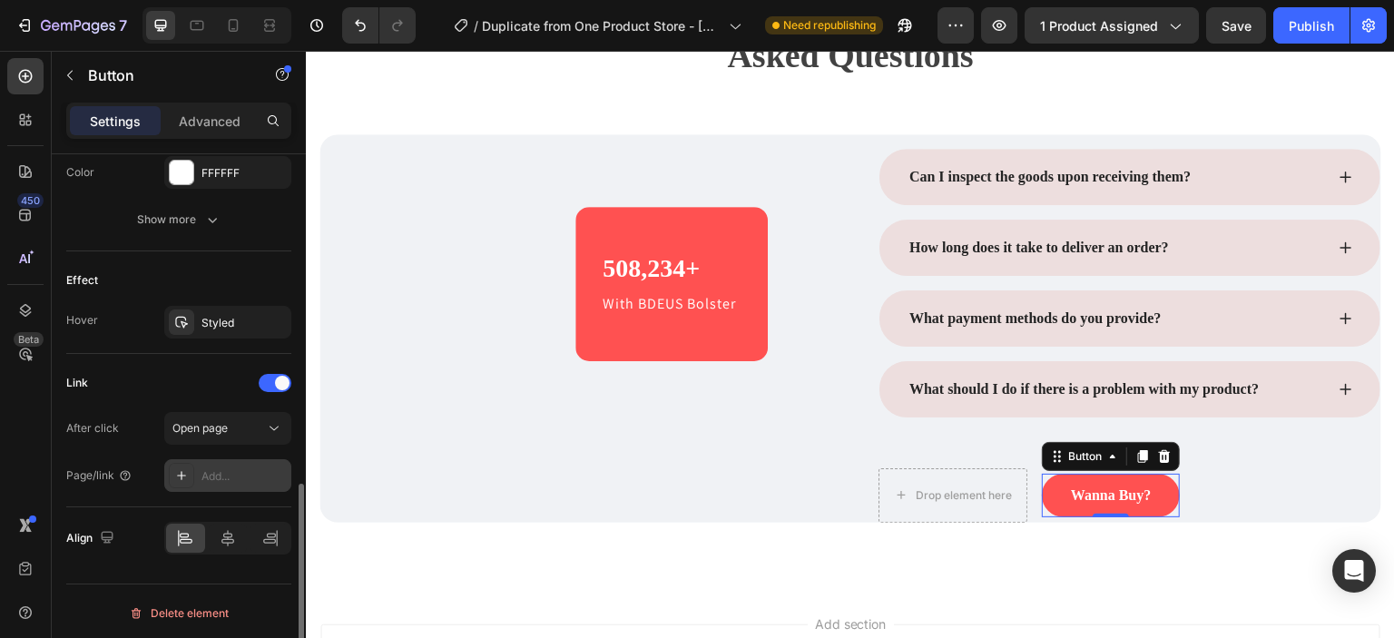
click at [230, 472] on div "Add..." at bounding box center [243, 476] width 85 height 16
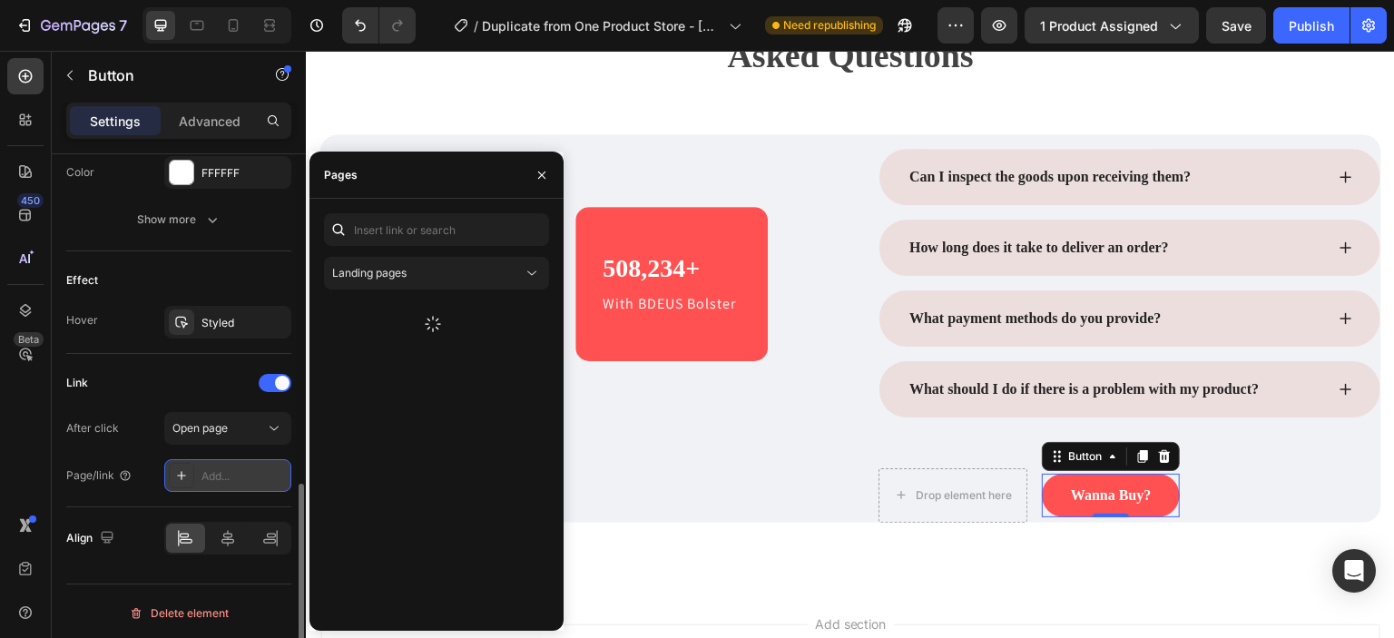
click at [230, 472] on div "Add..." at bounding box center [243, 476] width 85 height 16
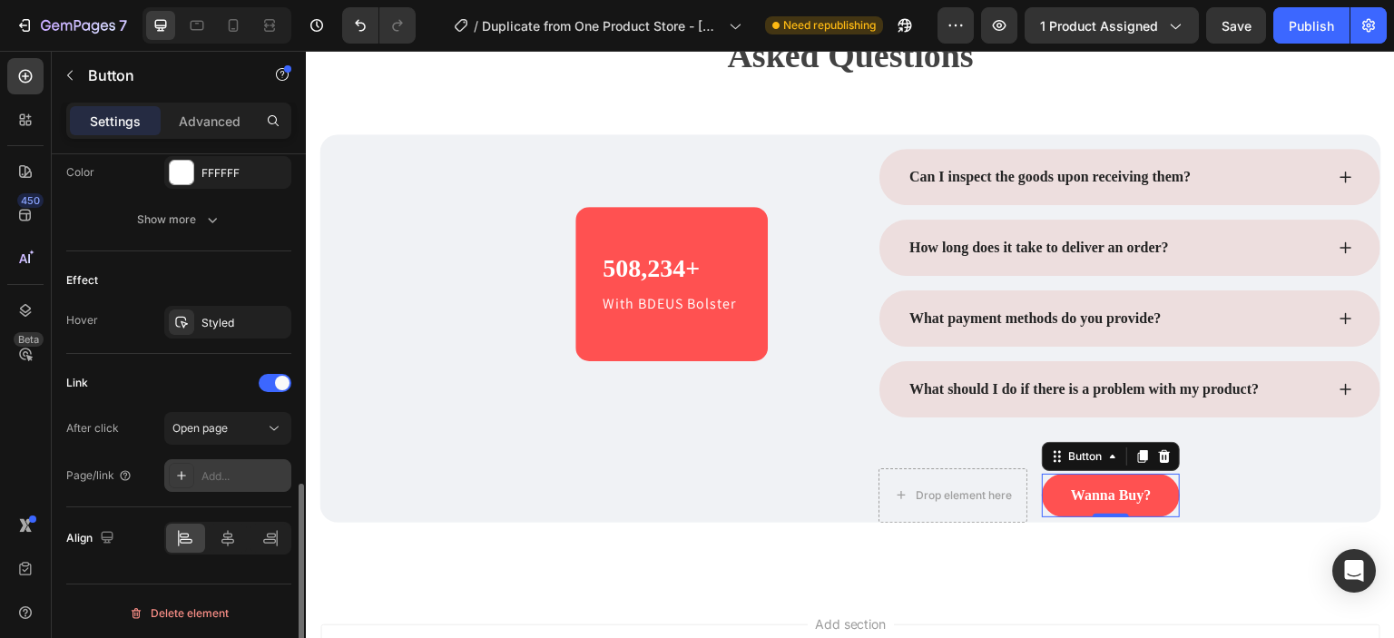
click at [230, 472] on div "Add..." at bounding box center [243, 476] width 85 height 16
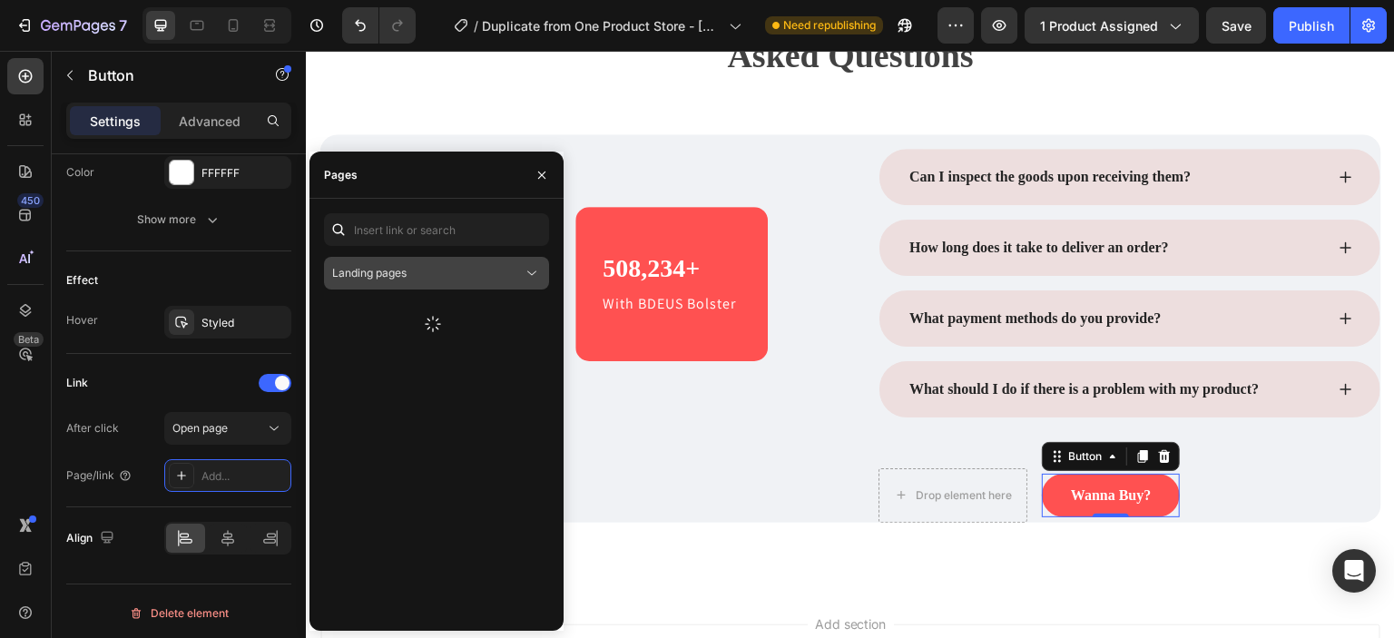
click at [409, 275] on div "Landing pages" at bounding box center [427, 273] width 191 height 16
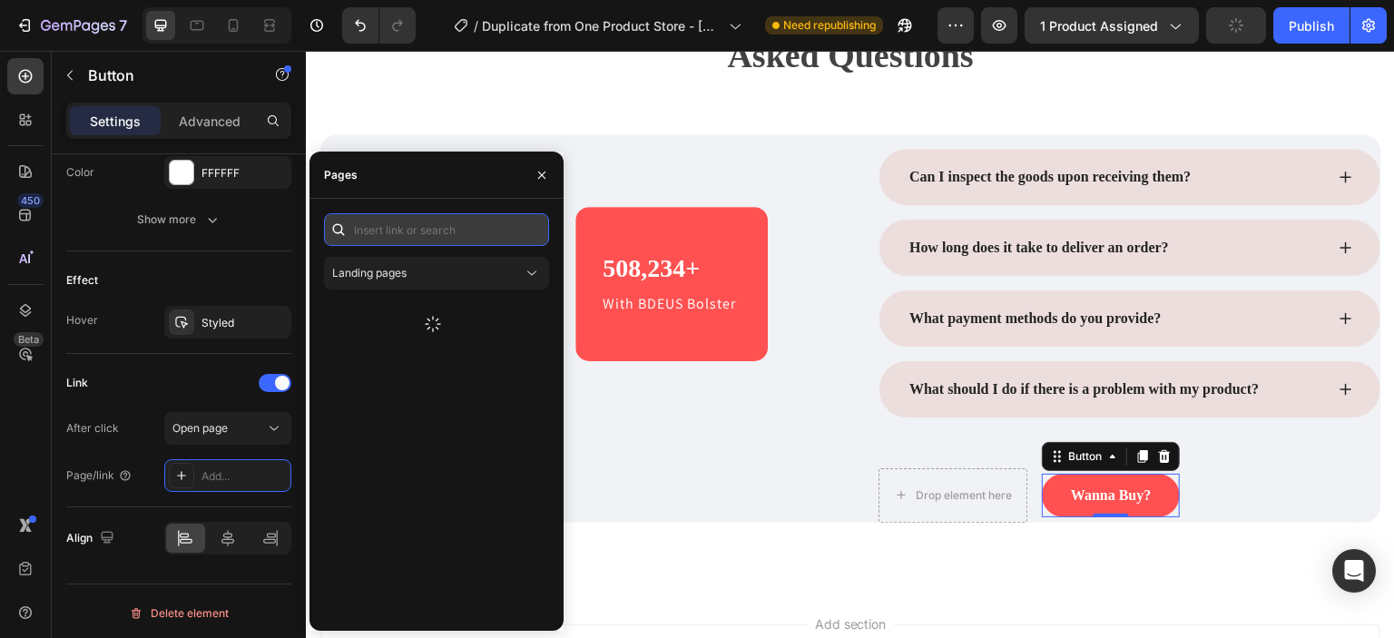
click at [454, 237] on input "text" at bounding box center [436, 229] width 225 height 33
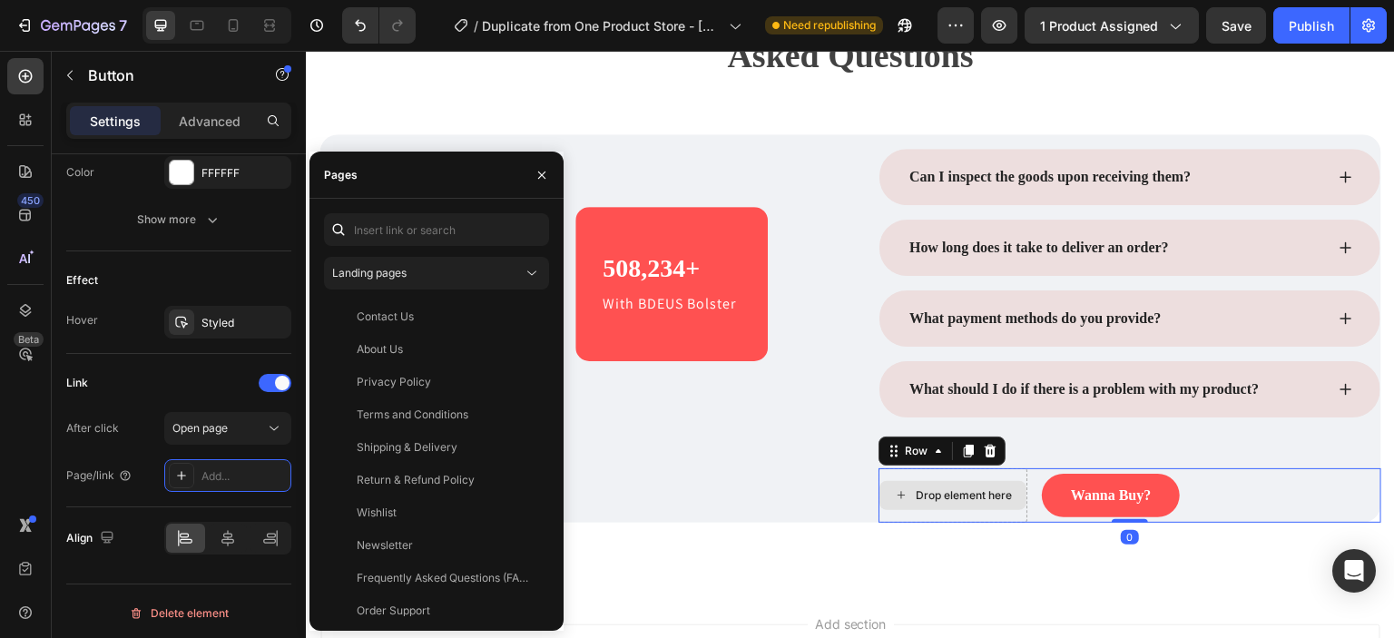
scroll to position [0, 0]
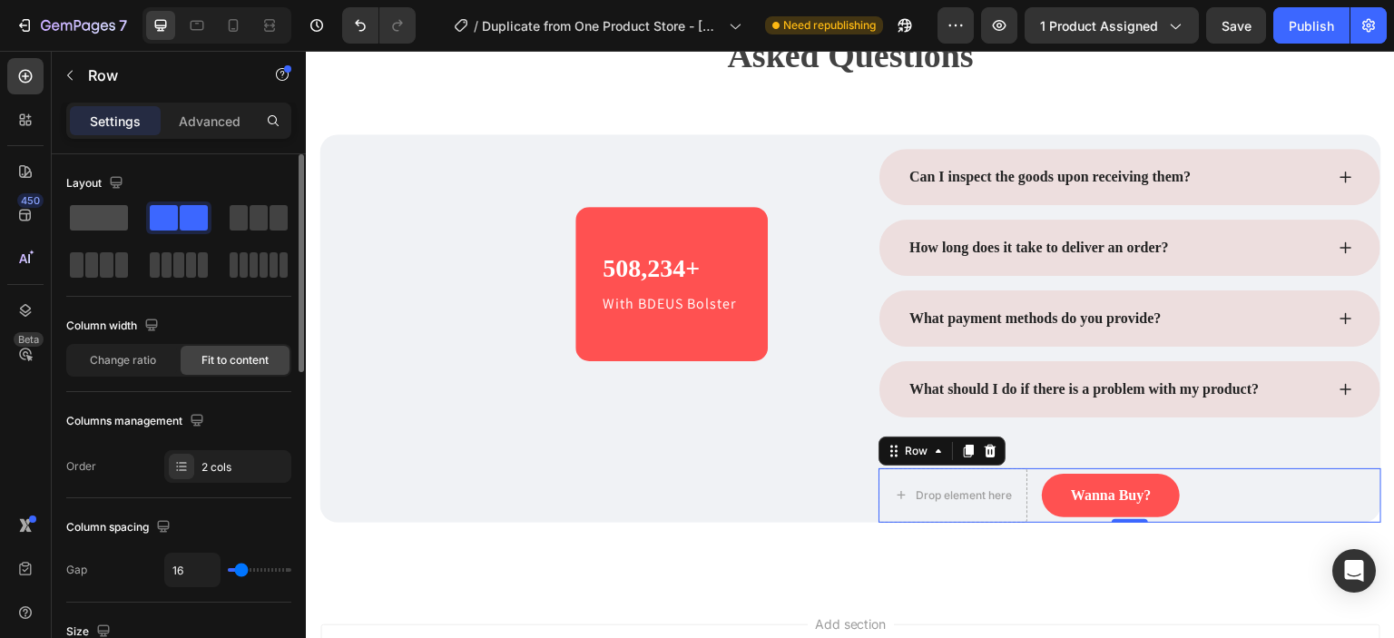
click at [105, 217] on span at bounding box center [99, 217] width 58 height 25
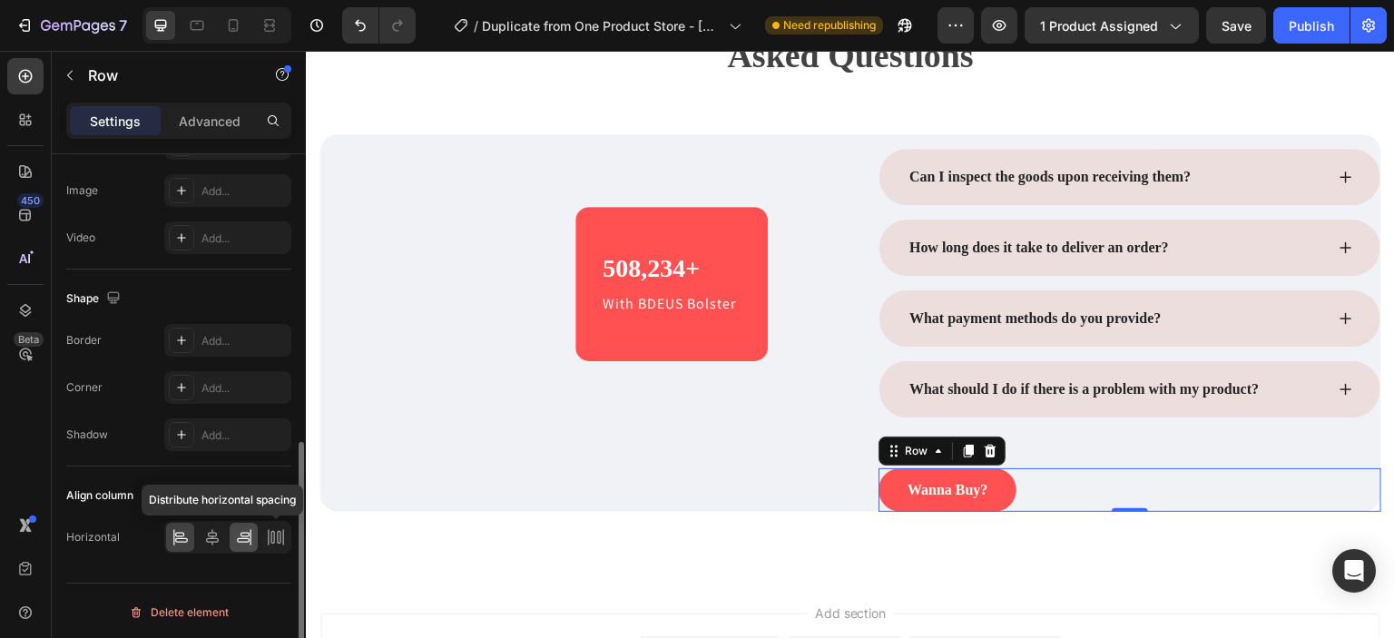
scroll to position [624, 0]
click at [219, 534] on icon at bounding box center [212, 537] width 18 height 18
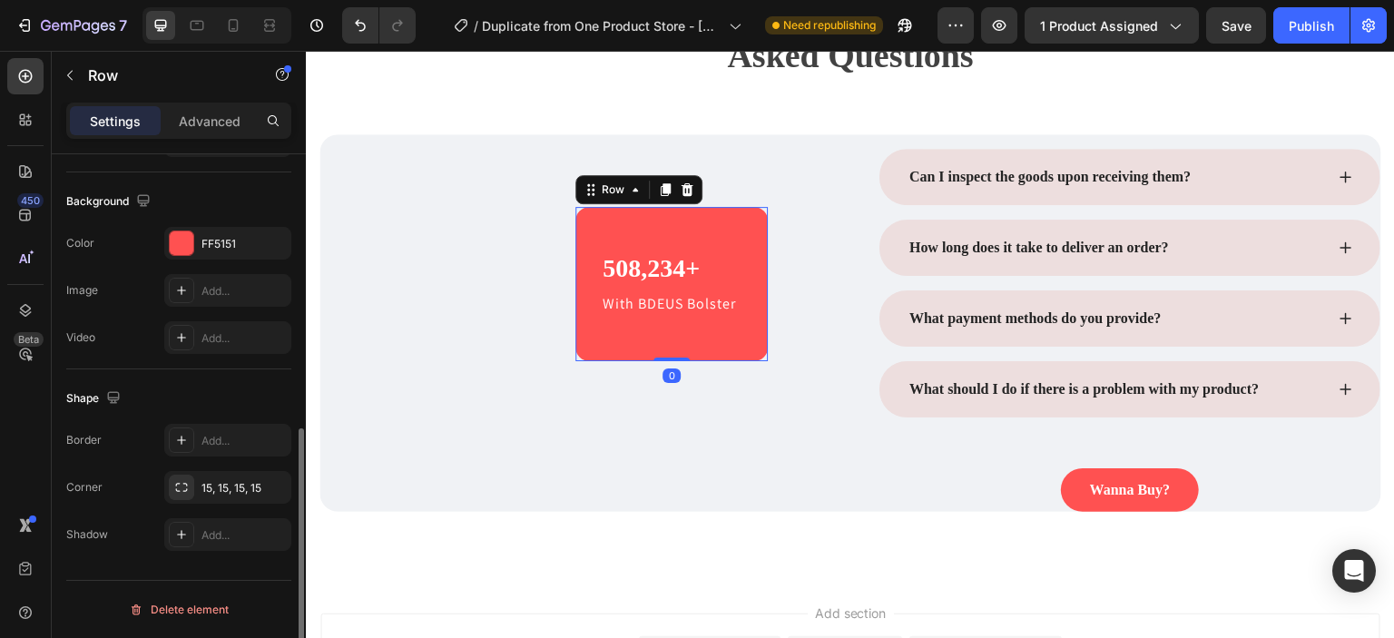
scroll to position [570, 0]
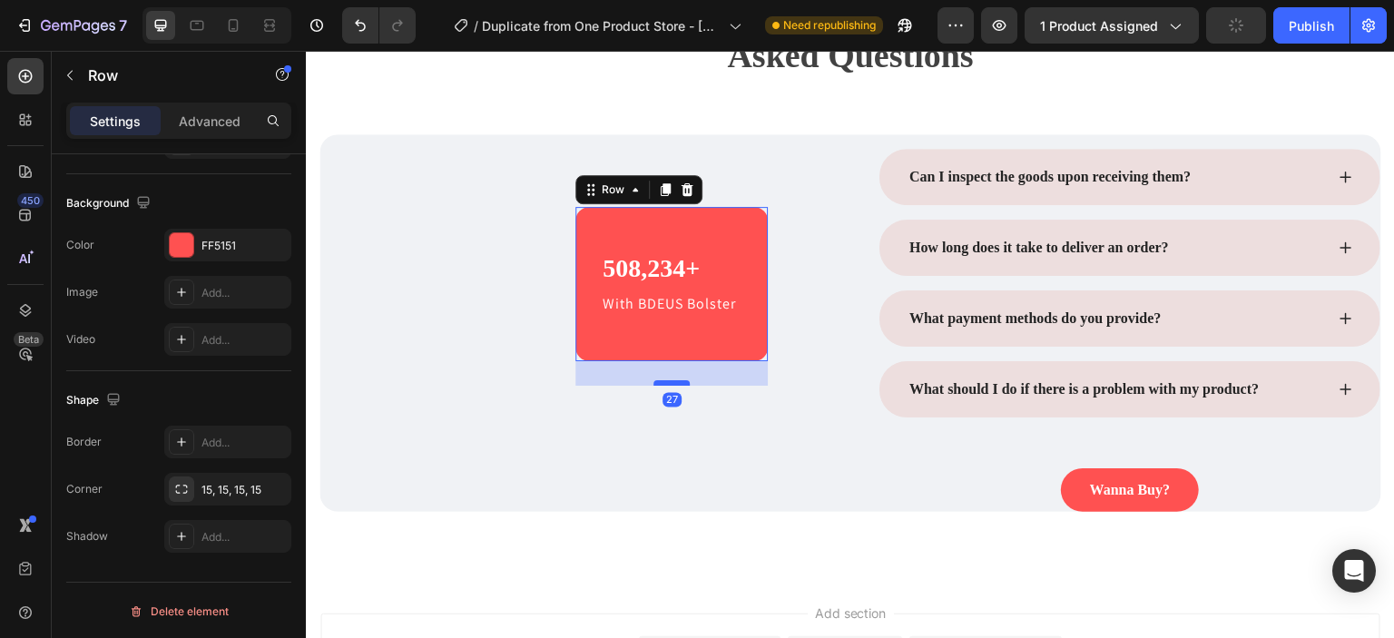
drag, startPoint x: 673, startPoint y: 358, endPoint x: 674, endPoint y: 382, distance: 24.5
click at [674, 382] on div at bounding box center [671, 382] width 36 height 5
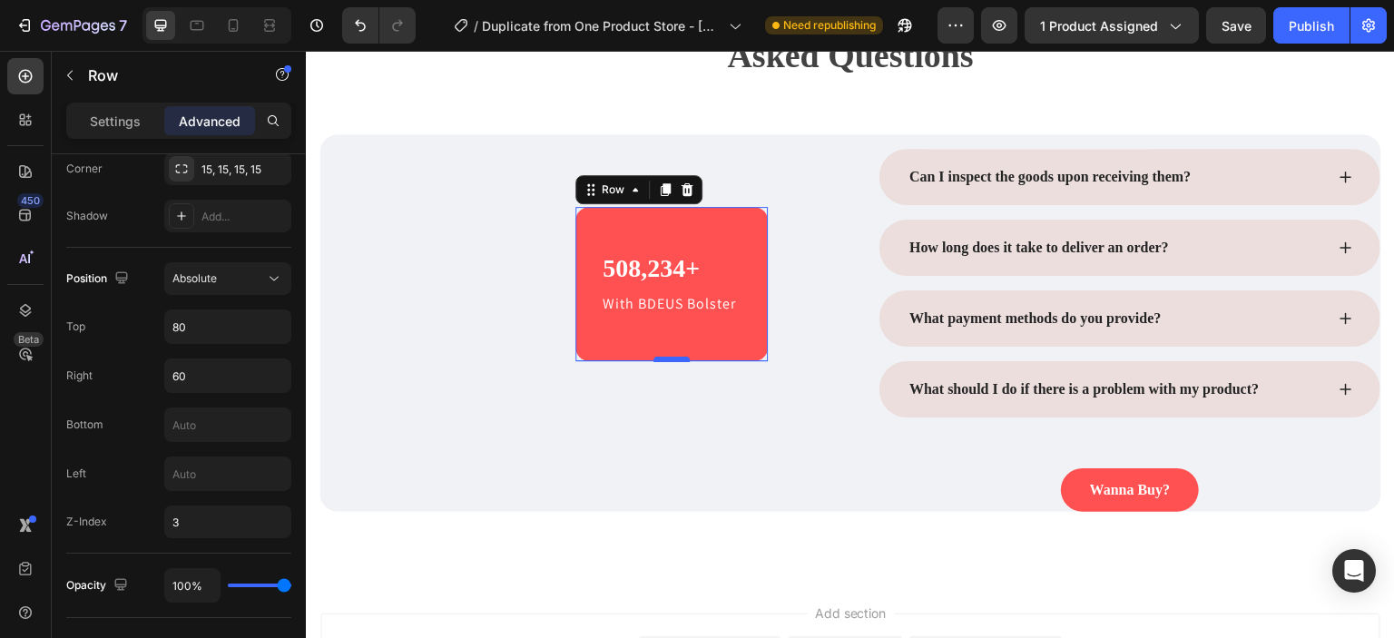
drag, startPoint x: 674, startPoint y: 382, endPoint x: 680, endPoint y: 358, distance: 24.2
click at [680, 358] on div at bounding box center [671, 359] width 36 height 5
type input "1"
click at [258, 282] on div "Absolute" at bounding box center [218, 278] width 93 height 16
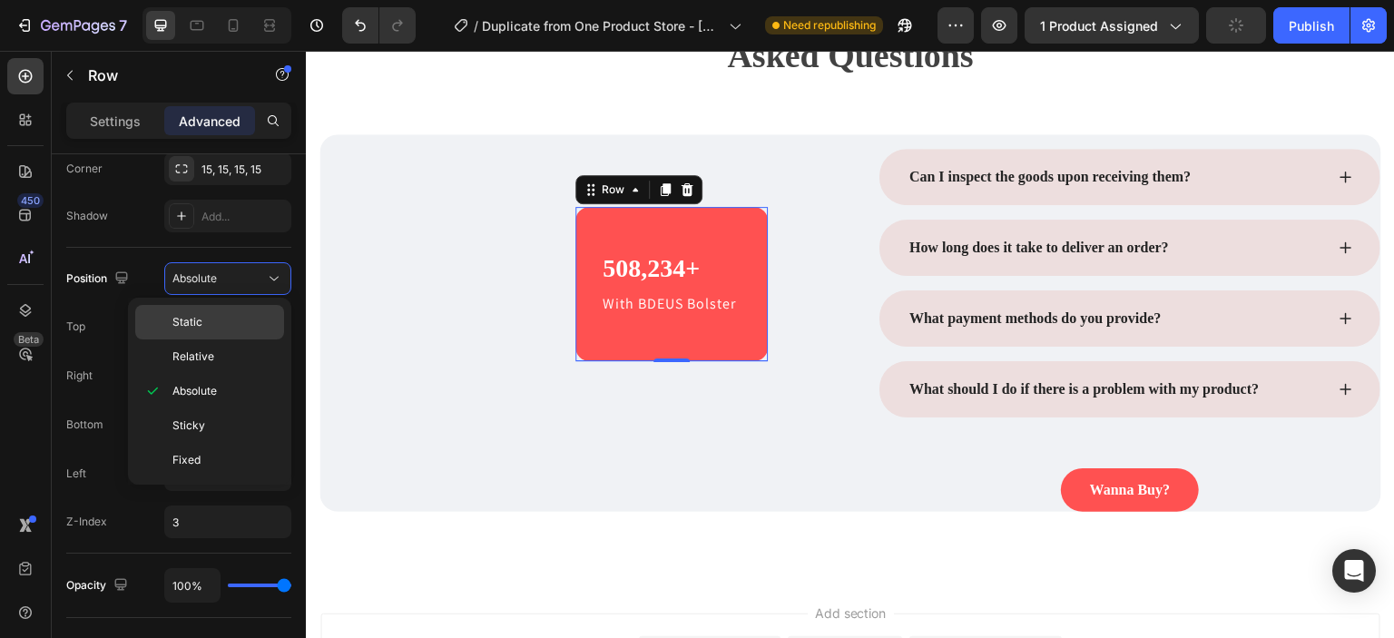
click at [253, 321] on p "Static" at bounding box center [223, 322] width 103 height 16
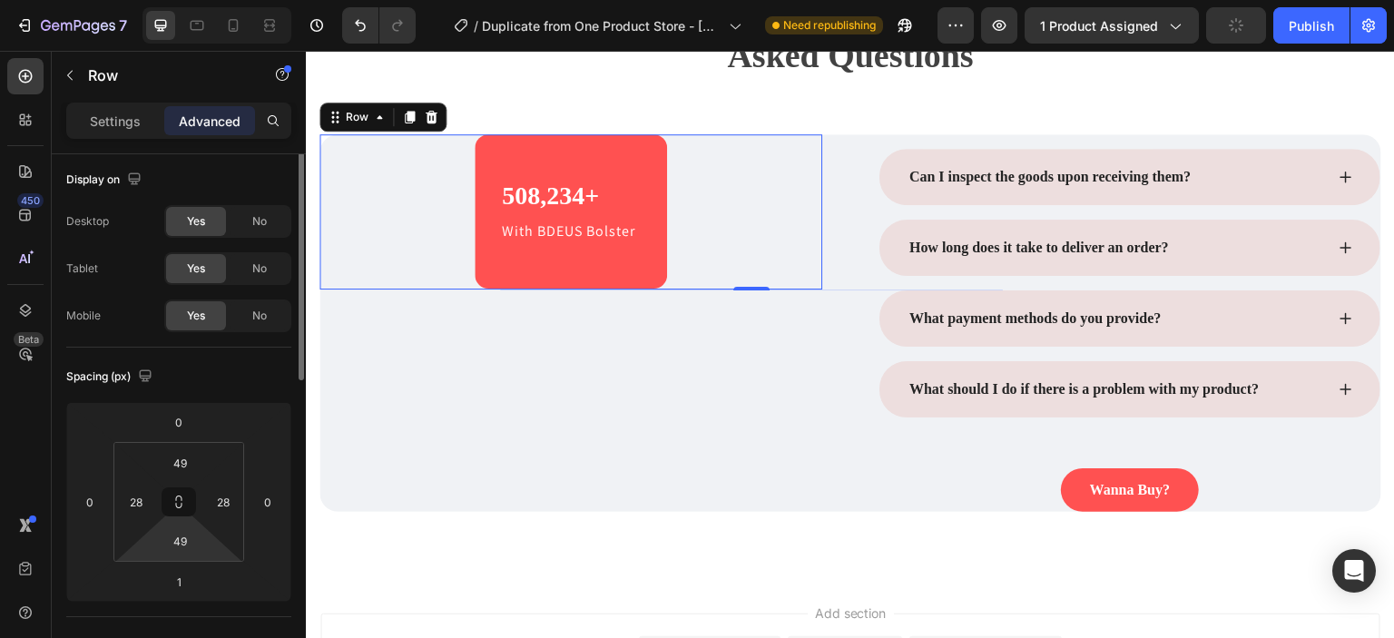
scroll to position [0, 0]
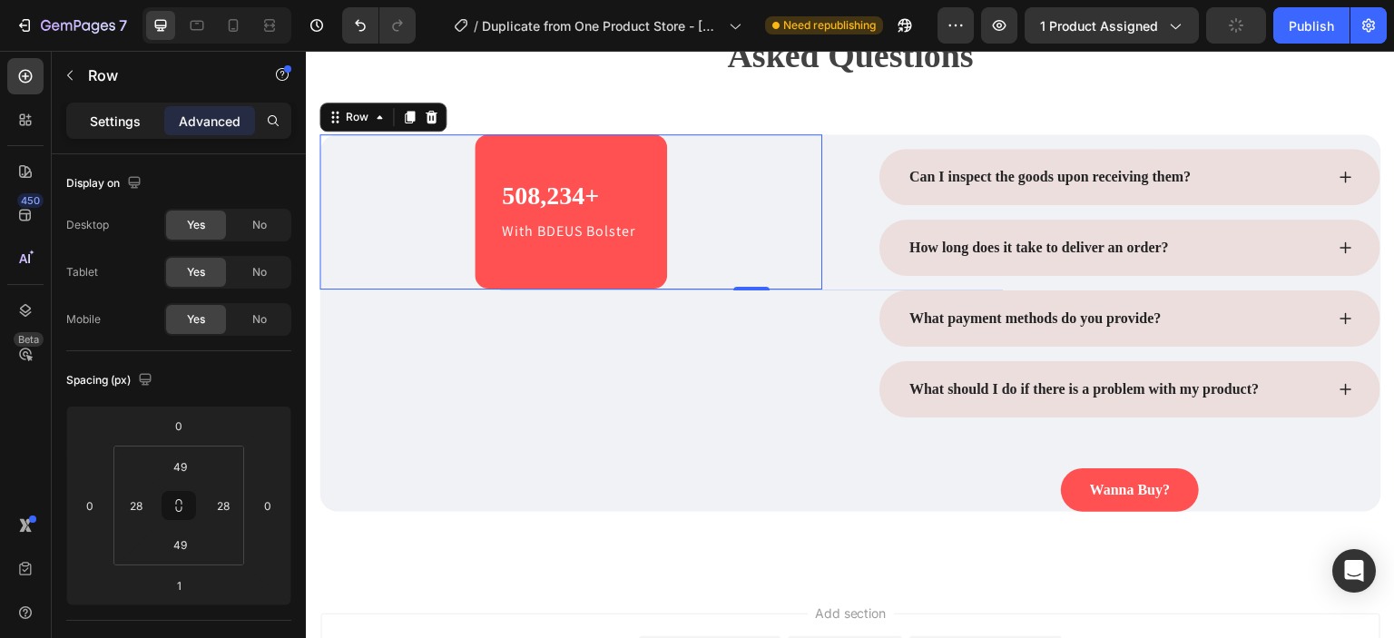
click at [112, 112] on p "Settings" at bounding box center [115, 121] width 51 height 19
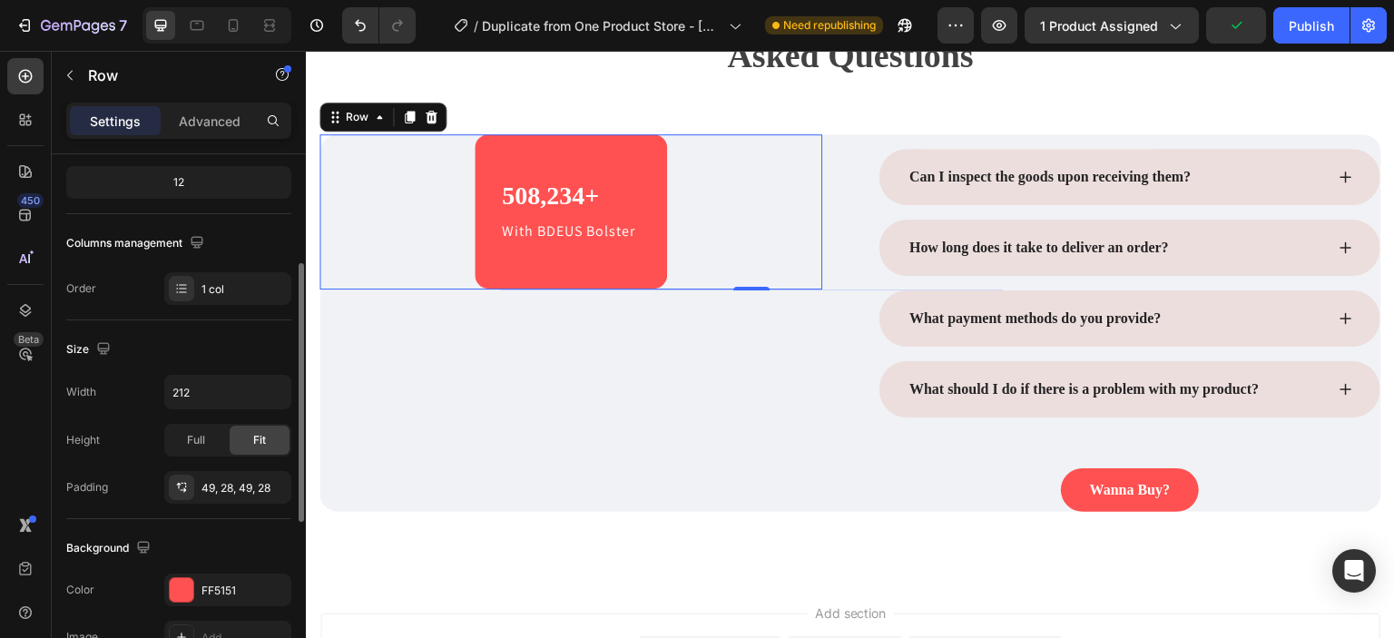
scroll to position [227, 0]
click at [224, 383] on input "212" at bounding box center [227, 390] width 125 height 33
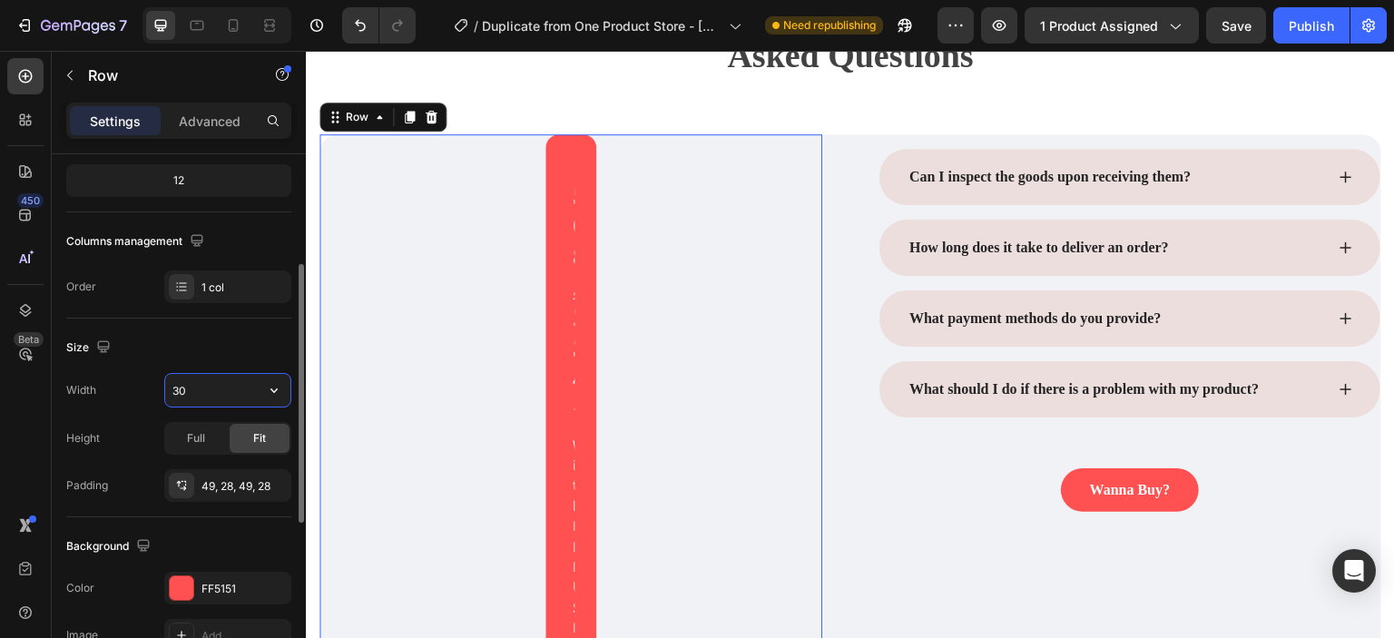
type input "3"
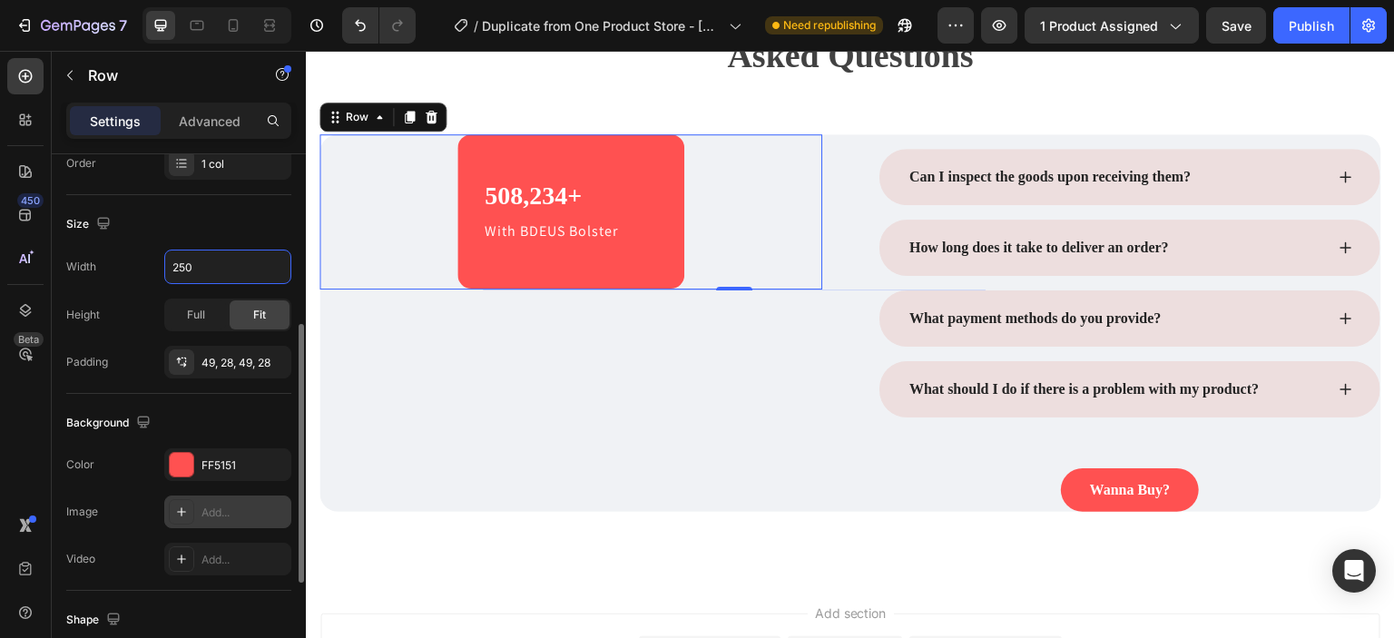
scroll to position [349, 0]
type input "250"
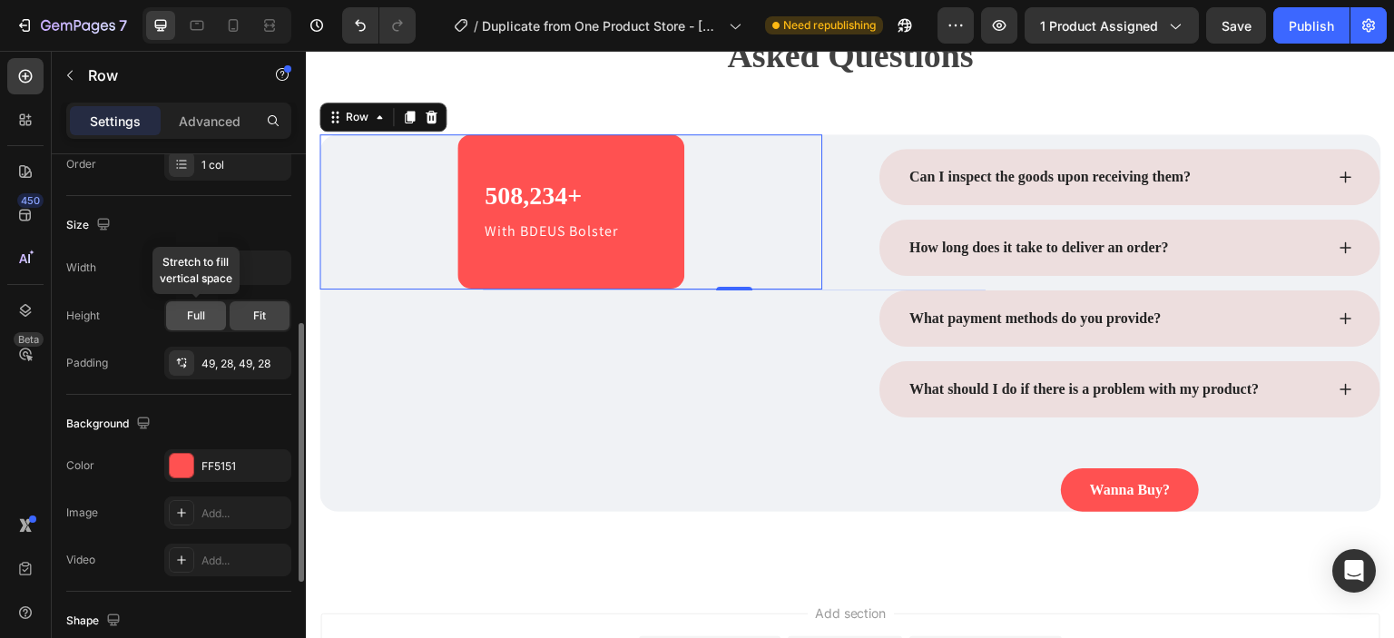
click at [213, 314] on div "Full" at bounding box center [196, 315] width 60 height 29
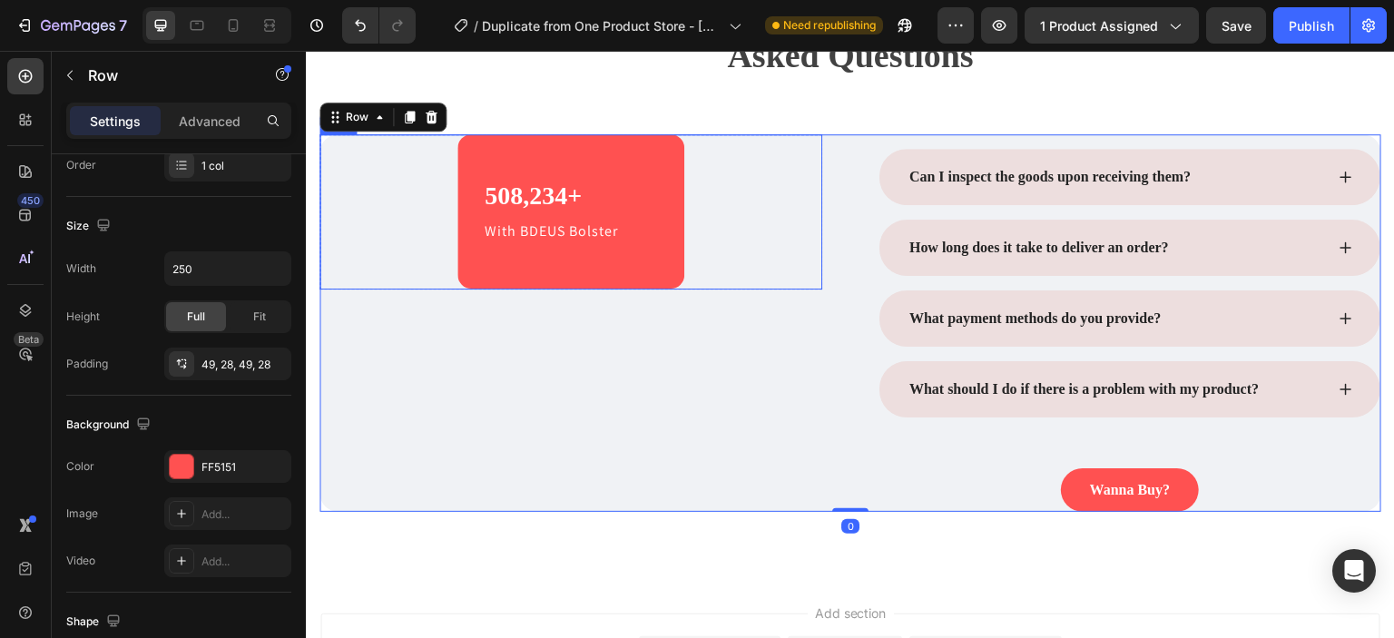
scroll to position [348, 0]
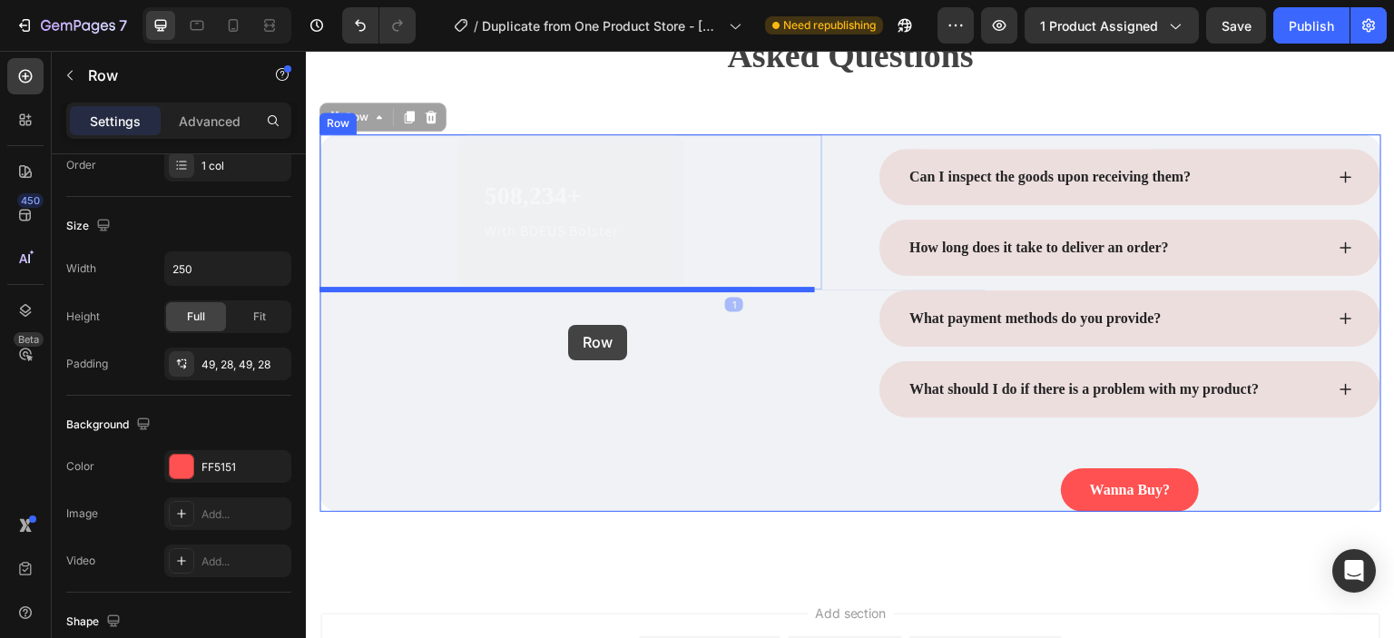
drag, startPoint x: 561, startPoint y: 267, endPoint x: 568, endPoint y: 325, distance: 58.5
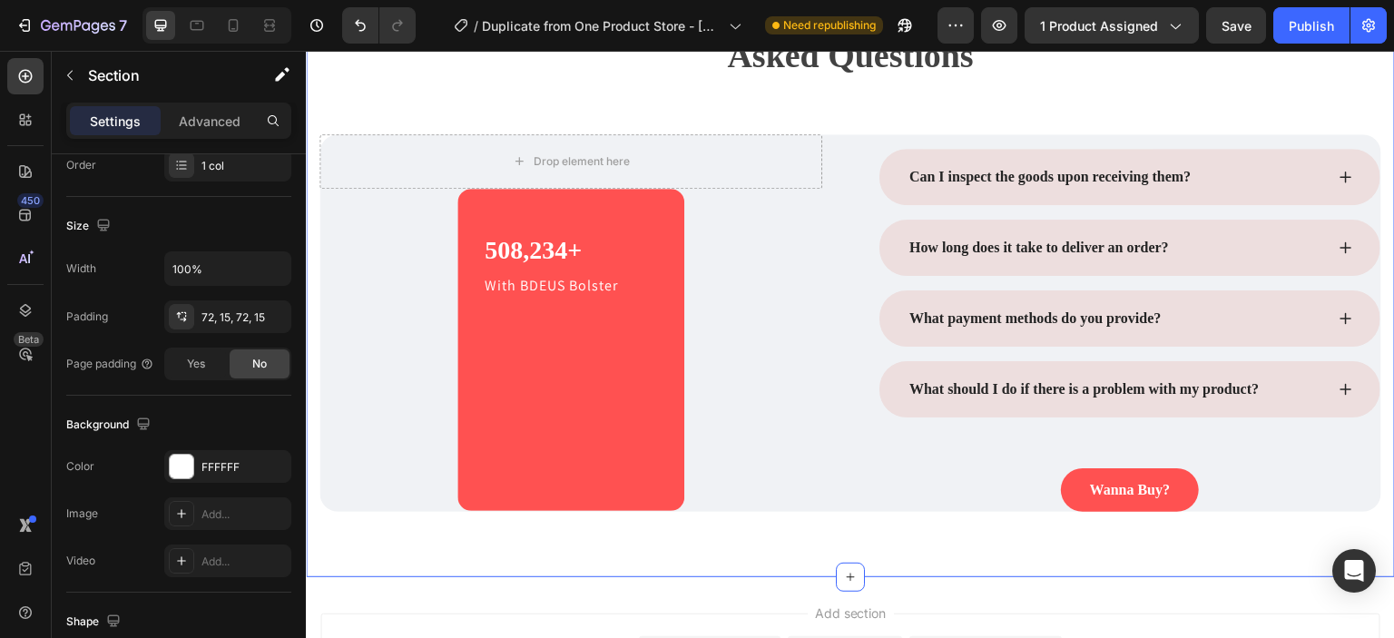
scroll to position [0, 0]
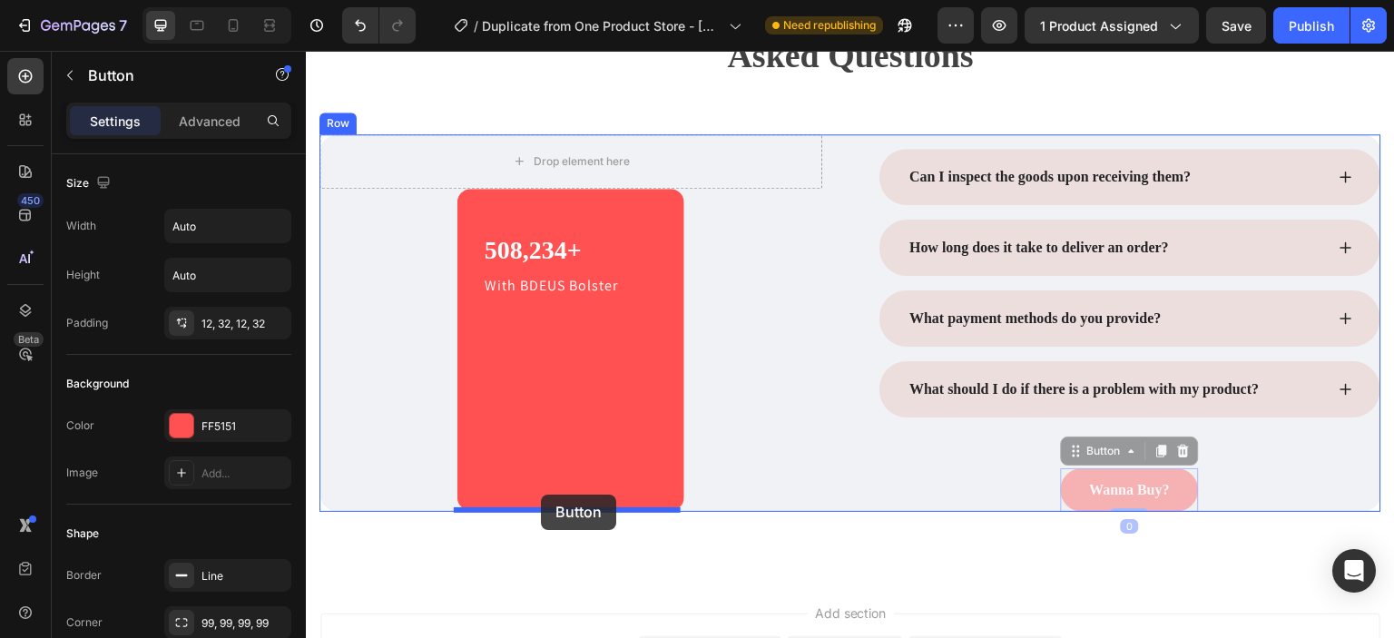
drag, startPoint x: 1168, startPoint y: 504, endPoint x: 540, endPoint y: 495, distance: 628.0
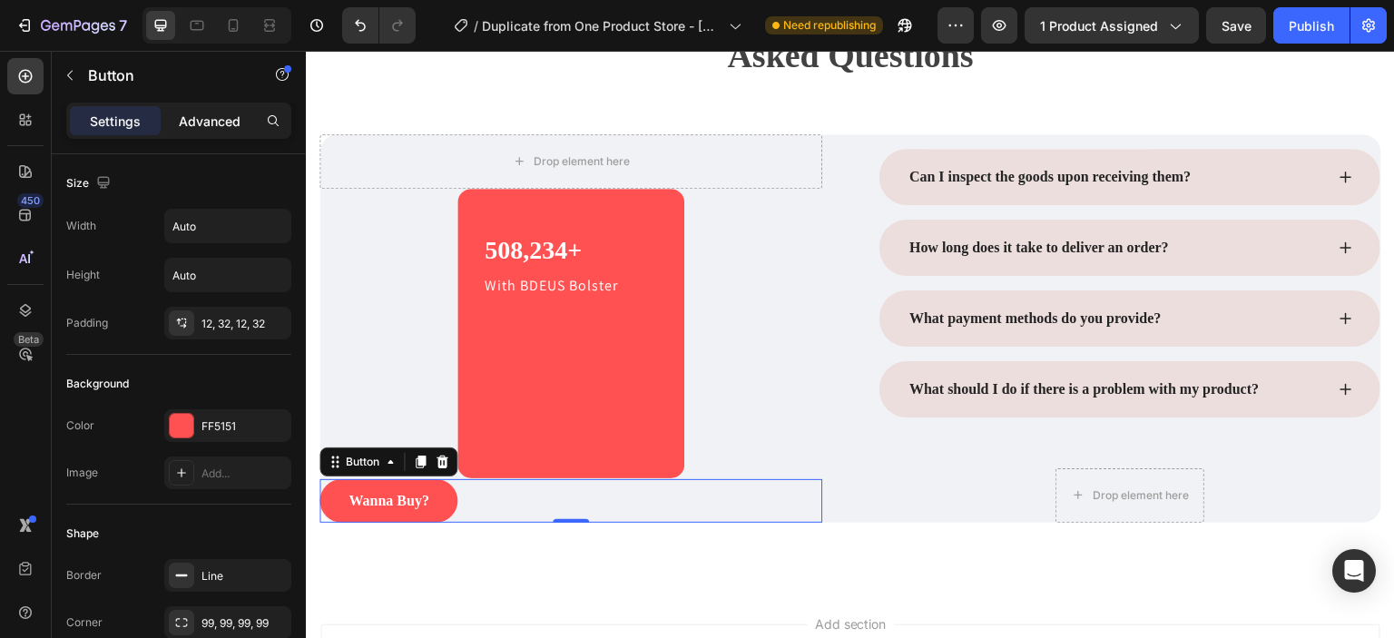
click at [208, 112] on p "Advanced" at bounding box center [210, 121] width 62 height 19
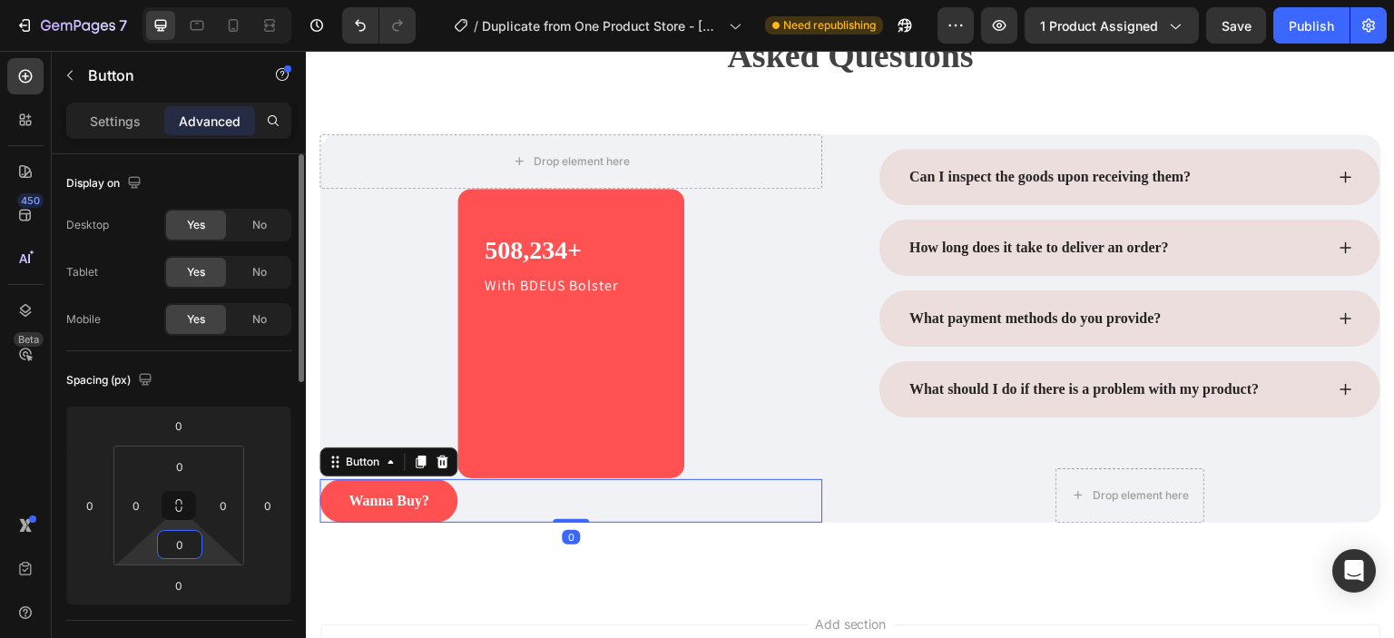
click at [194, 550] on input "0" at bounding box center [180, 544] width 36 height 27
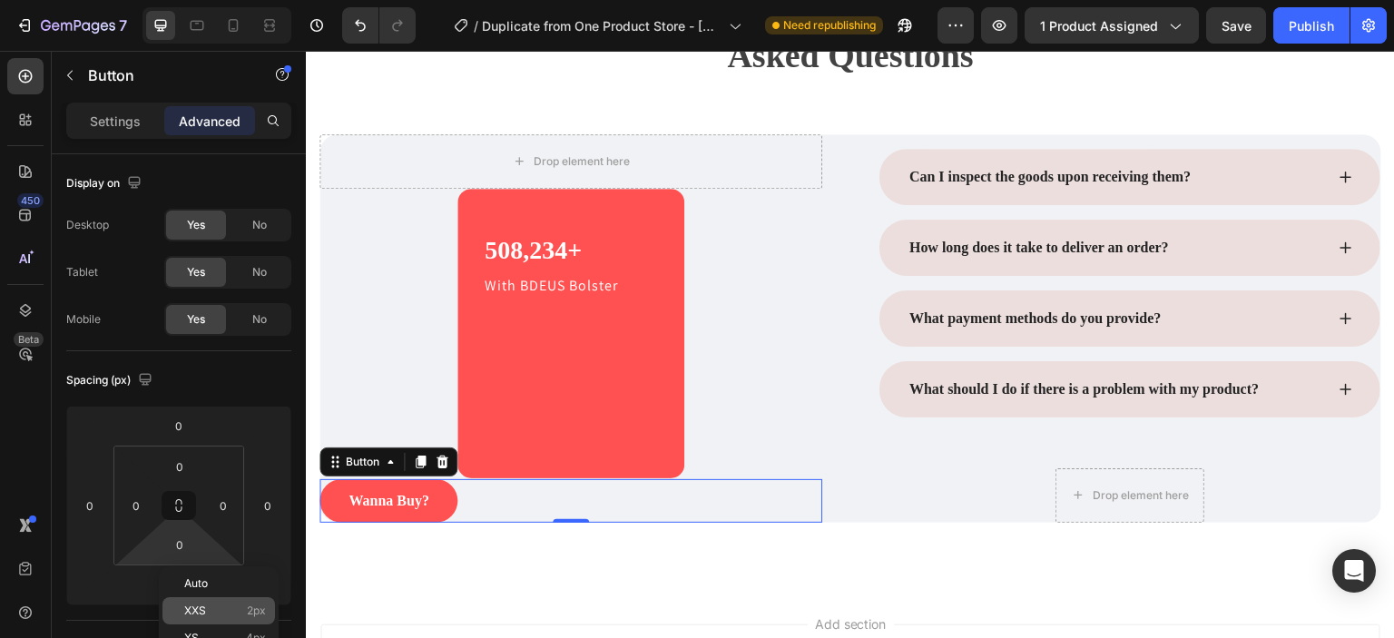
click at [218, 612] on p "XXS 2px" at bounding box center [225, 610] width 82 height 13
type input "2"
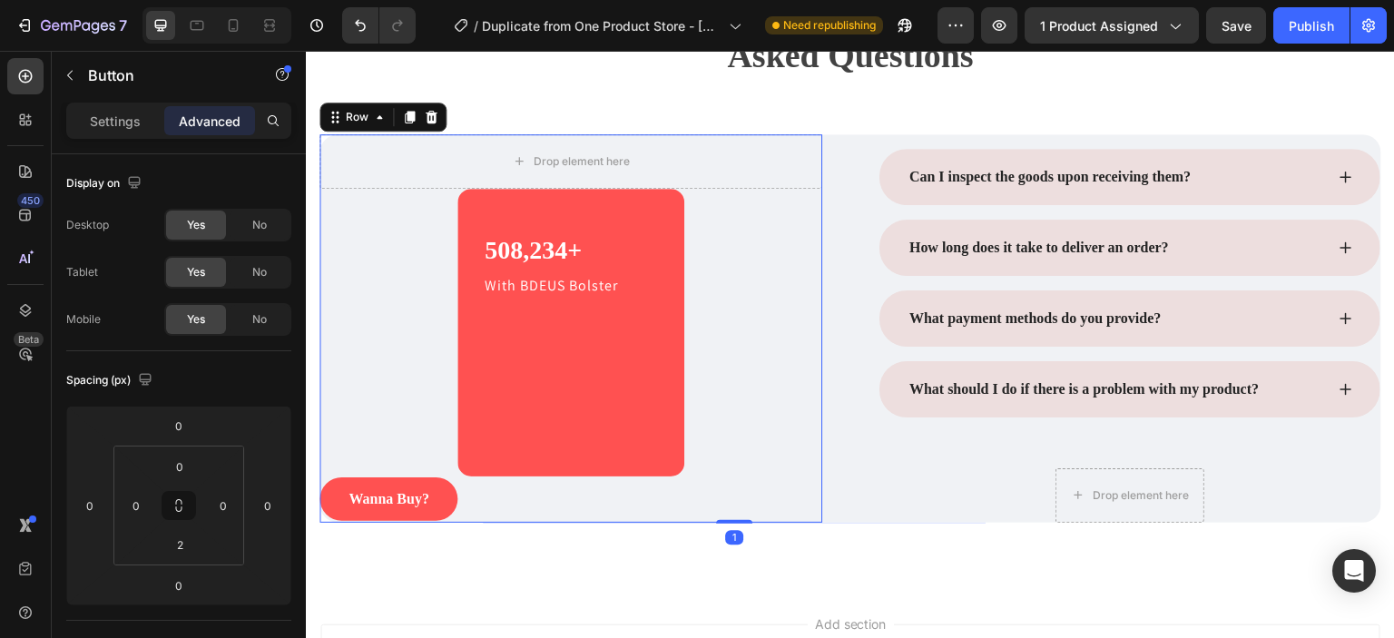
click at [505, 459] on div "Drop element here Row 508,234+ Heading With BDEUS Bolster Text block Row 1 Wann…" at bounding box center [570, 328] width 503 height 388
click at [459, 402] on div "Drop element here Row 508,234+ Heading With BDEUS Bolster Text block Row 1 Wann…" at bounding box center [570, 328] width 503 height 388
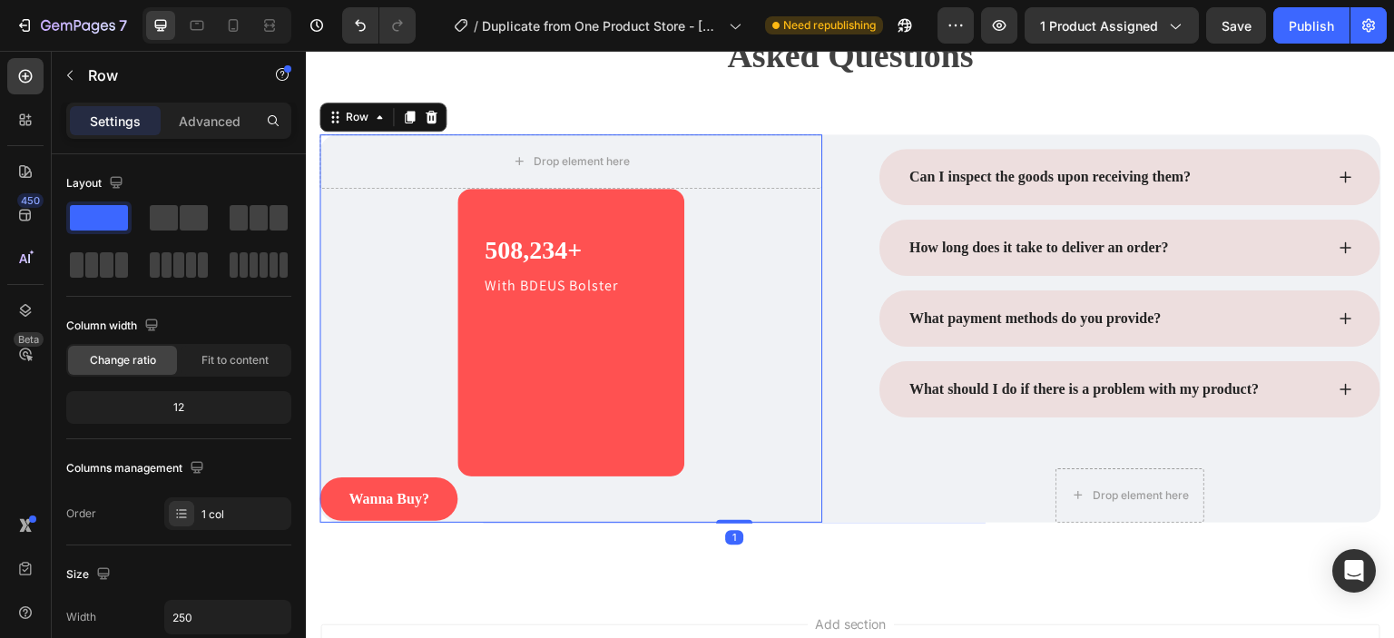
click at [596, 439] on div "Drop element here Row 508,234+ Heading With BDEUS Bolster Text block Row 1 Wann…" at bounding box center [570, 328] width 503 height 388
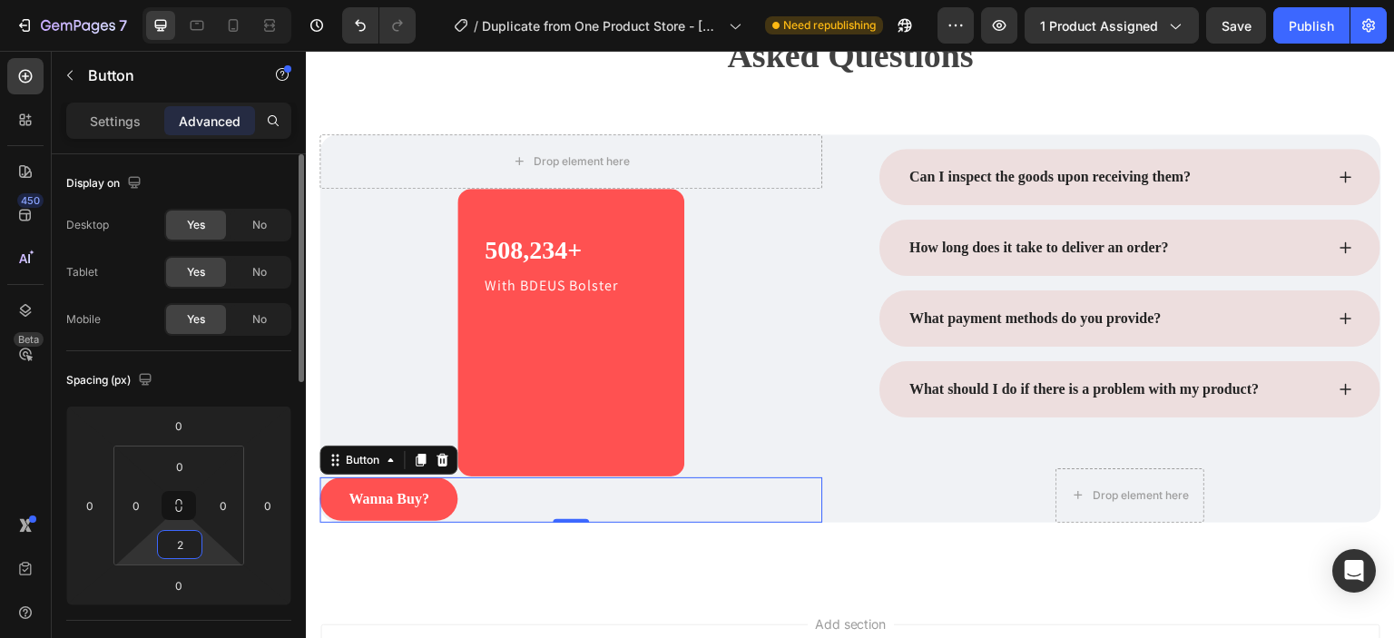
click at [206, 0] on html "7 / Duplicate from One Product Store - [DATE] 19:55:56 Need republishing Previe…" at bounding box center [697, 0] width 1394 height 0
type input "1"
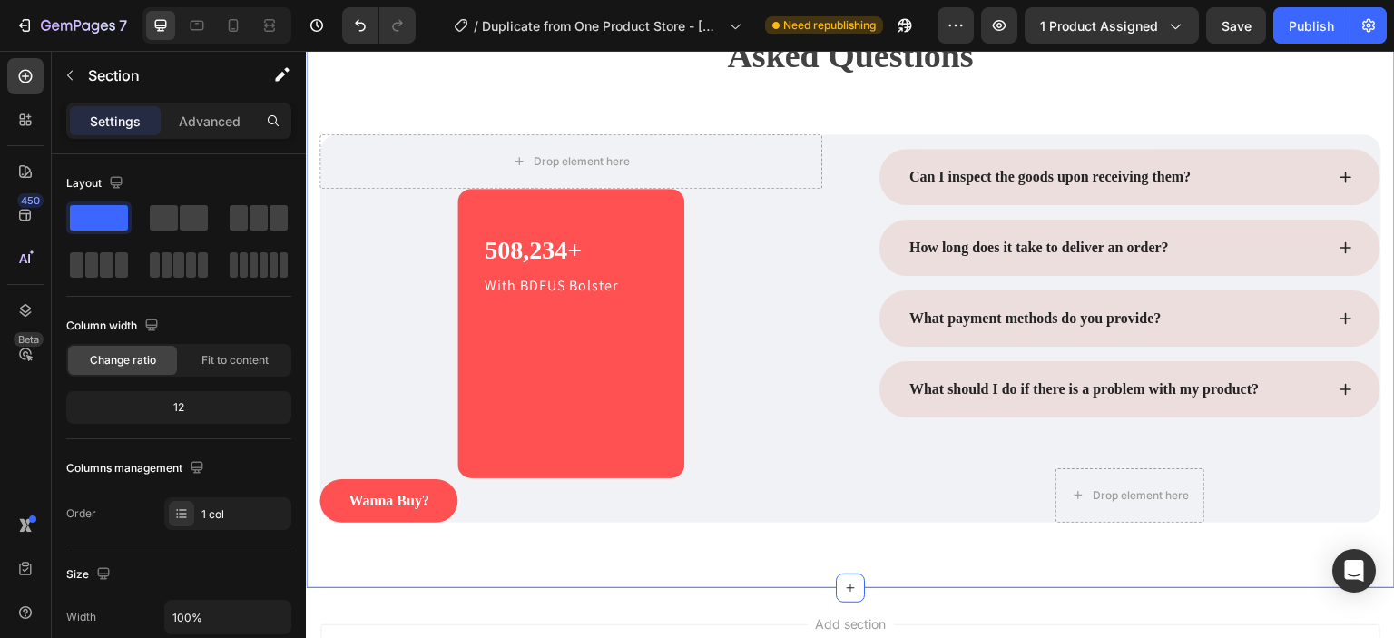
click at [370, 583] on div "Frequently Asked Questions Heading Row Drop element here Row 508,234+ Heading W…" at bounding box center [850, 249] width 1089 height 677
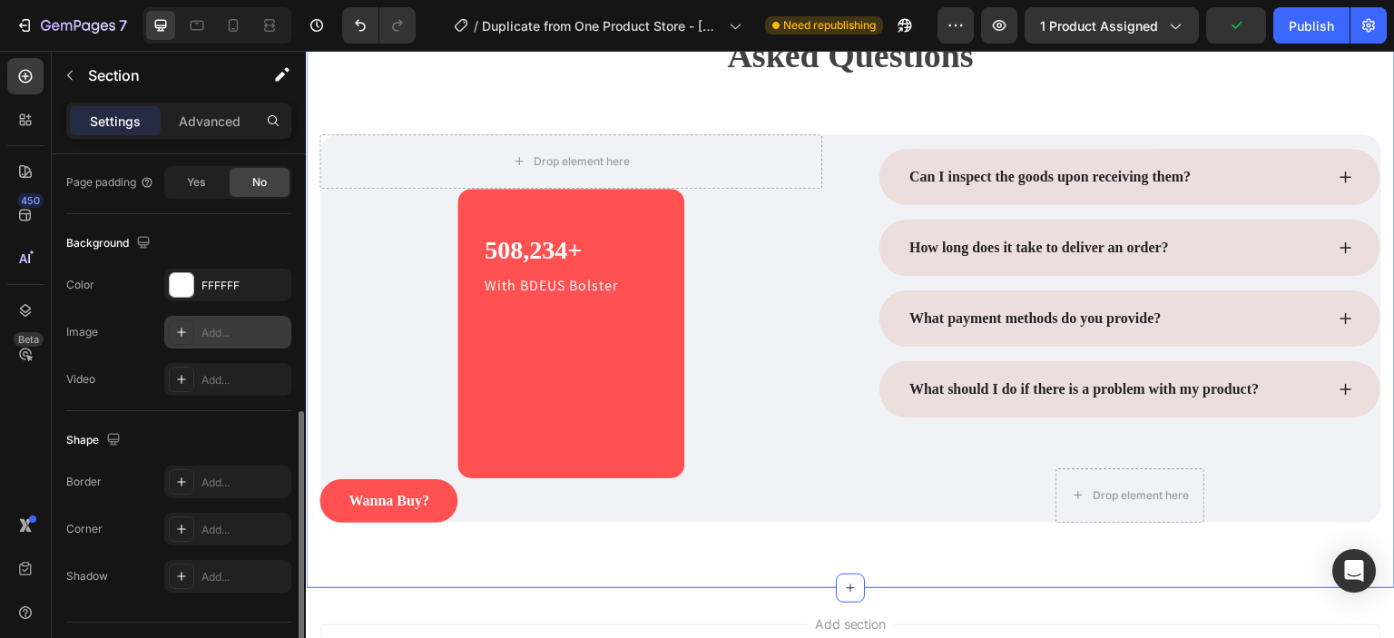
scroll to position [570, 0]
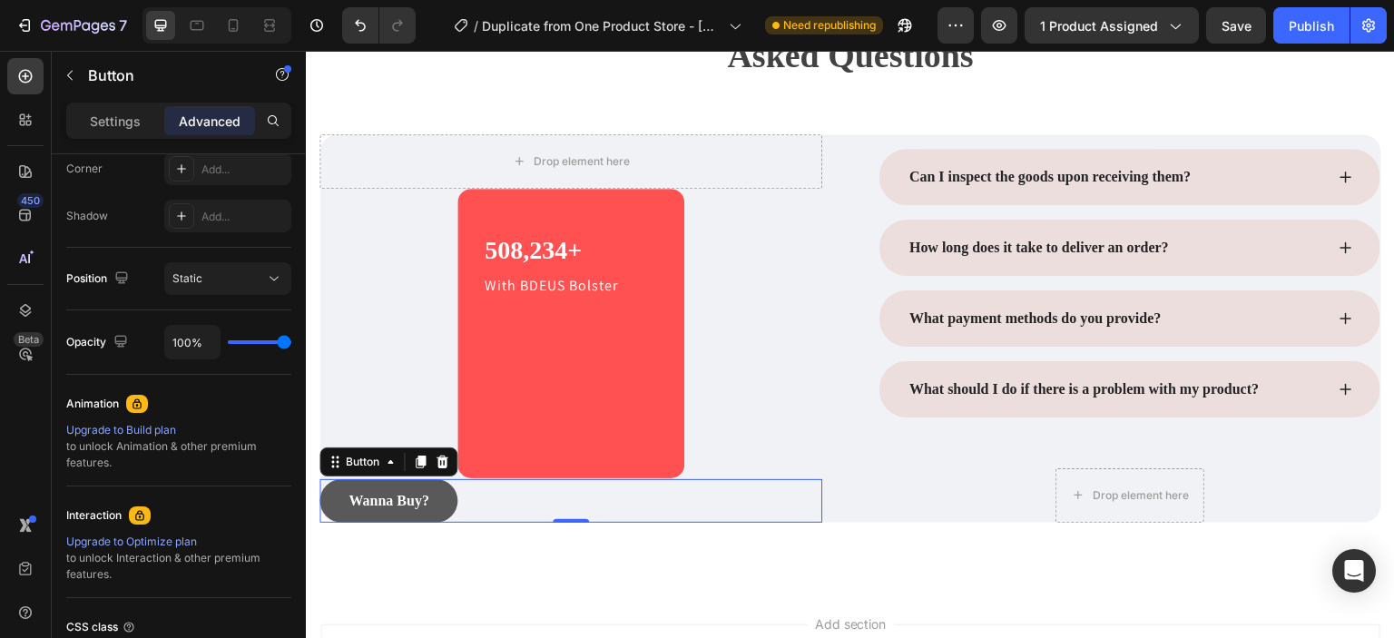
click at [359, 484] on button "Wanna Buy?" at bounding box center [388, 501] width 138 height 44
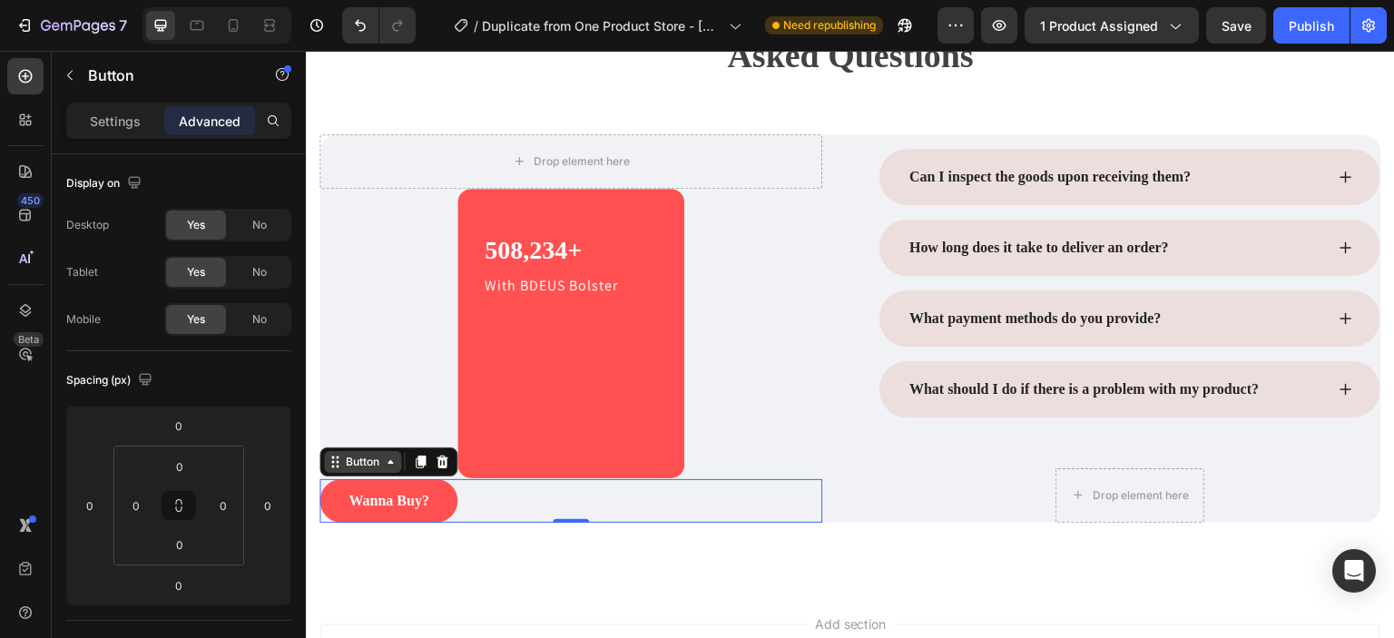
click at [393, 468] on div "Button" at bounding box center [362, 462] width 77 height 22
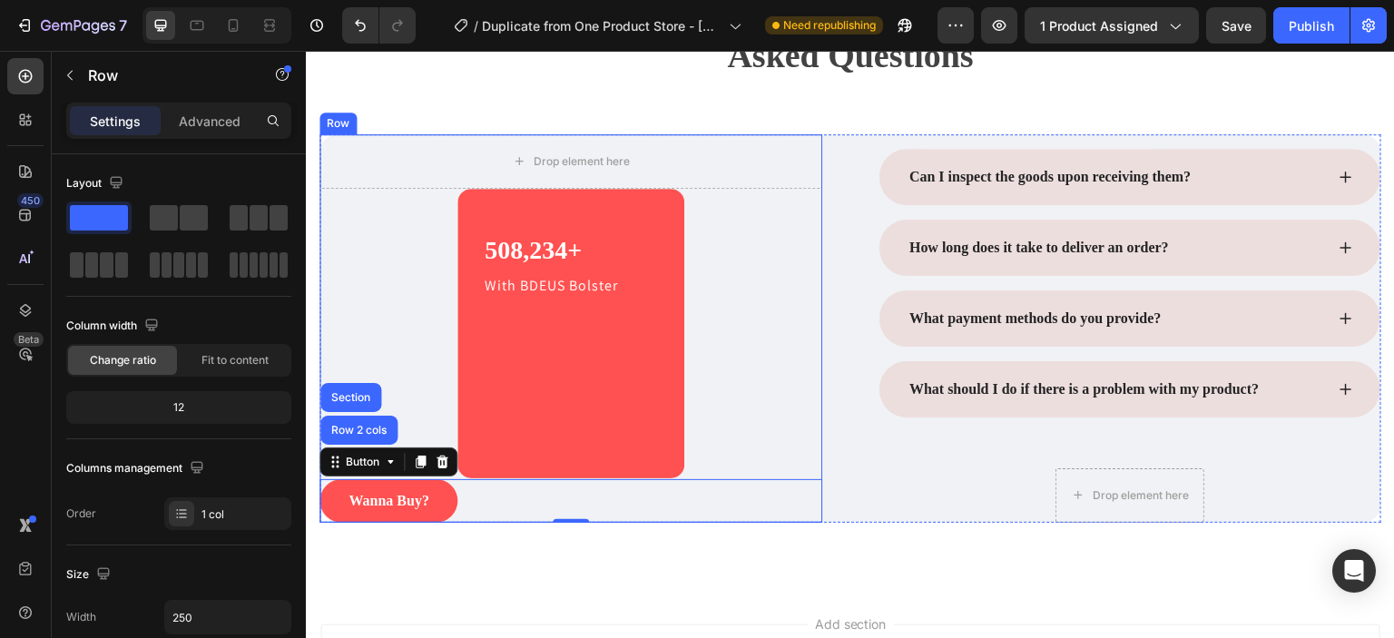
click at [514, 426] on div "Drop element here Row 508,234+ Heading With BDEUS Bolster Text block Row Wanna …" at bounding box center [570, 328] width 503 height 388
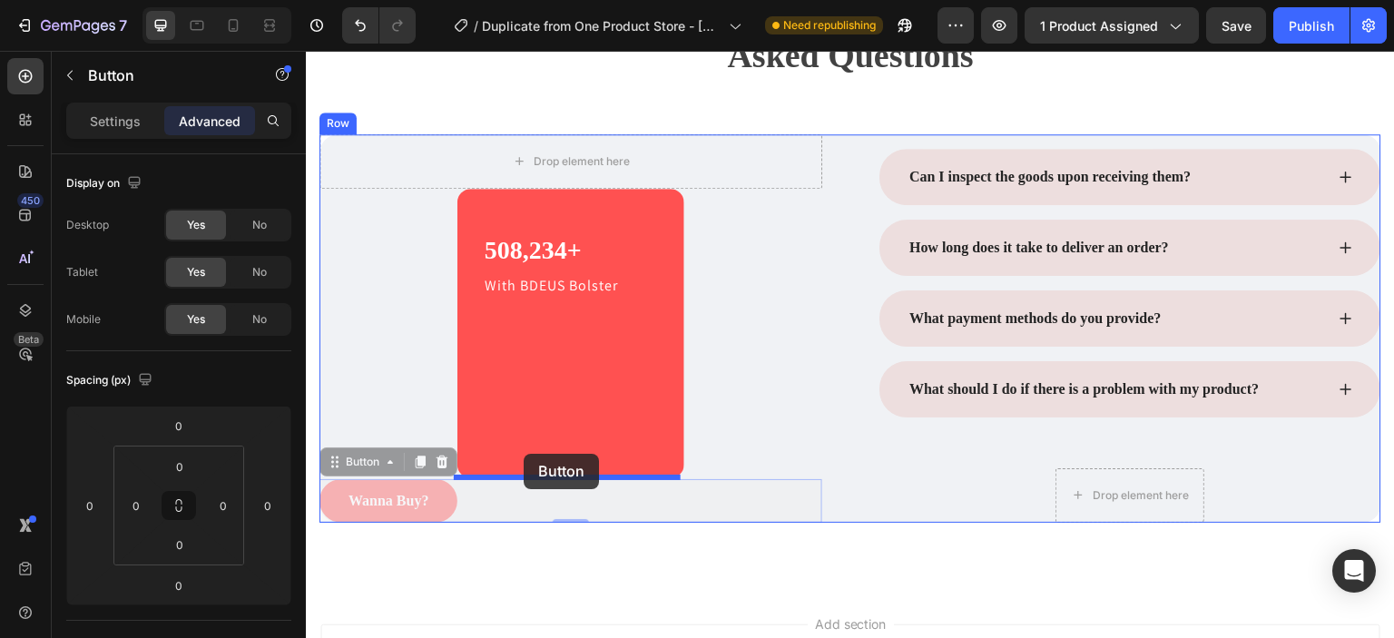
drag, startPoint x: 427, startPoint y: 485, endPoint x: 524, endPoint y: 454, distance: 101.0
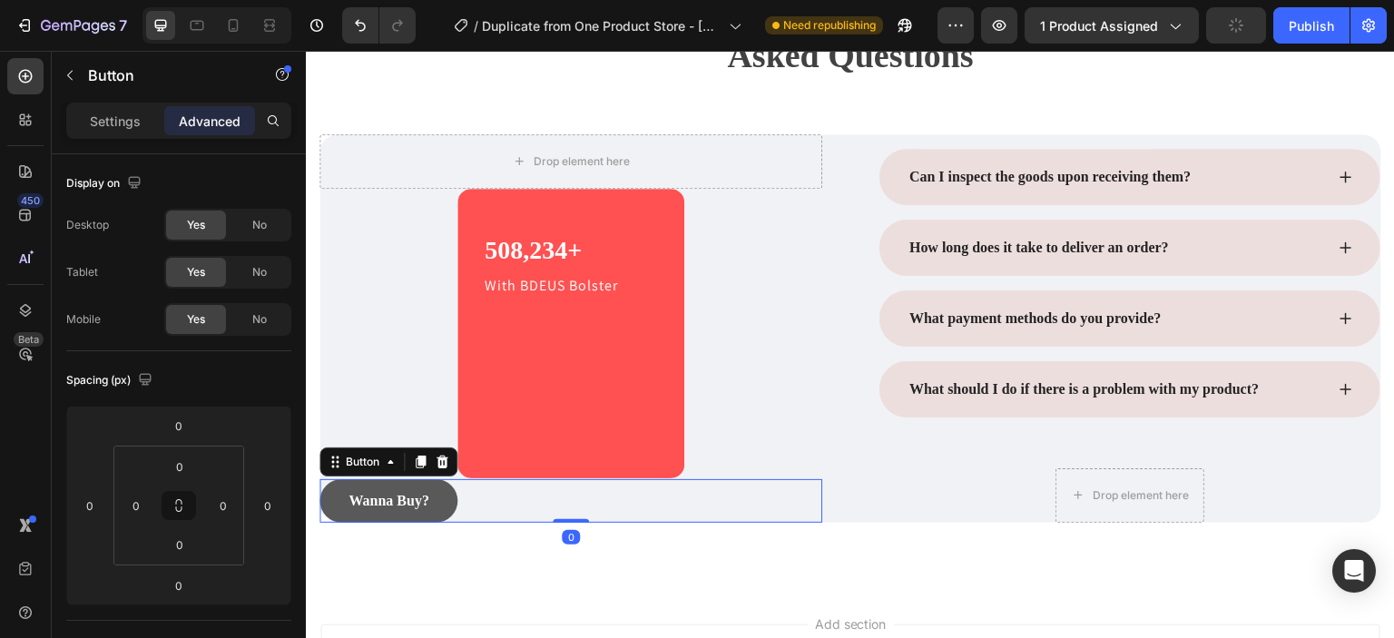
click at [452, 504] on button "Wanna Buy?" at bounding box center [388, 501] width 138 height 44
click at [126, 112] on p "Settings" at bounding box center [115, 121] width 51 height 19
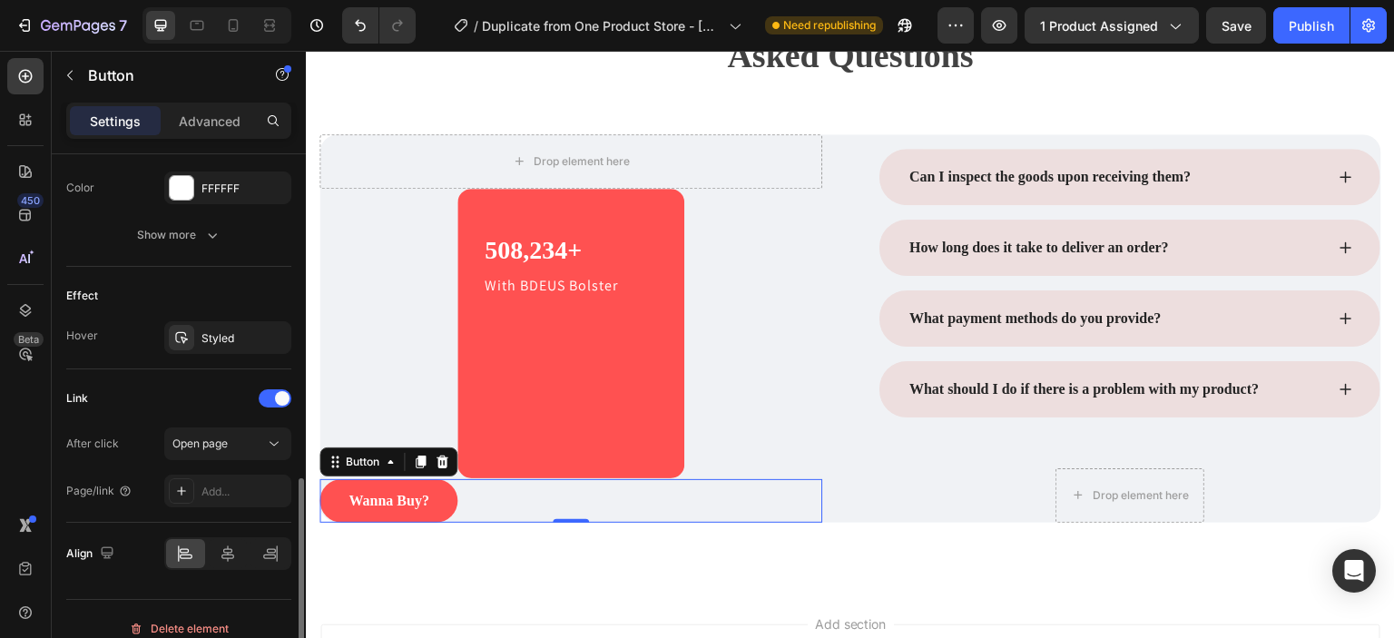
scroll to position [857, 0]
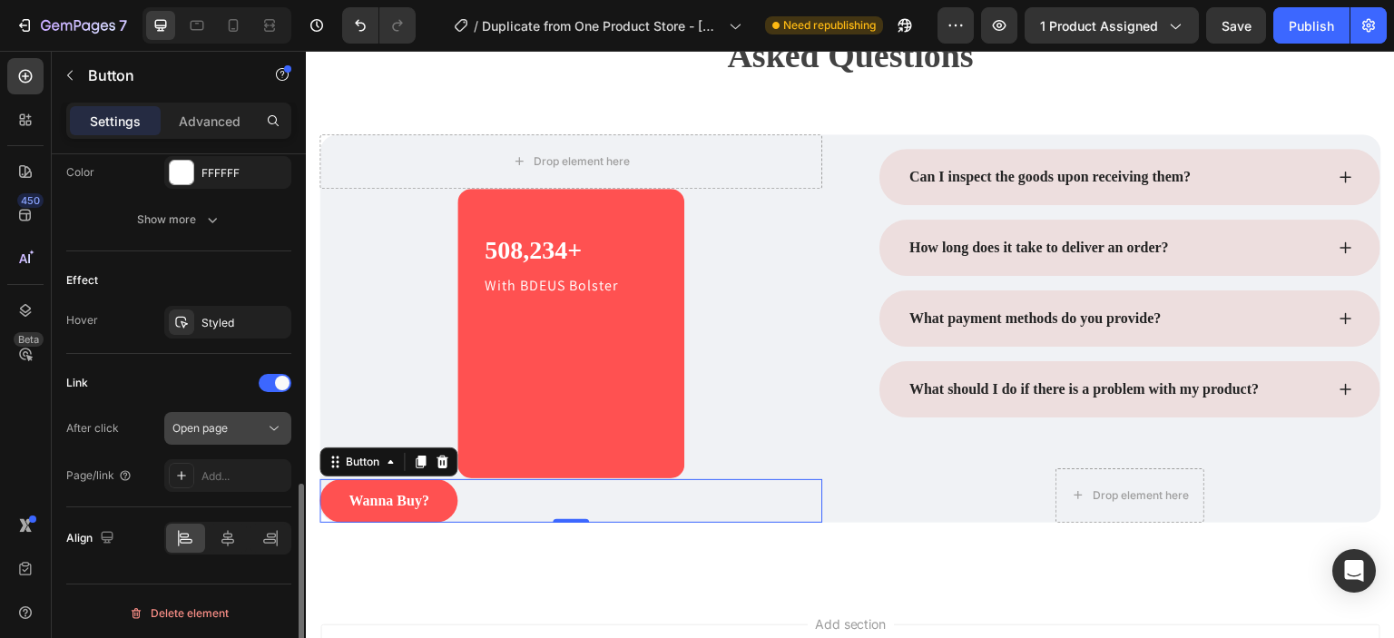
click at [206, 412] on button "Open page" at bounding box center [227, 428] width 127 height 33
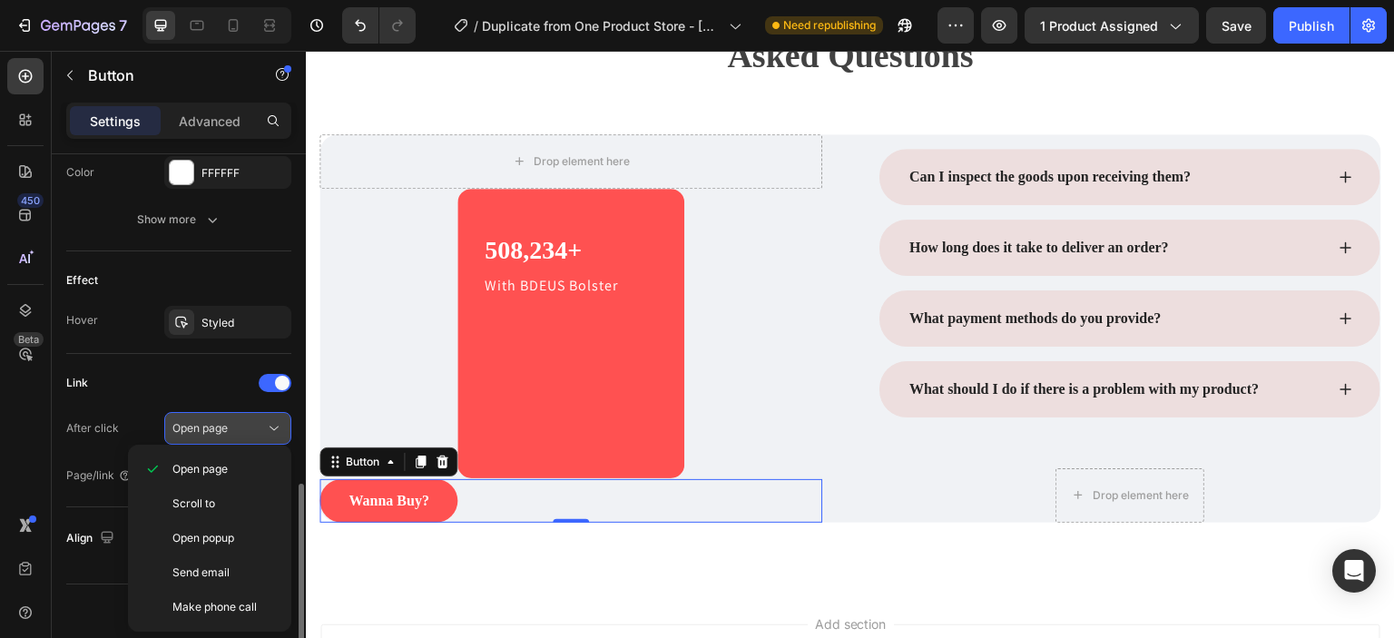
click at [206, 412] on button "Open page" at bounding box center [227, 428] width 127 height 33
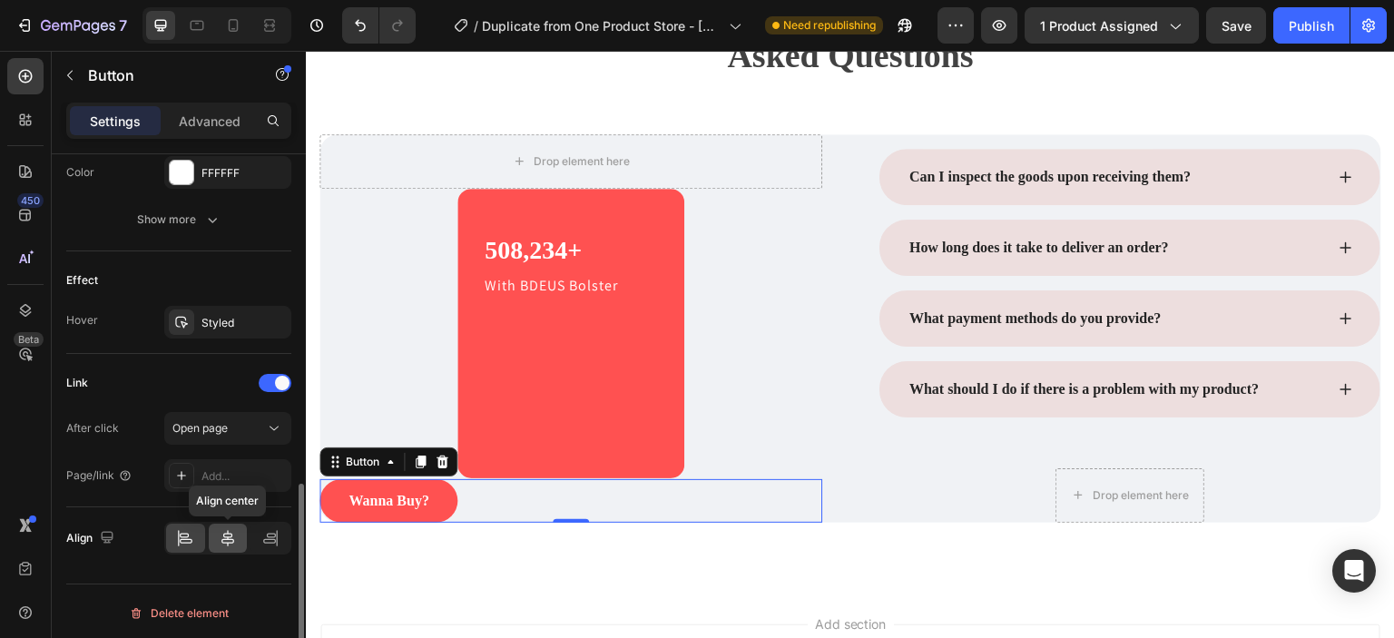
click at [229, 529] on icon at bounding box center [228, 538] width 18 height 18
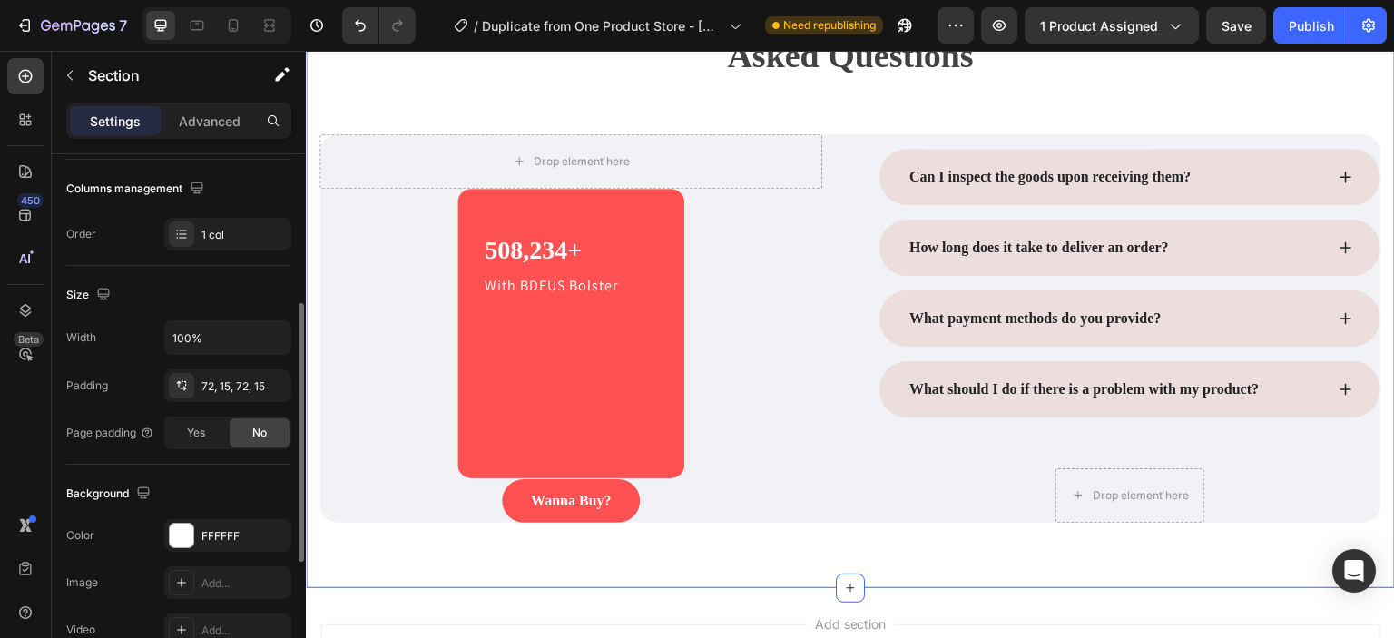
scroll to position [289, 0]
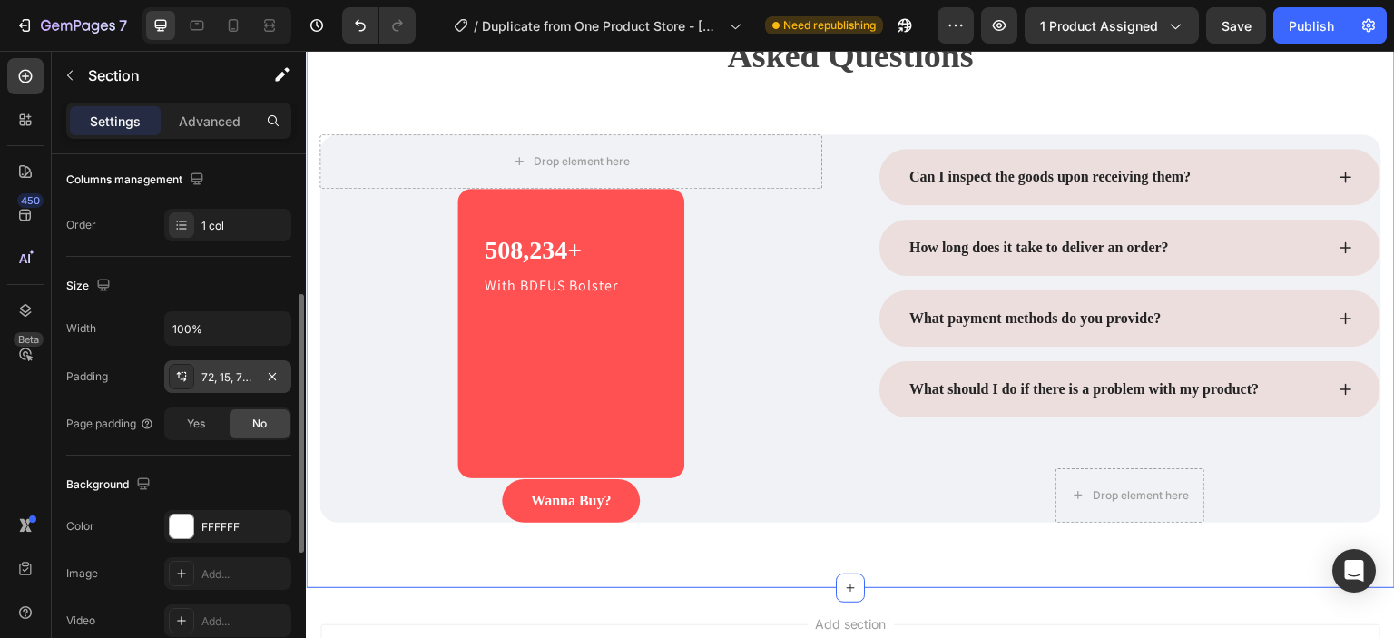
click at [184, 369] on icon at bounding box center [181, 376] width 15 height 15
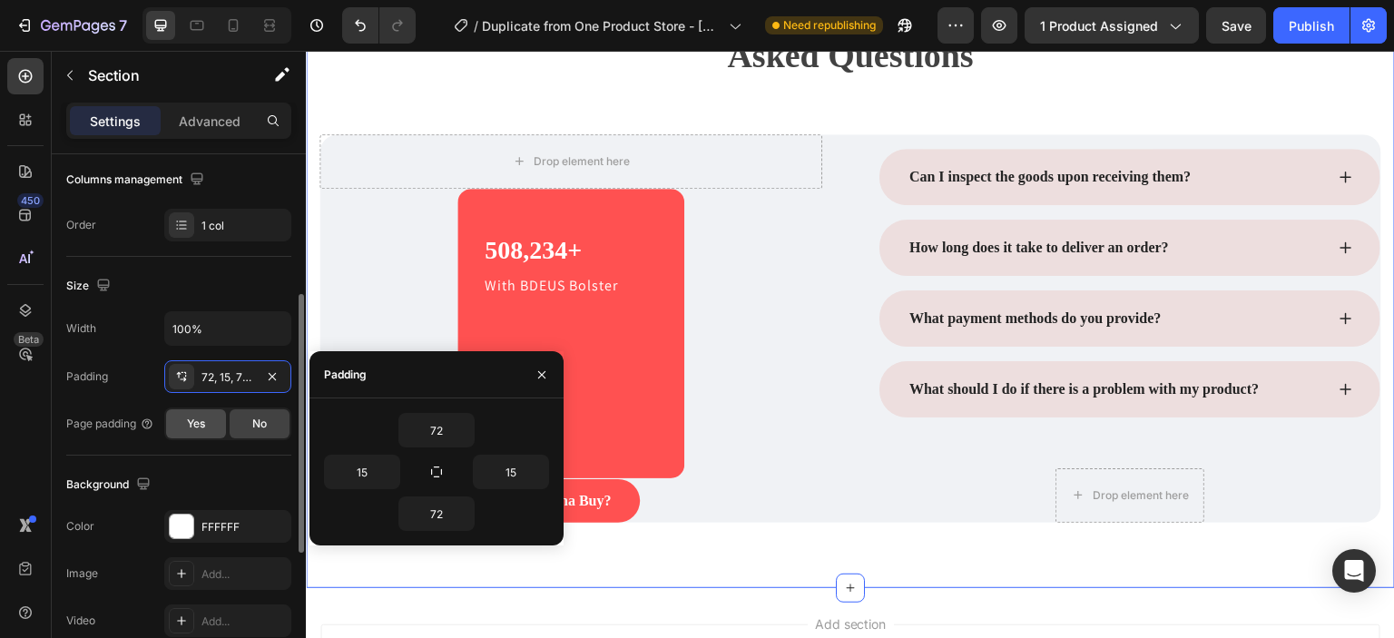
click at [205, 428] on span "Yes" at bounding box center [196, 424] width 18 height 16
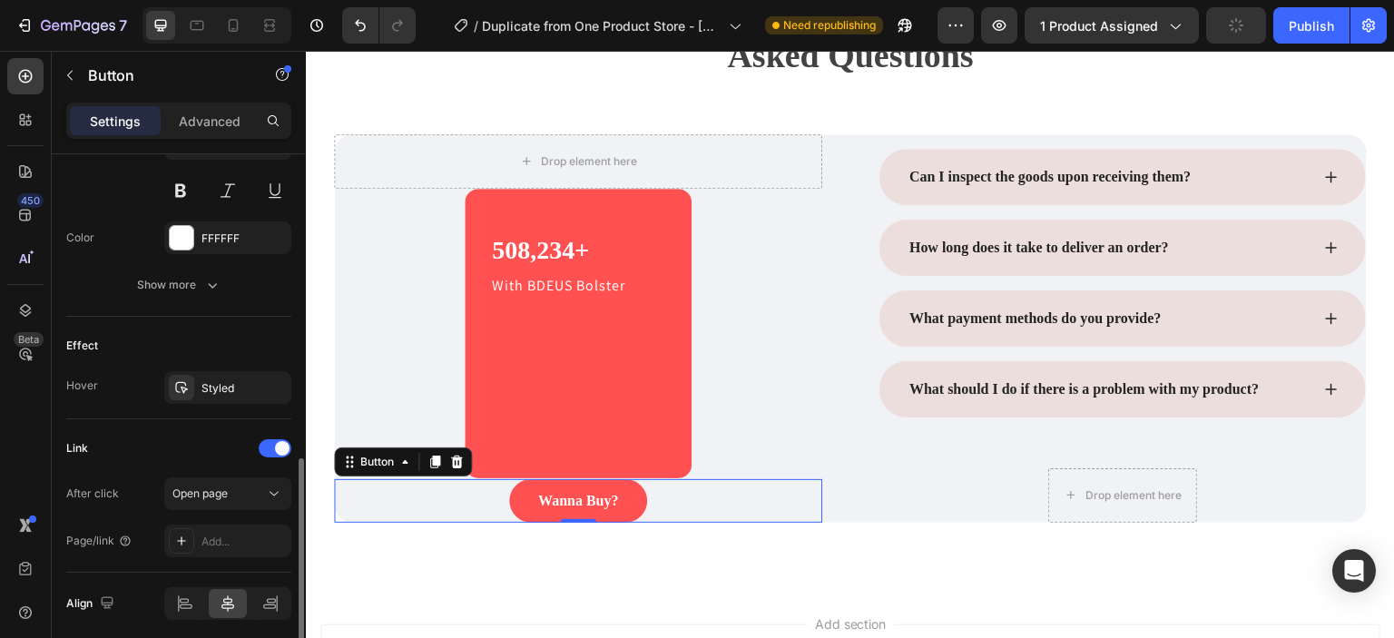
scroll to position [857, 0]
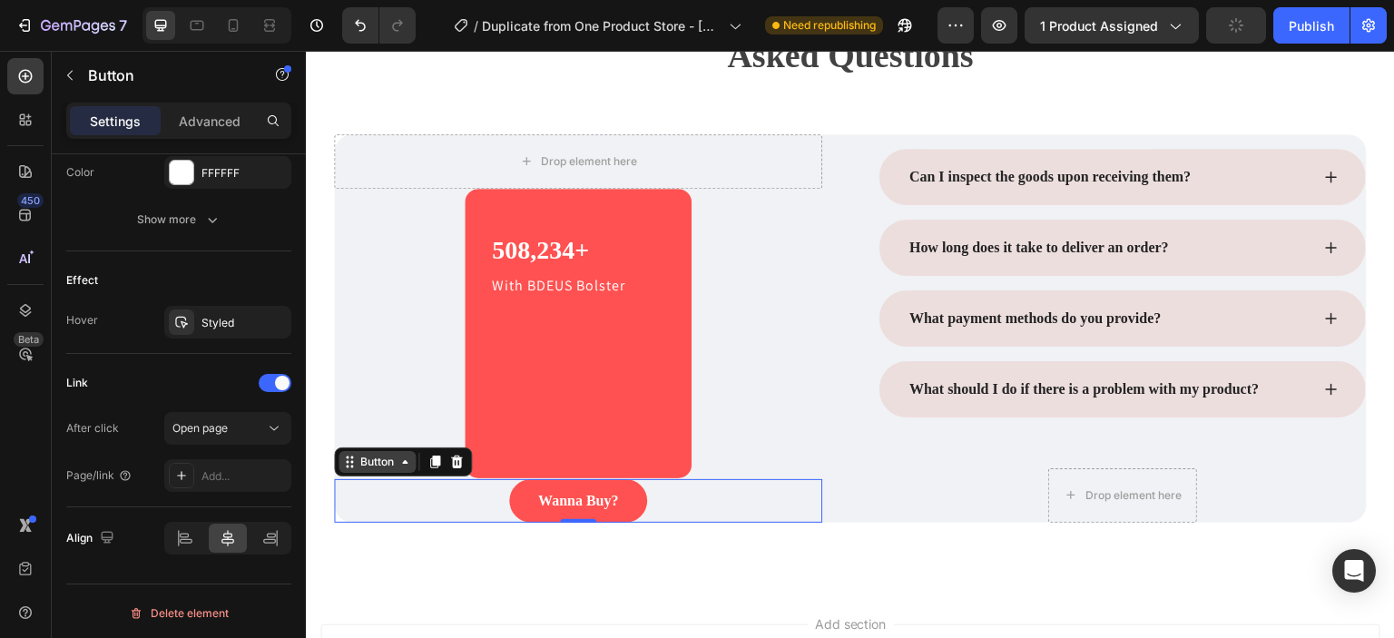
click at [401, 466] on icon at bounding box center [404, 462] width 15 height 15
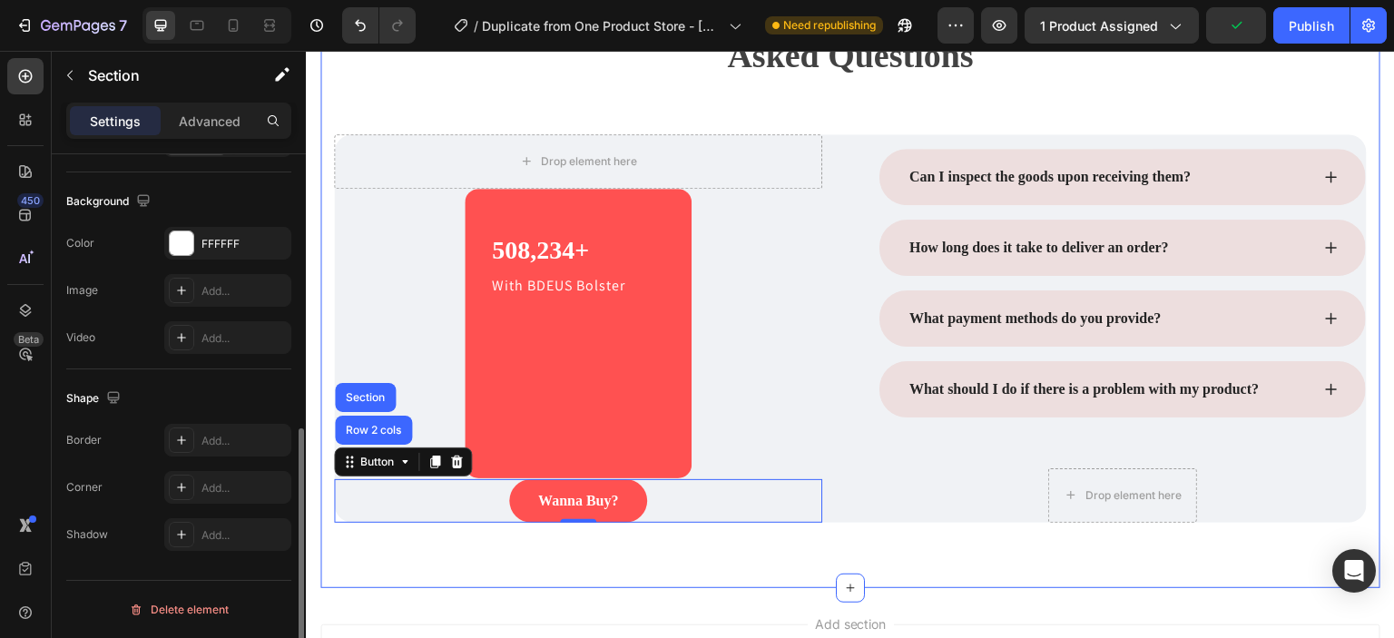
scroll to position [0, 0]
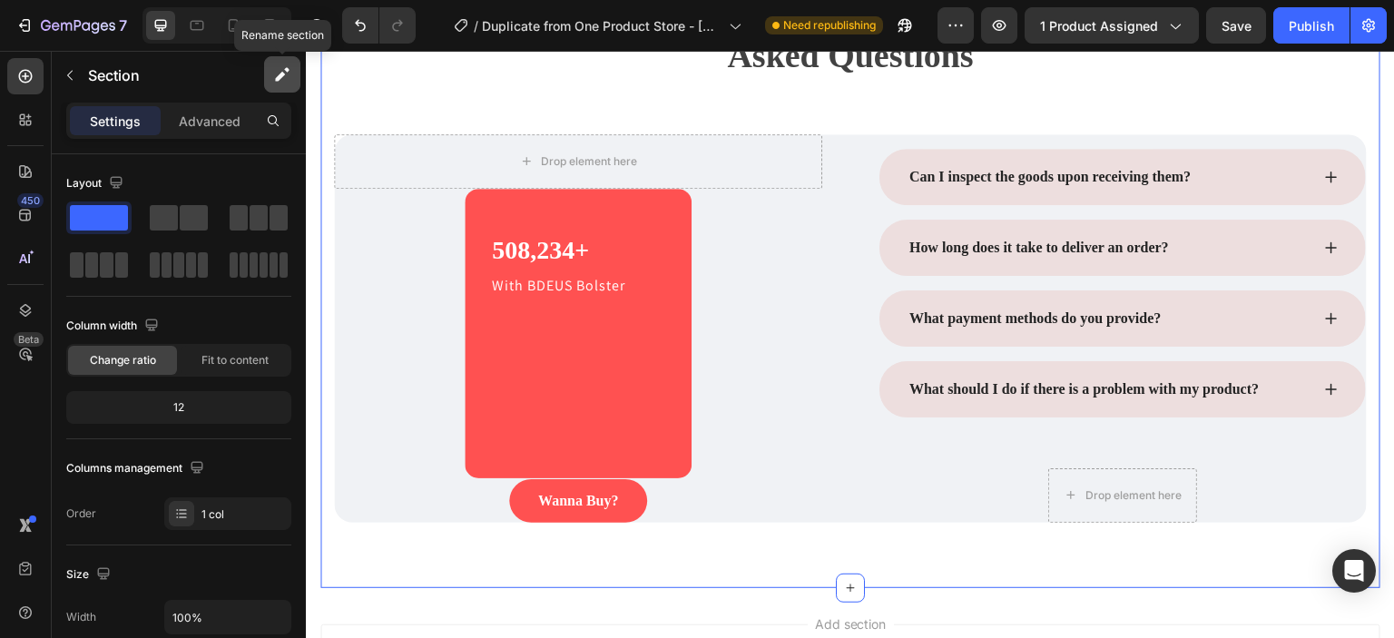
click at [273, 72] on icon "button" at bounding box center [282, 74] width 18 height 18
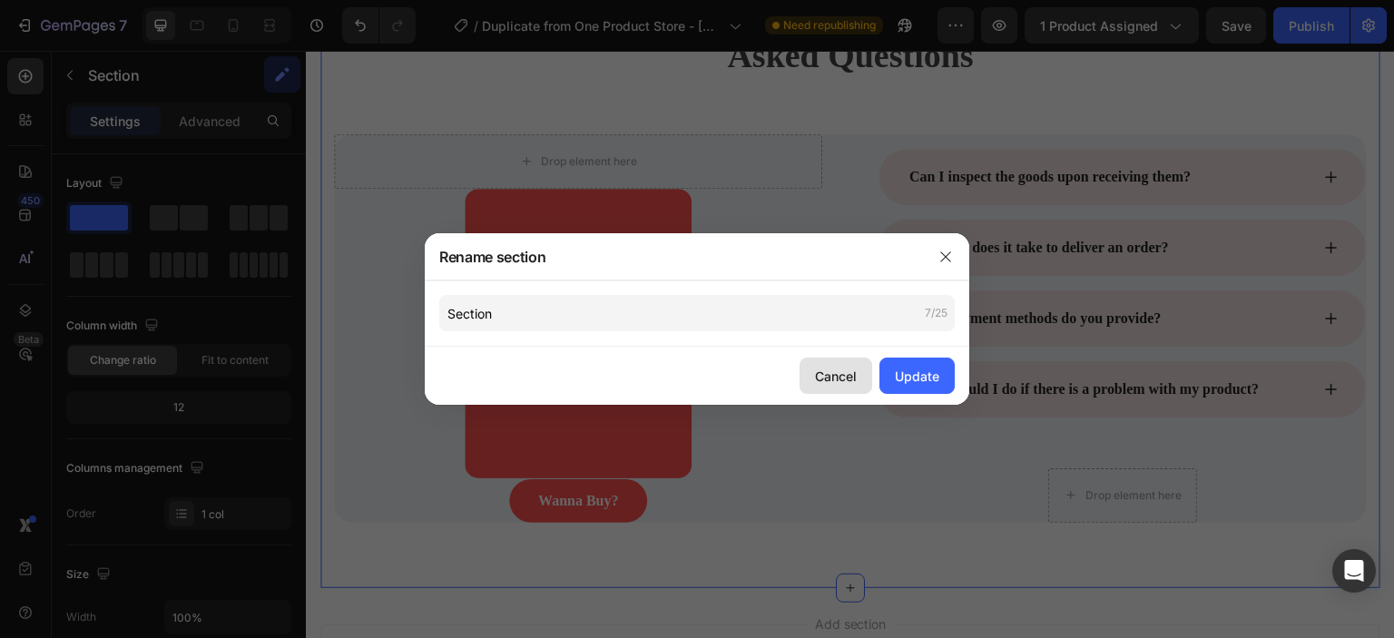
click at [840, 379] on div "Cancel" at bounding box center [836, 376] width 42 height 19
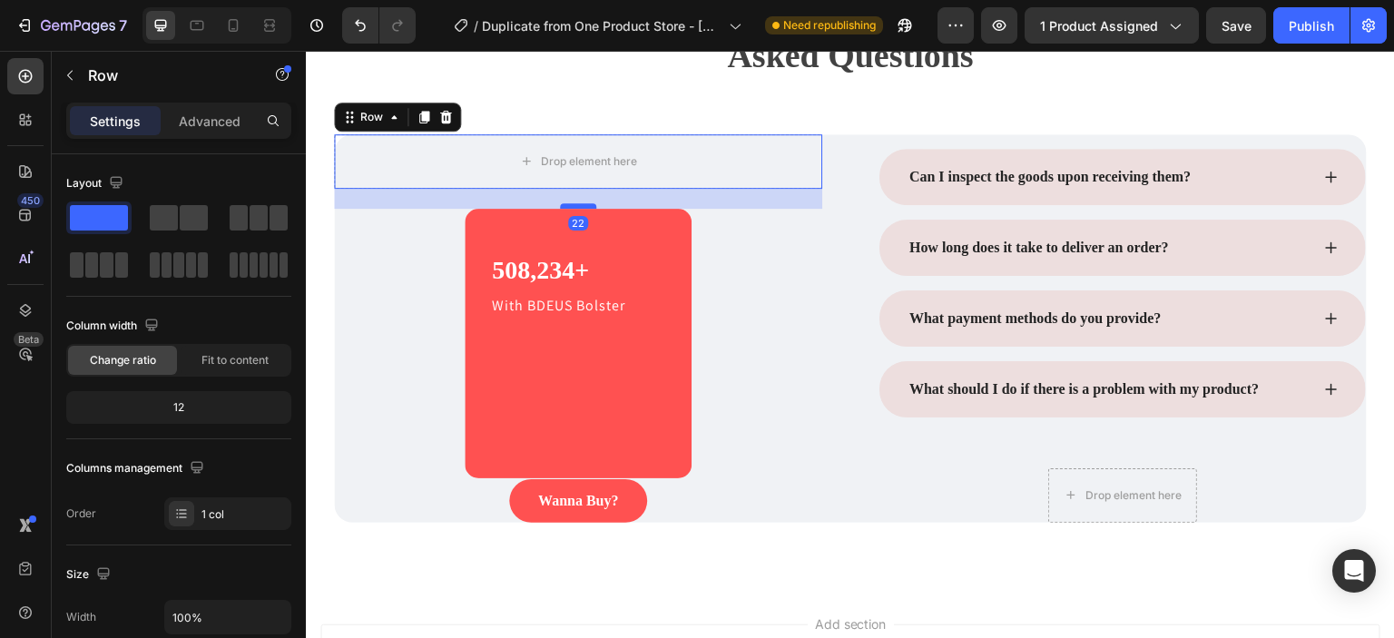
drag, startPoint x: 581, startPoint y: 183, endPoint x: 582, endPoint y: 203, distance: 20.0
click at [582, 203] on div at bounding box center [578, 205] width 36 height 5
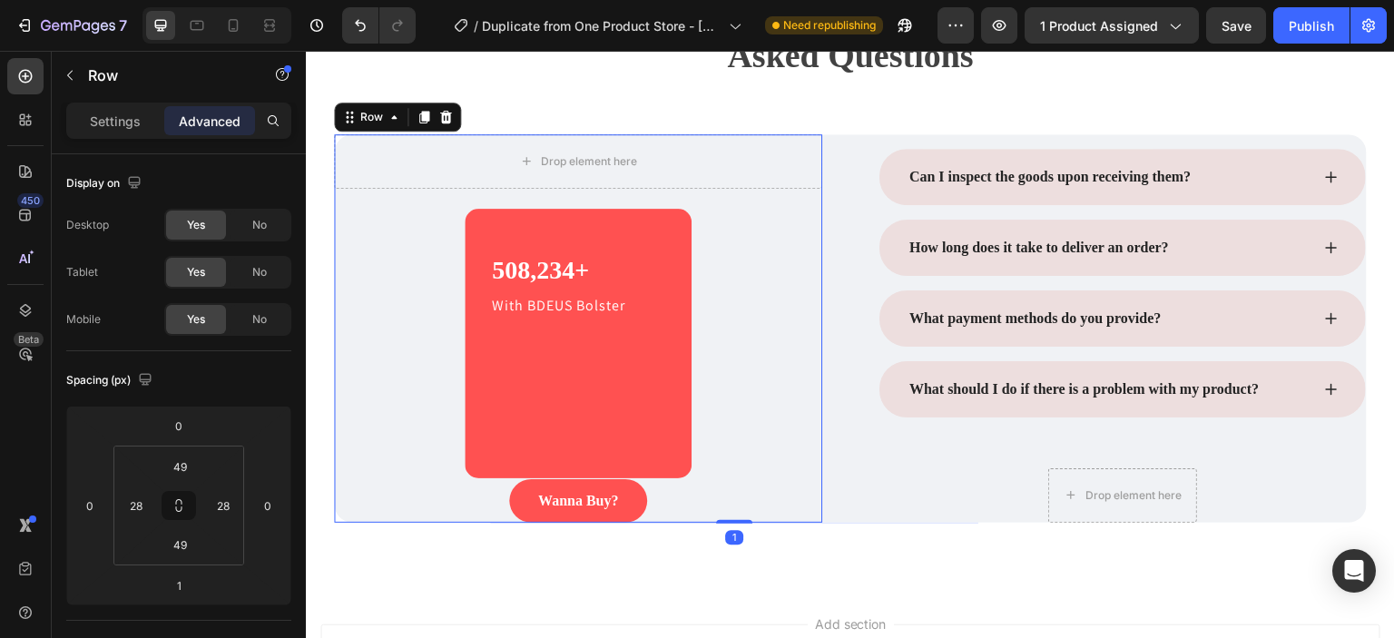
click at [616, 438] on div "Drop element here Row 508,234+ Heading With BDEUS Bolster Text block Row 1 Wann…" at bounding box center [578, 328] width 488 height 388
click at [651, 446] on div "Drop element here Row 508,234+ Heading With BDEUS Bolster Text block Row 1 Wann…" at bounding box center [578, 328] width 488 height 388
click at [585, 466] on div "Drop element here Row 508,234+ Heading With BDEUS Bolster Text block Row 1 Wann…" at bounding box center [578, 328] width 488 height 388
click at [585, 466] on div "508,234+ Heading With BDEUS Bolster Text block Row 1" at bounding box center [578, 344] width 227 height 270
click at [583, 420] on div "Drop element here Row 508,234+ Heading With BDEUS Bolster Text block Row 1 Wann…" at bounding box center [578, 328] width 488 height 388
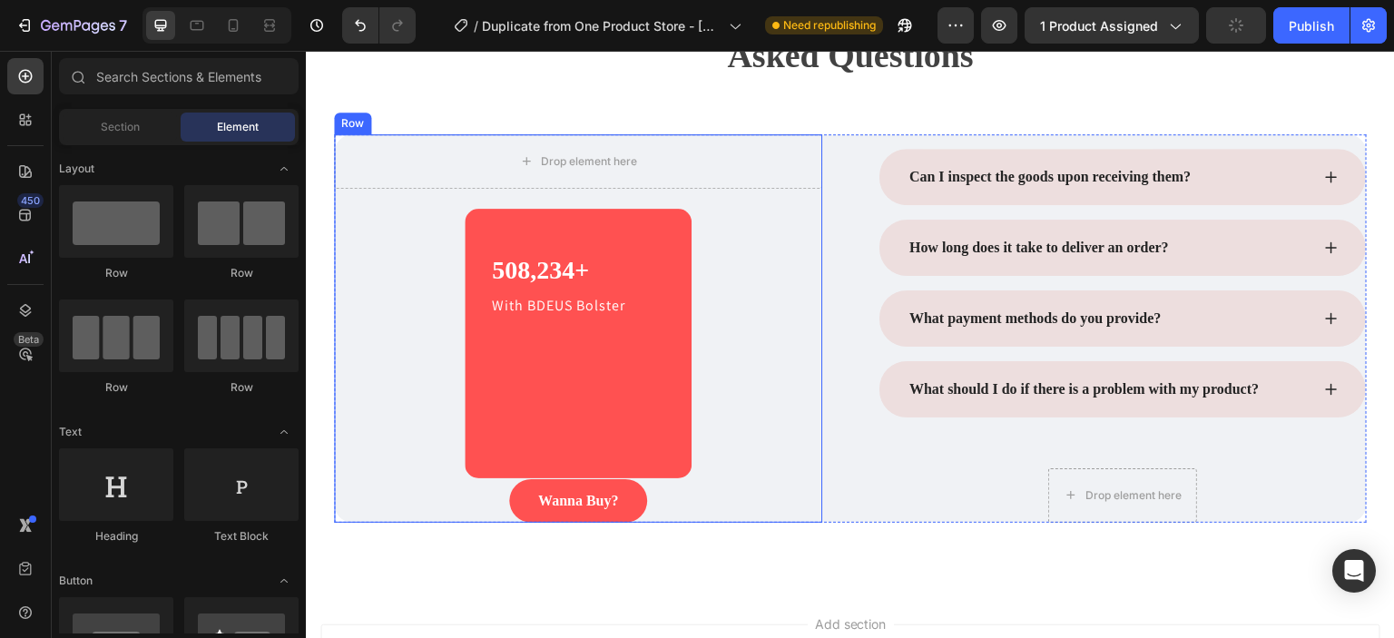
click at [556, 458] on div "508,234+ Heading With BDEUS Bolster Text block Row" at bounding box center [578, 344] width 227 height 270
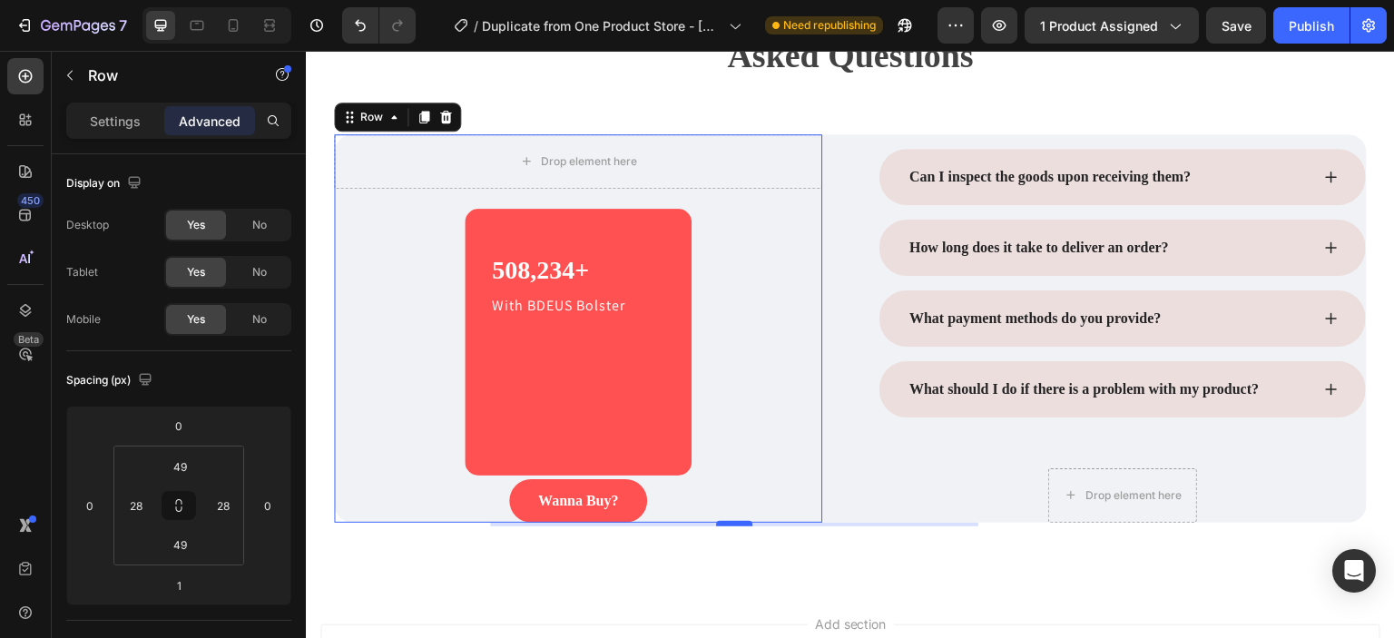
click at [721, 521] on div at bounding box center [734, 523] width 36 height 5
type input "4"
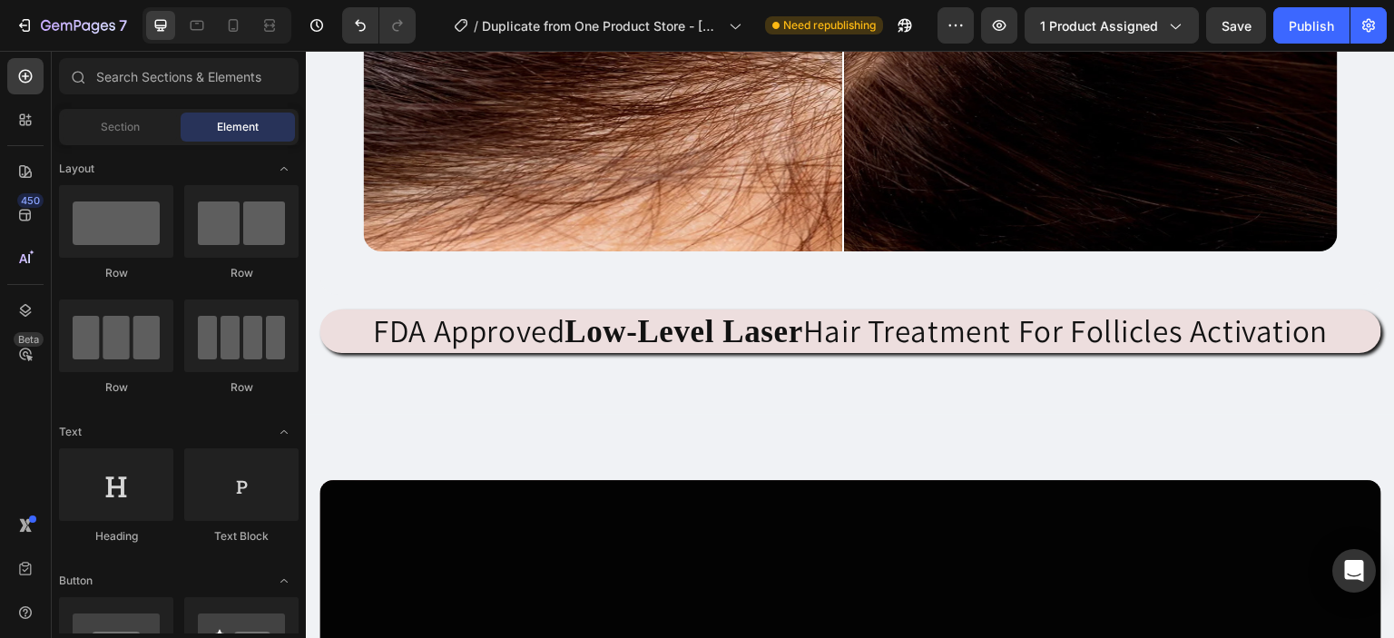
scroll to position [2237, 0]
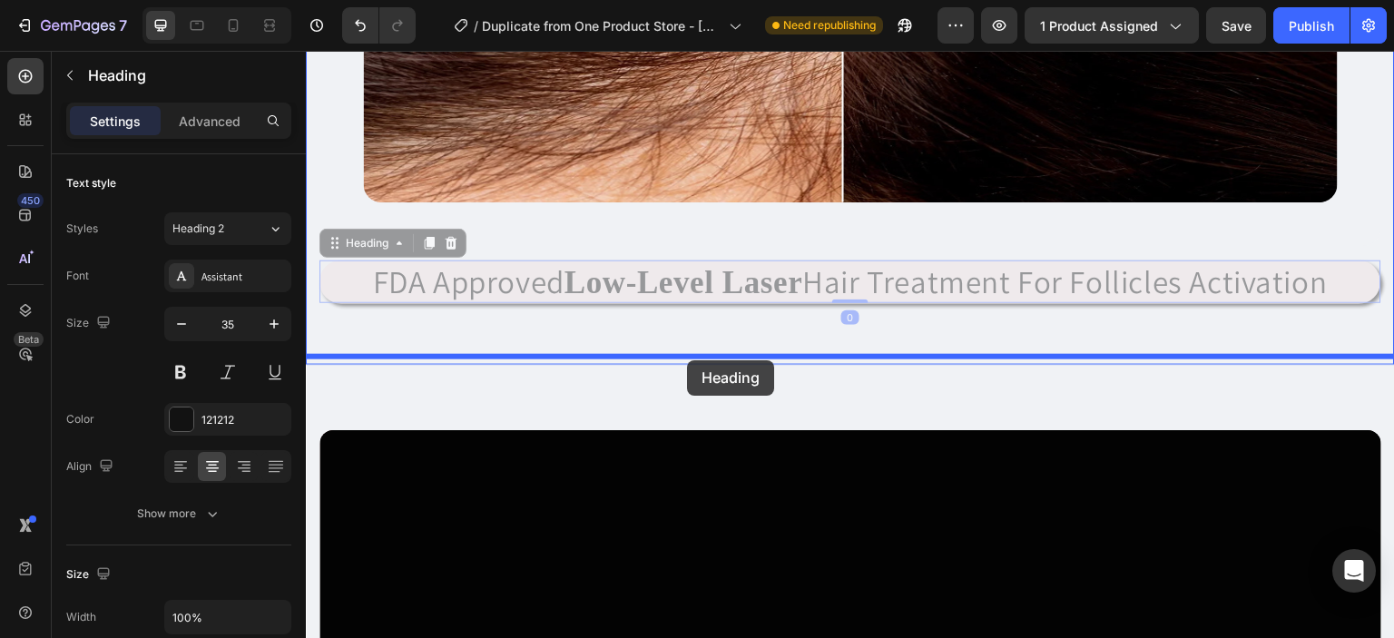
drag, startPoint x: 689, startPoint y: 279, endPoint x: 687, endPoint y: 360, distance: 81.7
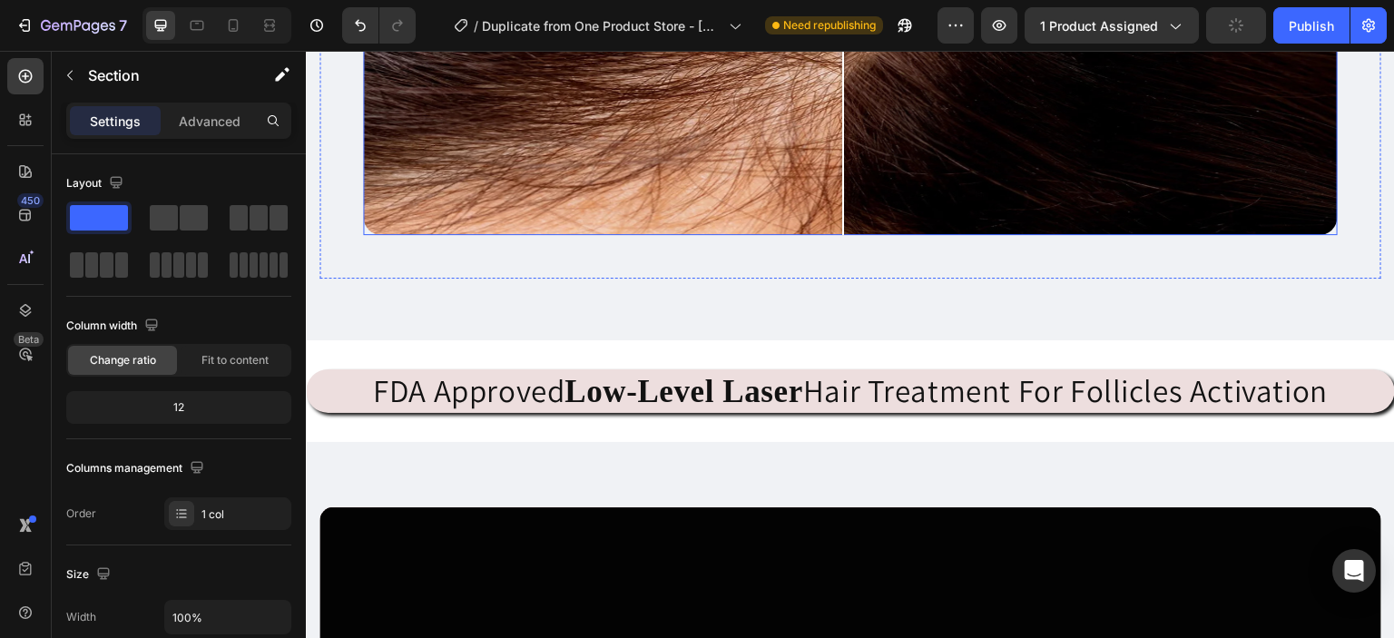
scroll to position [2206, 0]
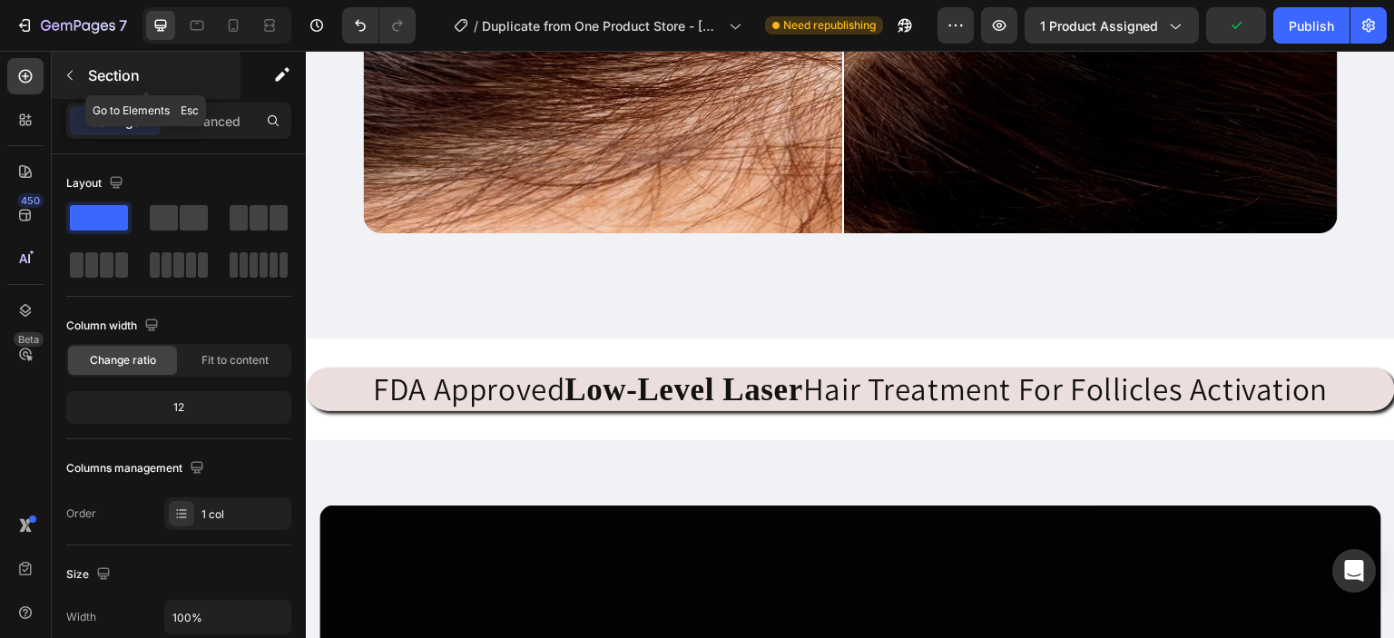
click at [75, 74] on icon "button" at bounding box center [70, 75] width 15 height 15
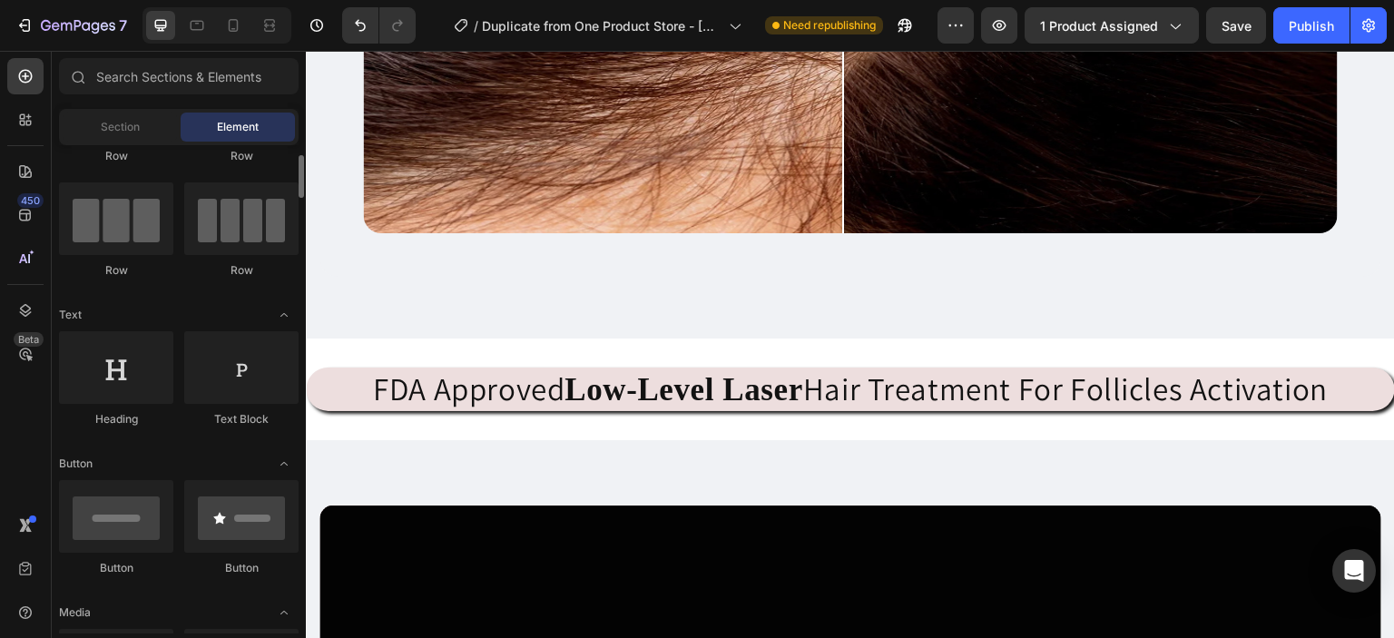
scroll to position [0, 0]
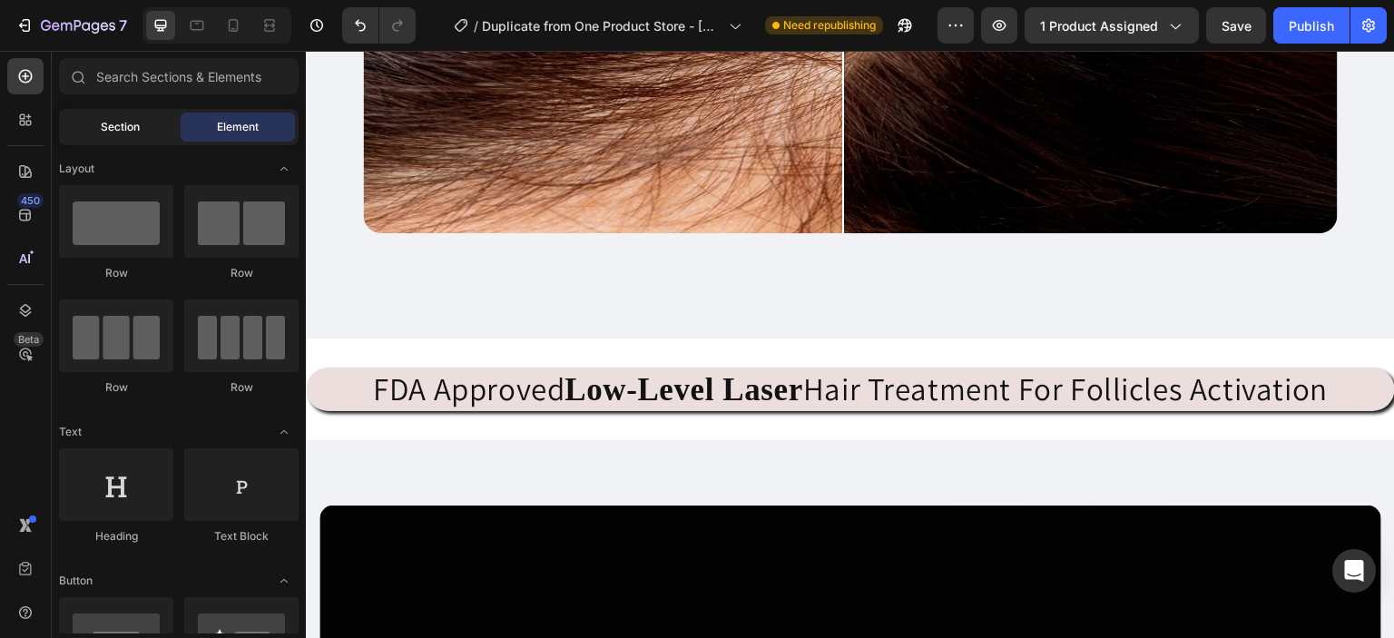
click at [135, 125] on span "Section" at bounding box center [120, 127] width 39 height 16
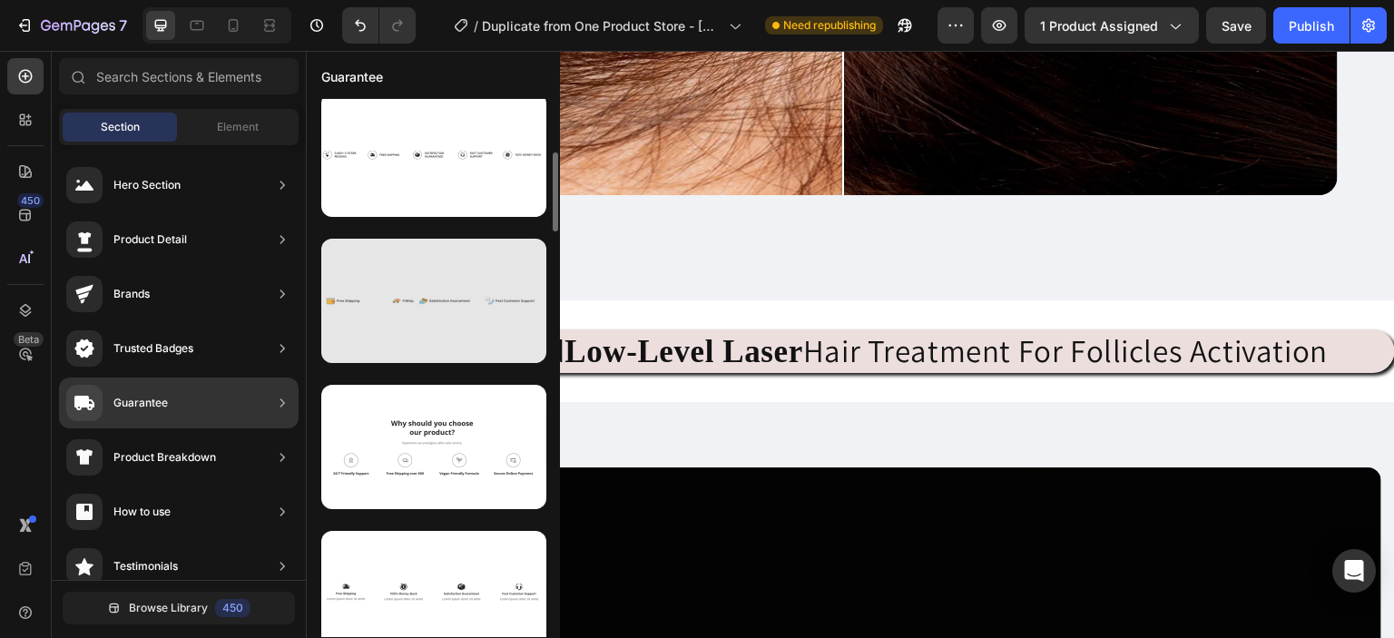
scroll to position [636, 0]
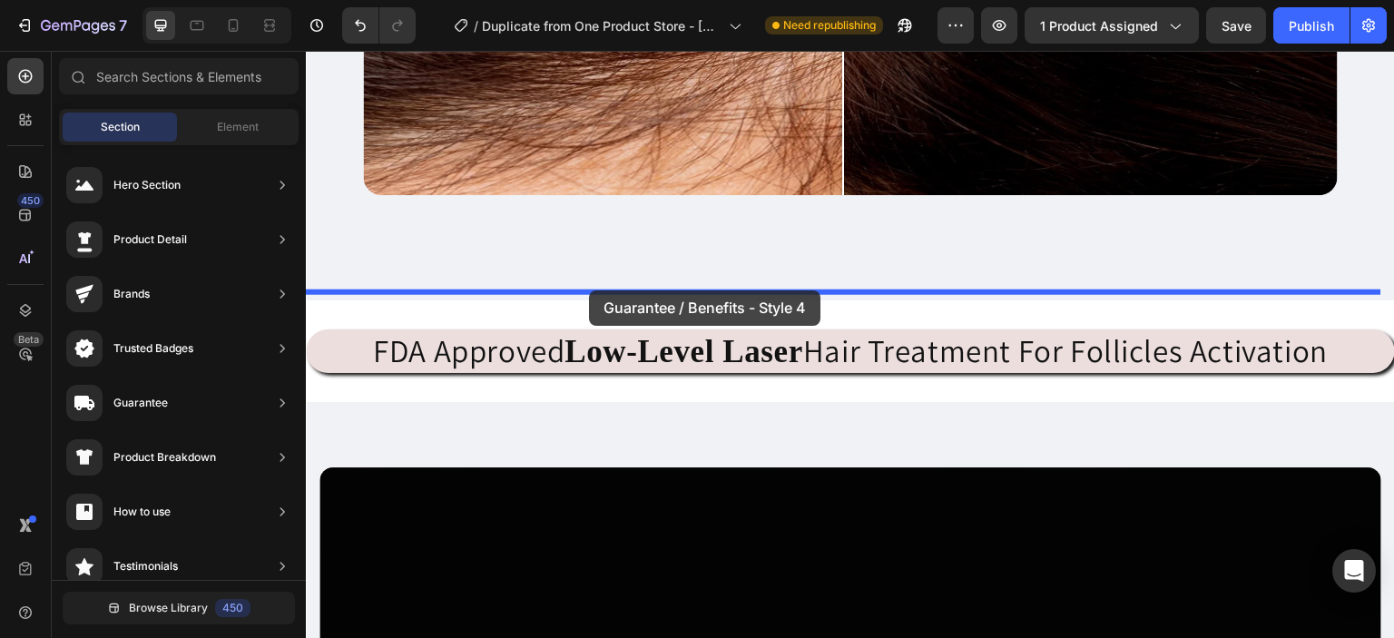
drag, startPoint x: 760, startPoint y: 482, endPoint x: 589, endPoint y: 290, distance: 256.4
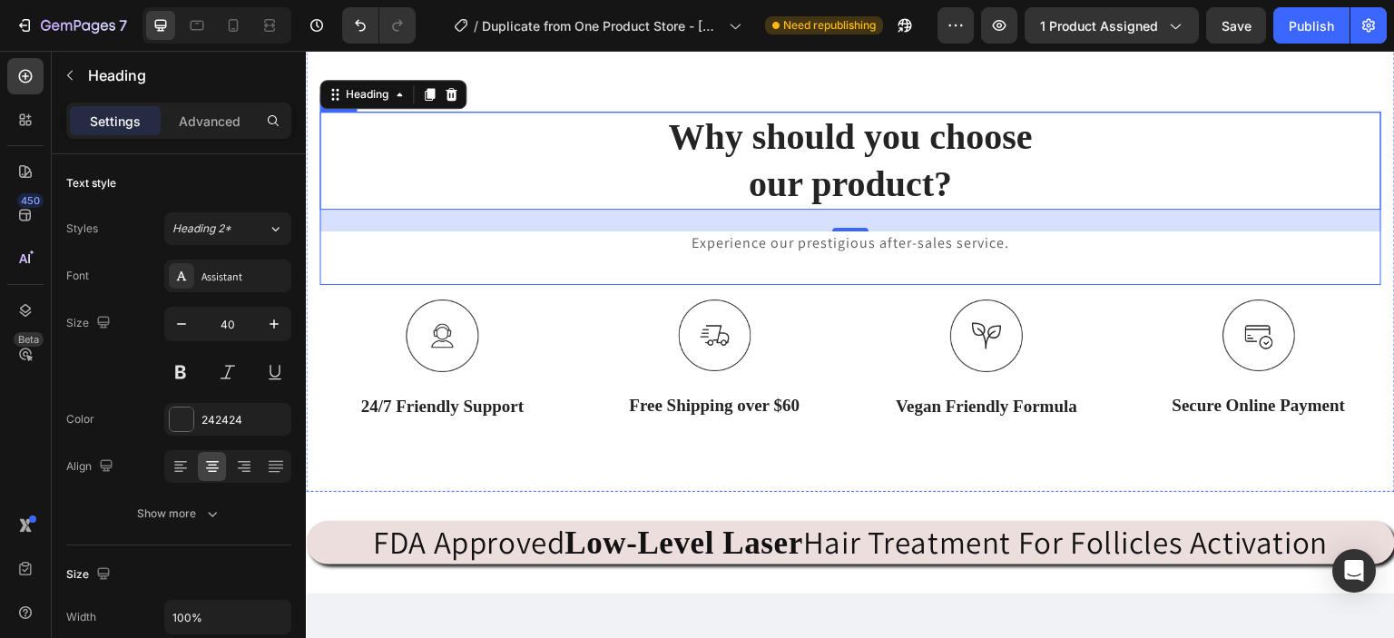
scroll to position [2501, 0]
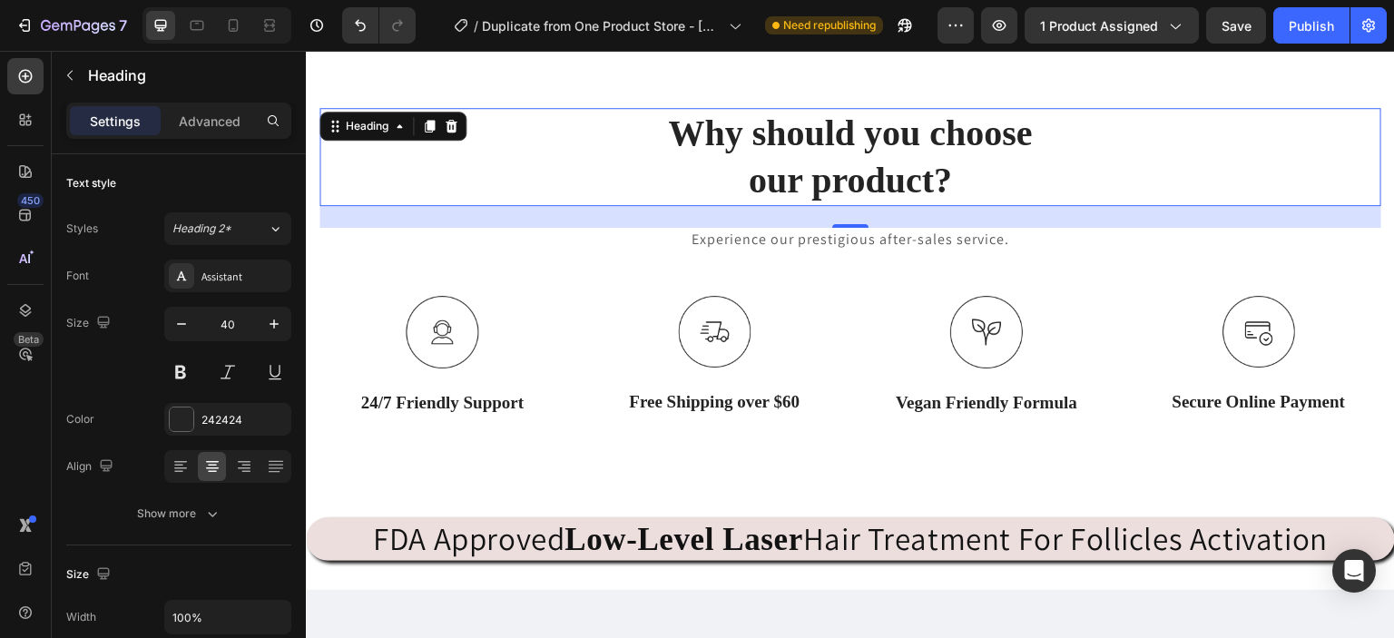
click at [944, 173] on p "Why should you choose our product?" at bounding box center [850, 157] width 1058 height 94
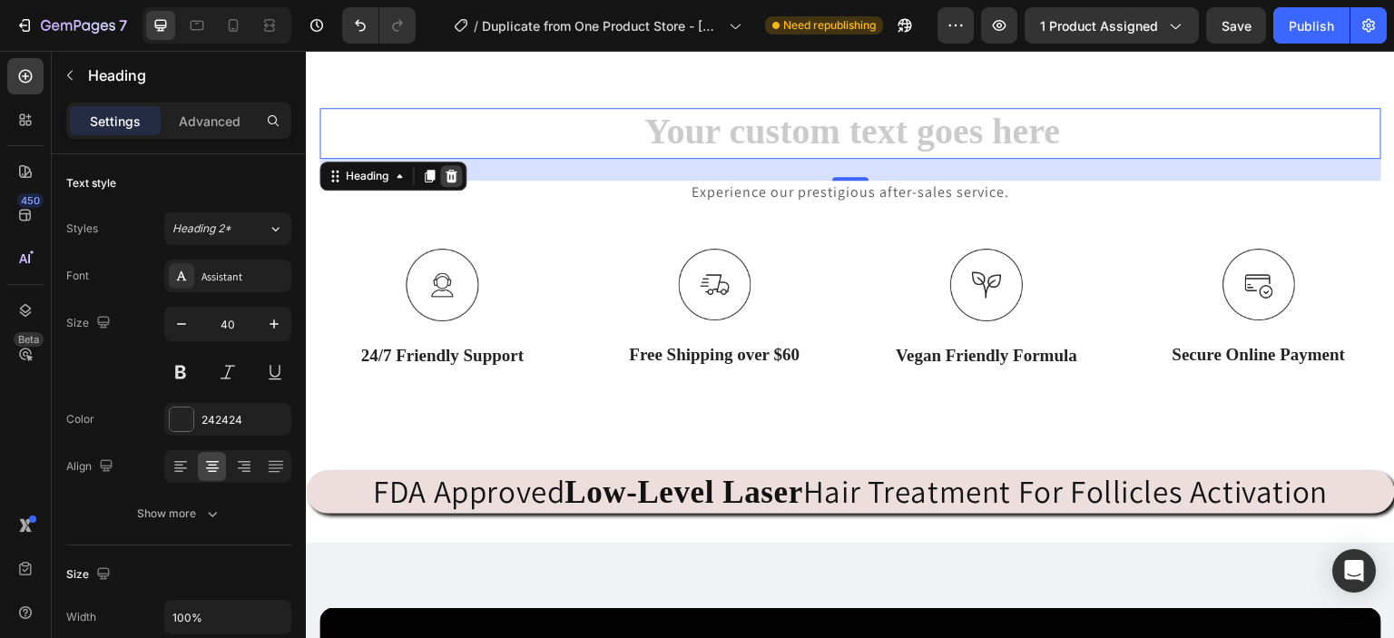
click at [459, 172] on div at bounding box center [451, 176] width 22 height 22
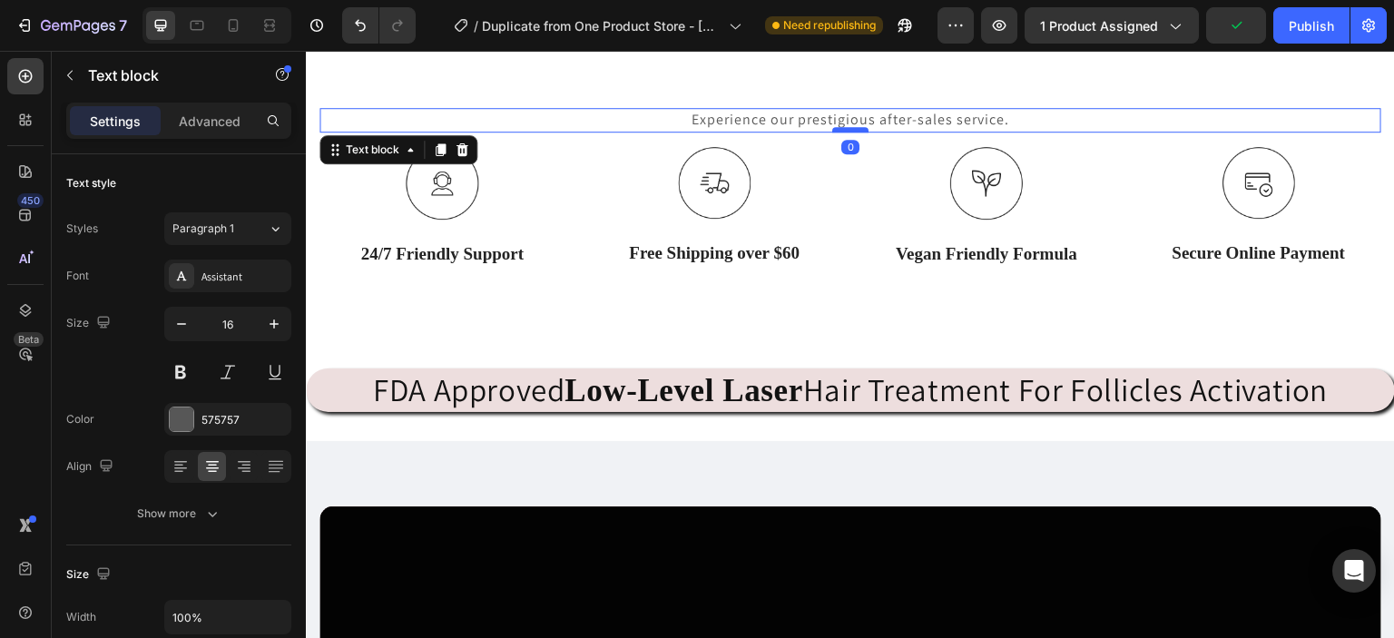
drag, startPoint x: 848, startPoint y: 157, endPoint x: 849, endPoint y: 126, distance: 30.9
click at [849, 127] on div at bounding box center [850, 129] width 36 height 5
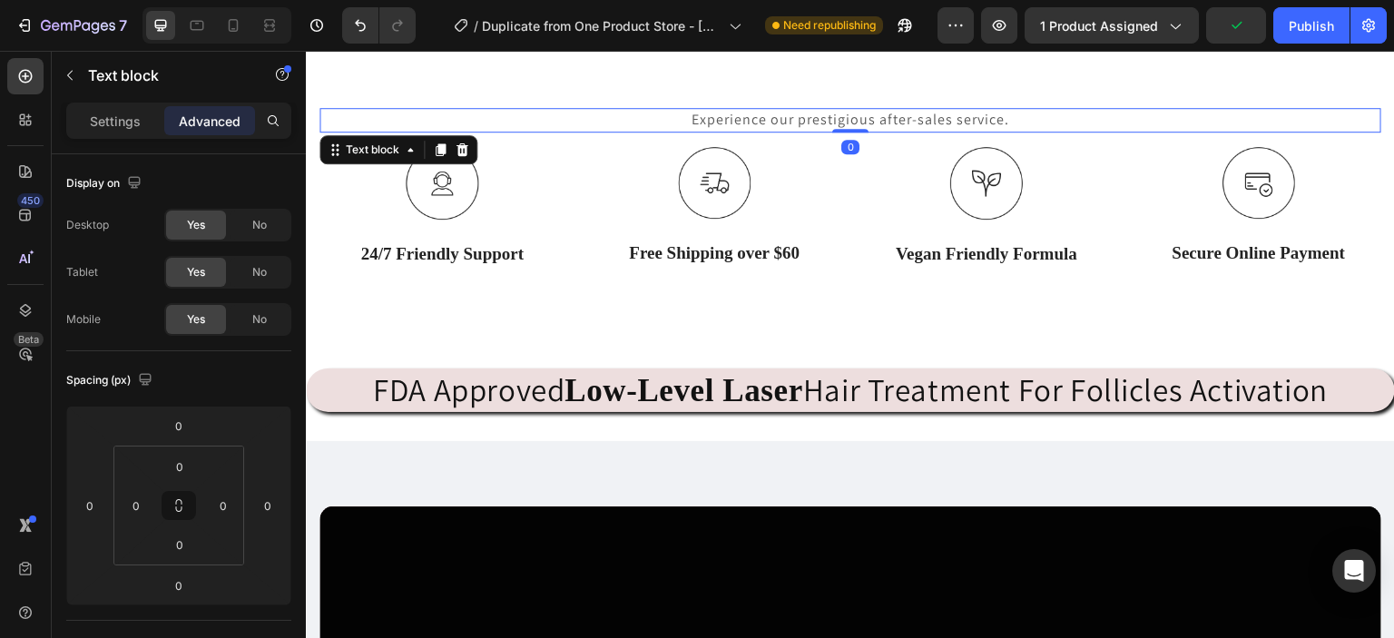
click at [1015, 113] on p "Experience our prestigious after-sales service." at bounding box center [850, 120] width 1058 height 20
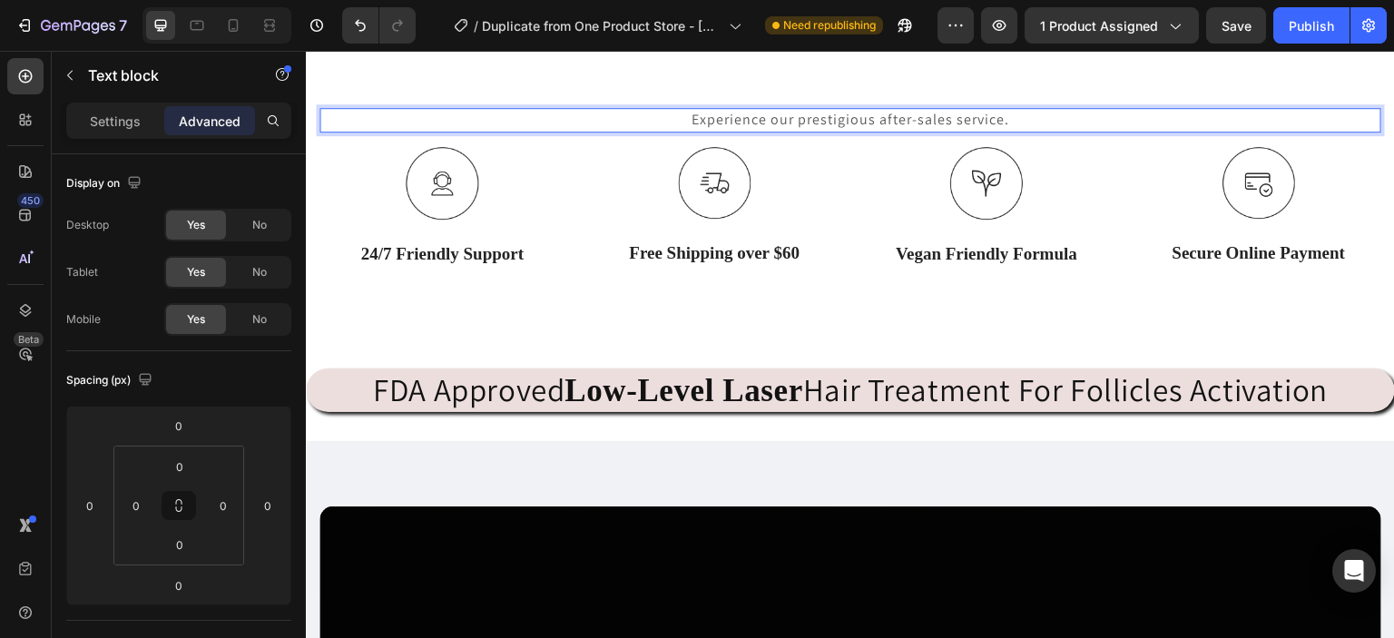
click at [1016, 118] on p "Experience our prestigious after-sales service." at bounding box center [850, 120] width 1058 height 20
click at [851, 112] on p "K" at bounding box center [850, 120] width 1058 height 20
click at [855, 115] on p "Ke" at bounding box center [850, 120] width 1058 height 20
click at [883, 126] on p "Key" at bounding box center [850, 120] width 1058 height 20
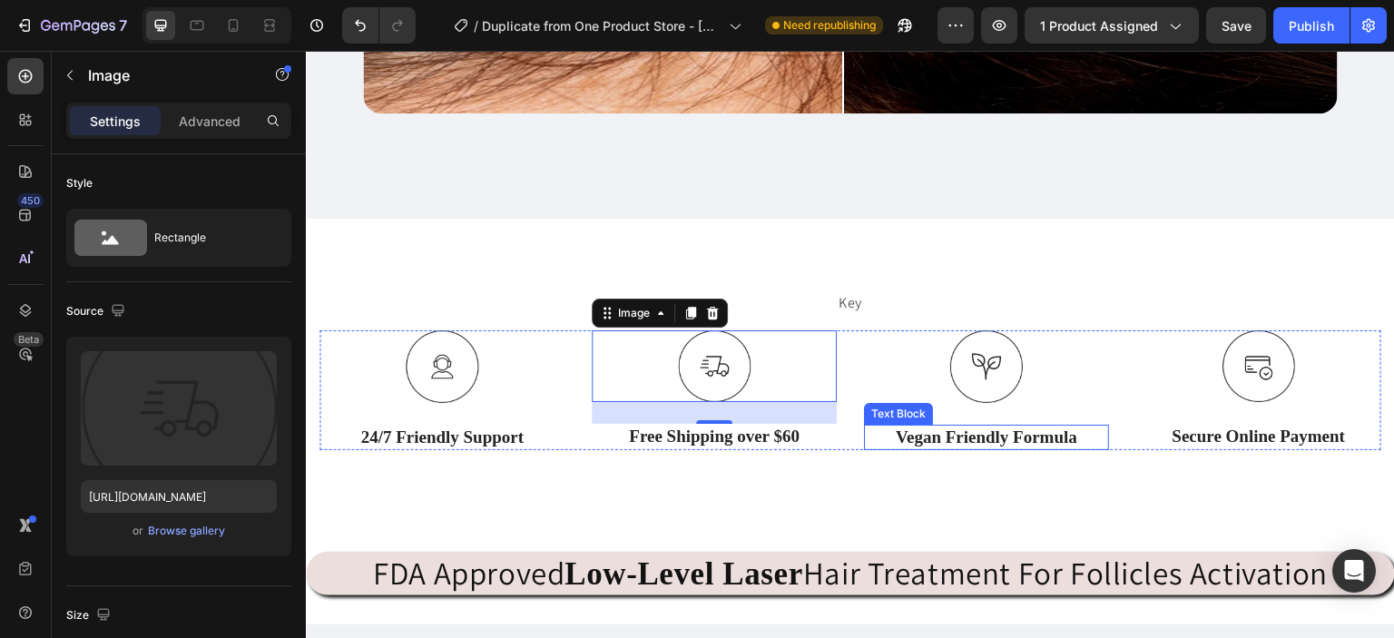
scroll to position [2327, 0]
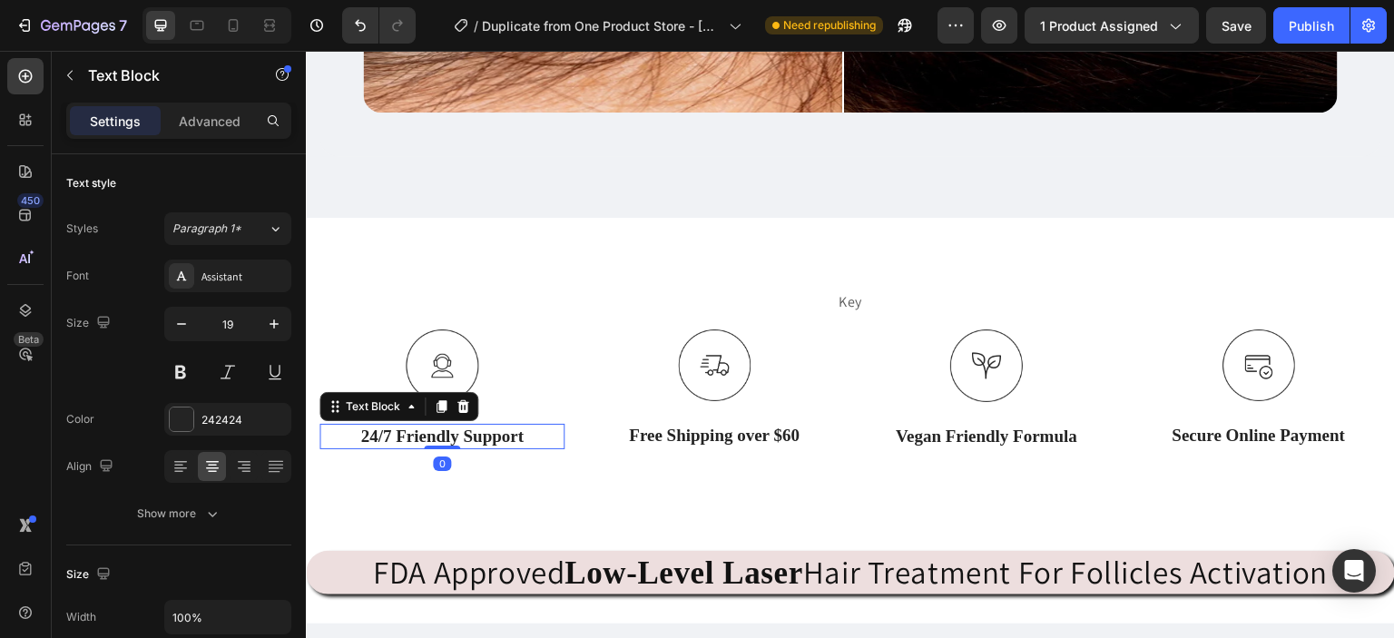
click at [396, 440] on div "24/7 Friendly Support" at bounding box center [441, 437] width 245 height 26
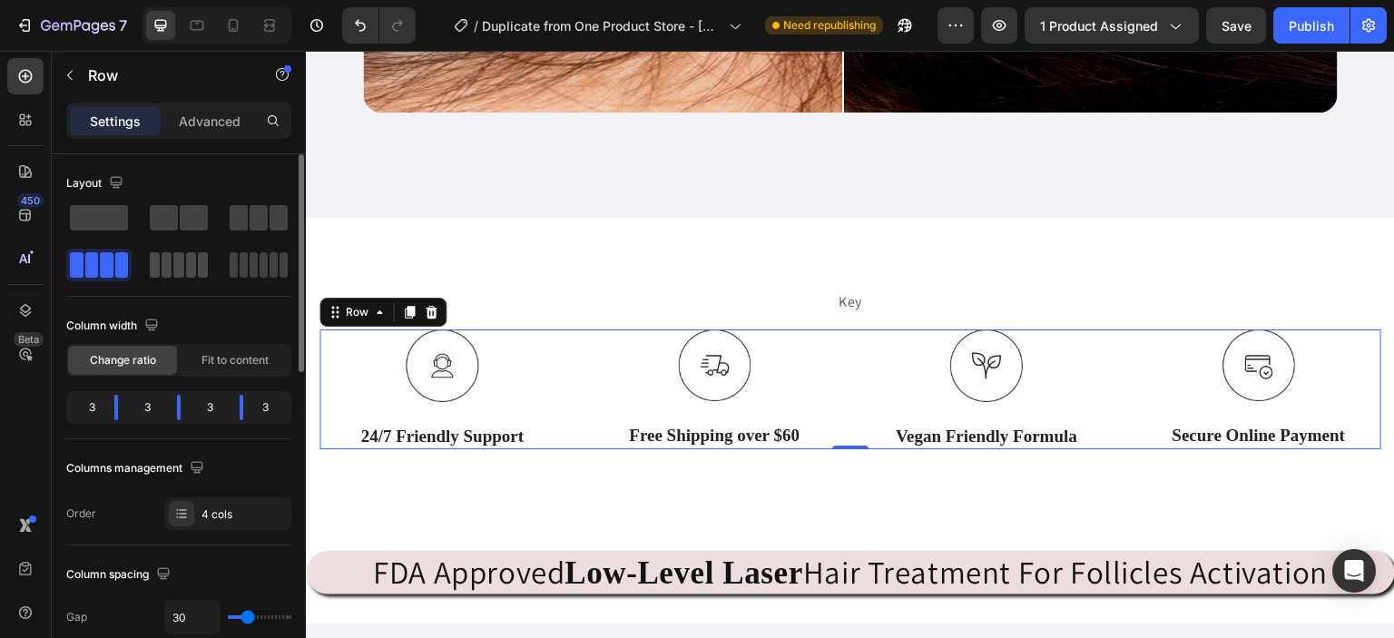
click at [178, 261] on span at bounding box center [178, 264] width 10 height 25
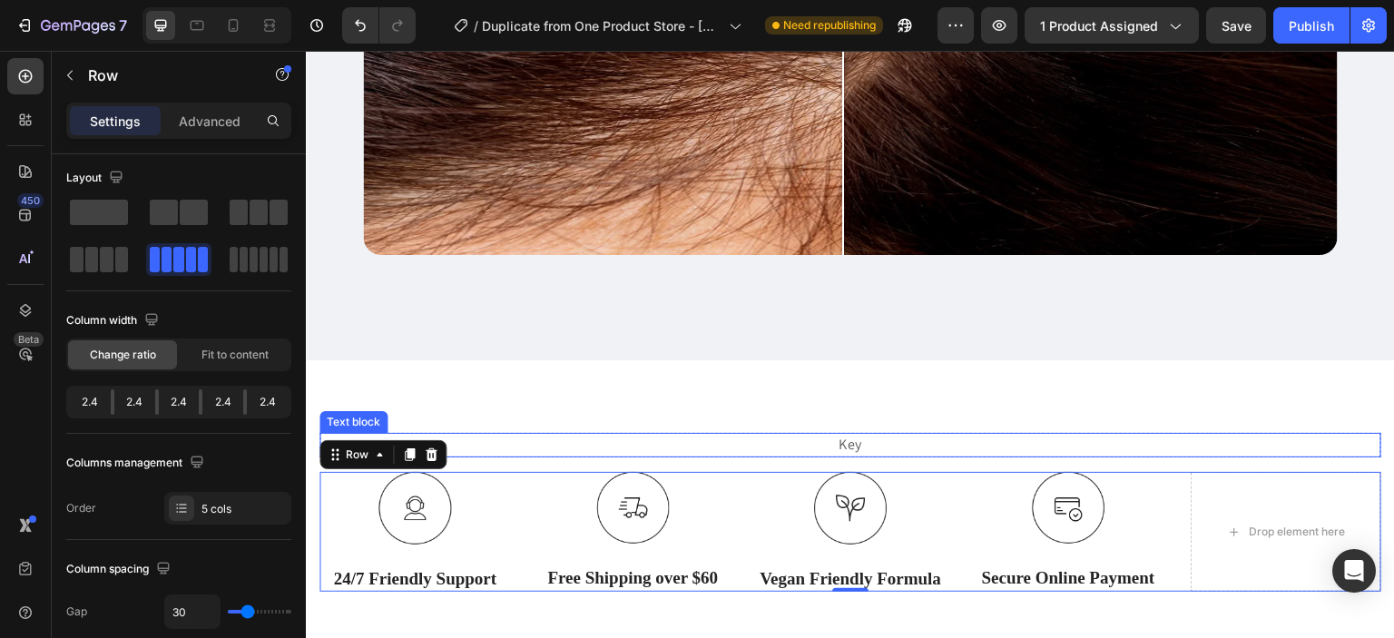
scroll to position [2268, 0]
